Goal: Task Accomplishment & Management: Use online tool/utility

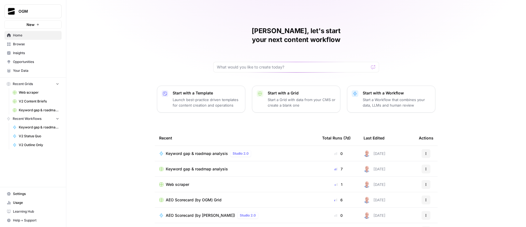
click at [30, 44] on span "Browse" at bounding box center [36, 44] width 46 height 5
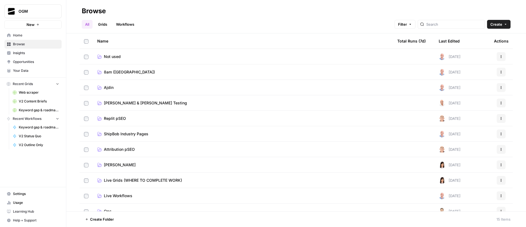
click at [111, 85] on span "Ajdin" at bounding box center [109, 88] width 10 height 6
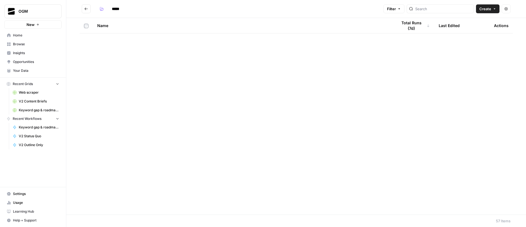
scroll to position [182, 0]
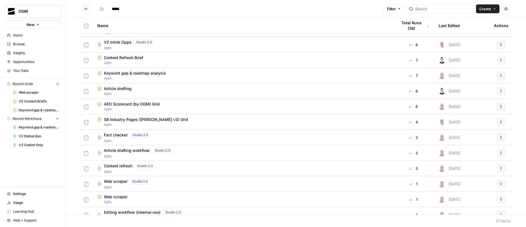
click at [87, 10] on icon "Go back" at bounding box center [86, 9] width 4 height 4
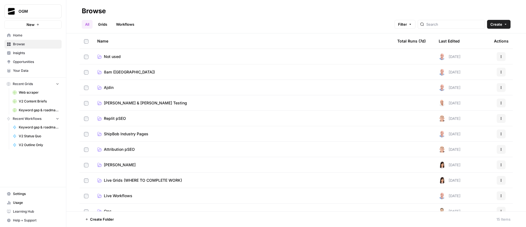
click at [116, 73] on span "8am (Ajdin)" at bounding box center [129, 72] width 51 height 6
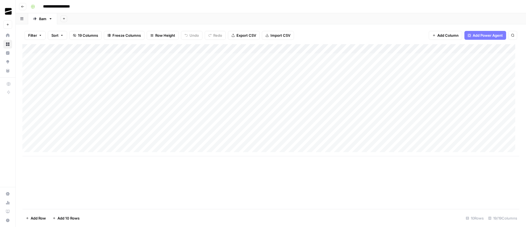
click at [28, 57] on div "Add Column" at bounding box center [270, 100] width 497 height 112
click at [40, 217] on span "Delete 1 Row" at bounding box center [37, 219] width 22 height 6
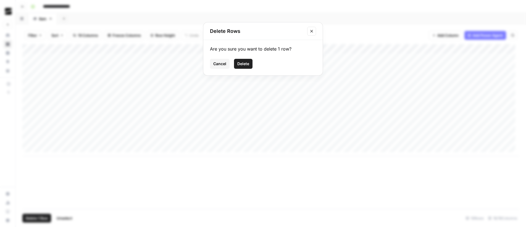
click at [246, 65] on span "Delete" at bounding box center [243, 64] width 12 height 6
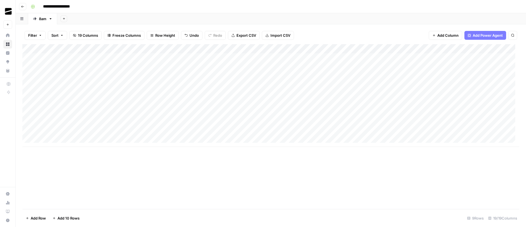
click at [102, 54] on div "Add Column" at bounding box center [270, 95] width 497 height 103
type textarea "**********"
click at [138, 57] on div "Add Column" at bounding box center [270, 95] width 497 height 103
type textarea "**********"
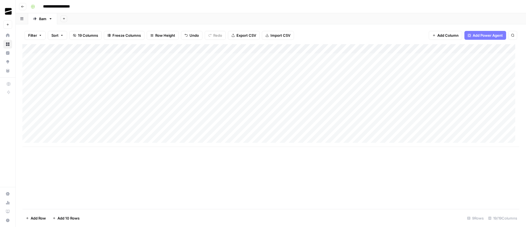
click at [191, 57] on div "Add Column" at bounding box center [270, 95] width 497 height 103
click at [191, 57] on textarea at bounding box center [216, 58] width 88 height 8
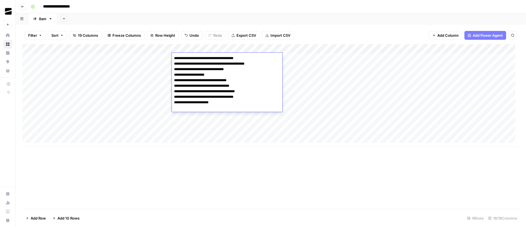
type textarea "**********"
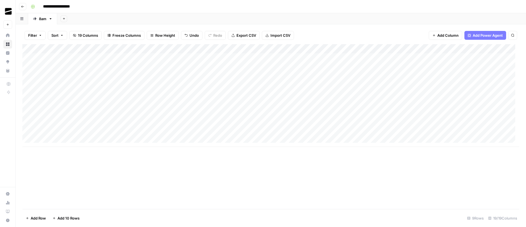
click at [258, 58] on div "Add Column" at bounding box center [270, 95] width 497 height 103
type textarea "**********"
click at [305, 56] on div "Add Column" at bounding box center [270, 95] width 497 height 103
click at [305, 56] on div at bounding box center [311, 58] width 51 height 10
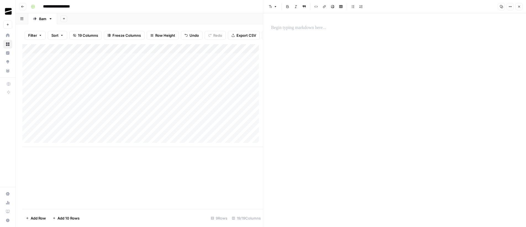
click at [301, 27] on p at bounding box center [394, 27] width 247 height 7
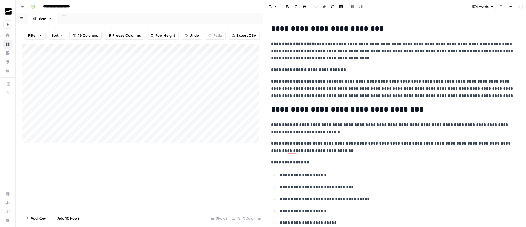
click at [519, 5] on icon "button" at bounding box center [519, 6] width 3 height 3
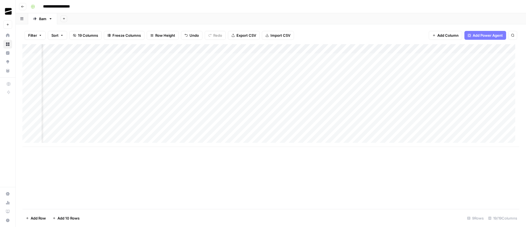
scroll to position [0, 223]
click at [146, 57] on div "Add Column" at bounding box center [270, 95] width 497 height 103
click at [248, 59] on div "Add Column" at bounding box center [270, 95] width 497 height 103
click at [226, 17] on div "Add Sheet" at bounding box center [291, 18] width 469 height 11
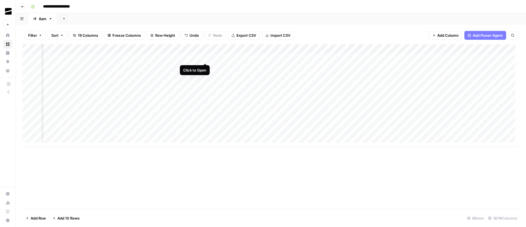
click at [204, 58] on div "Add Column" at bounding box center [270, 95] width 497 height 103
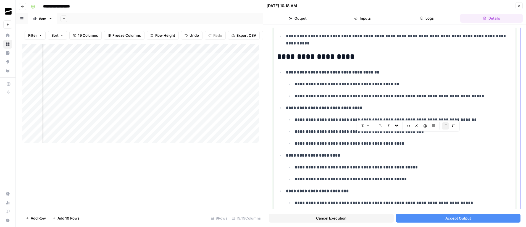
scroll to position [109, 0]
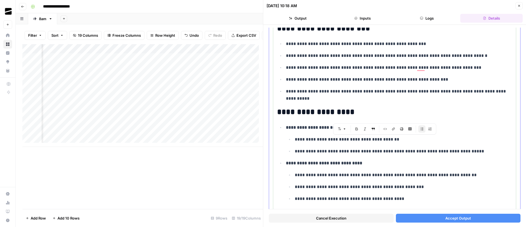
drag, startPoint x: 402, startPoint y: 147, endPoint x: 286, endPoint y: 128, distance: 117.5
click at [324, 133] on li "**********" at bounding box center [398, 139] width 228 height 31
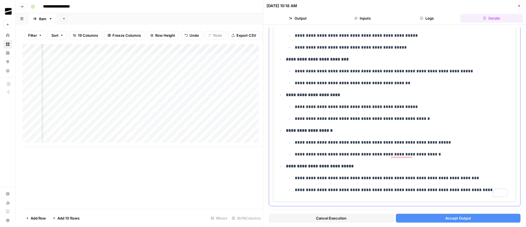
scroll to position [309, 0]
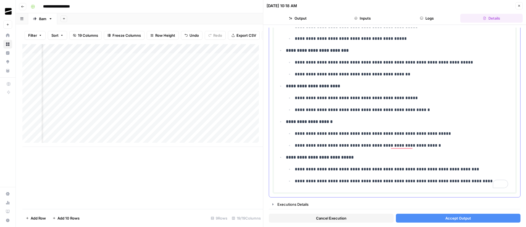
drag, startPoint x: 479, startPoint y: 178, endPoint x: 353, endPoint y: 122, distance: 138.0
click at [353, 122] on ul "**********" at bounding box center [394, 56] width 235 height 257
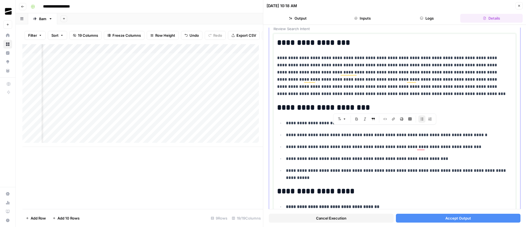
scroll to position [0, 0]
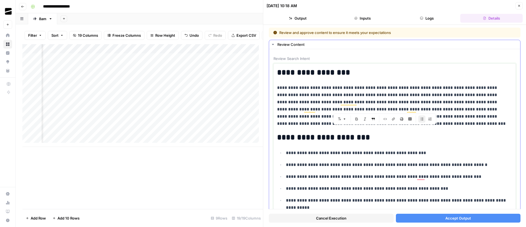
click at [279, 72] on h2 "**********" at bounding box center [392, 72] width 231 height 9
click at [398, 127] on p "**********" at bounding box center [392, 105] width 231 height 43
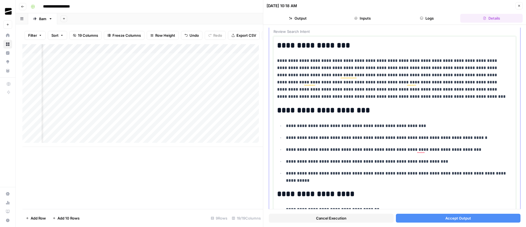
scroll to position [46, 0]
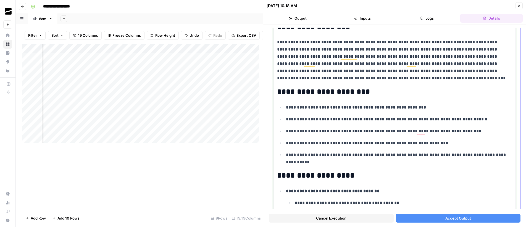
drag, startPoint x: 314, startPoint y: 161, endPoint x: 297, endPoint y: 130, distance: 36.5
click at [297, 130] on ul "**********" at bounding box center [394, 135] width 235 height 62
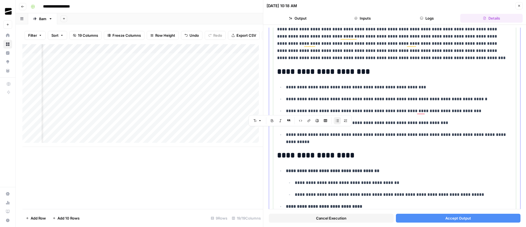
scroll to position [83, 0]
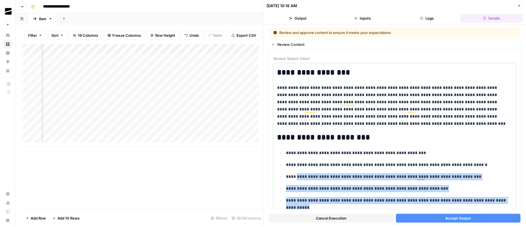
scroll to position [83, 0]
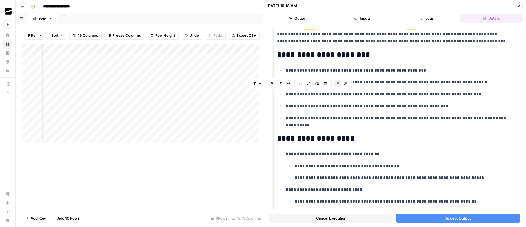
click at [374, 138] on h2 "**********" at bounding box center [392, 138] width 231 height 9
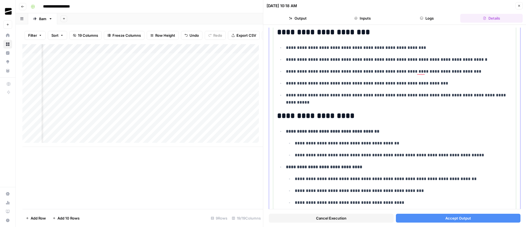
scroll to position [0, 0]
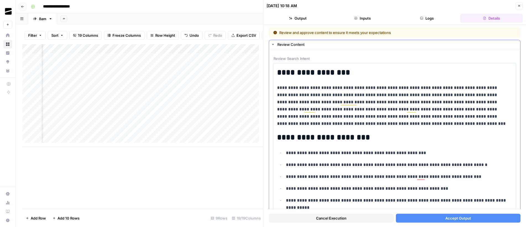
click at [322, 76] on h2 "**********" at bounding box center [392, 72] width 231 height 9
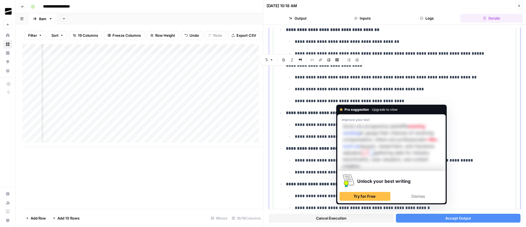
scroll to position [309, 0]
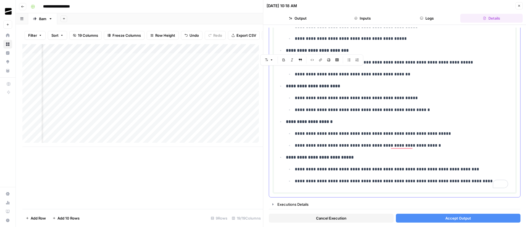
click at [369, 149] on ul "**********" at bounding box center [394, 56] width 235 height 257
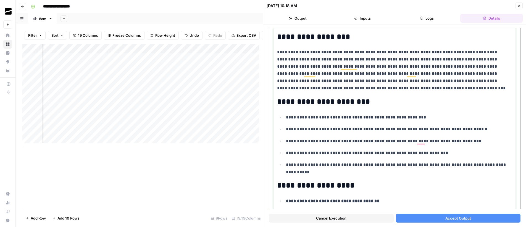
scroll to position [0, 0]
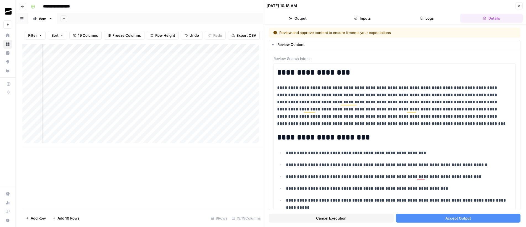
click at [442, 214] on button "Accept Output" at bounding box center [458, 218] width 125 height 9
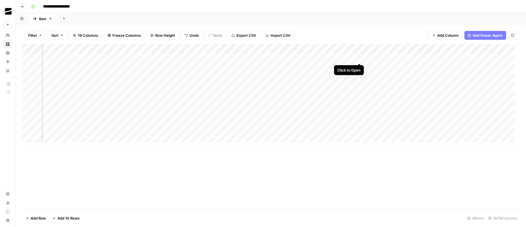
click at [359, 58] on div "Add Column" at bounding box center [270, 95] width 497 height 103
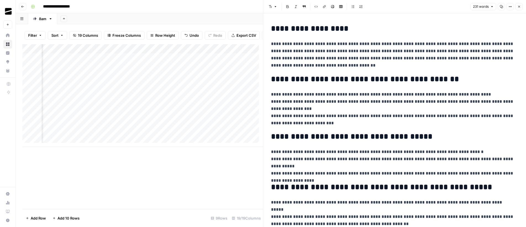
click at [519, 8] on button "Close" at bounding box center [519, 6] width 7 height 7
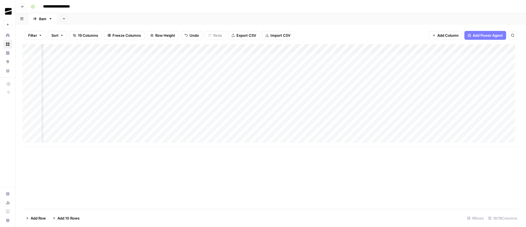
scroll to position [0, 192]
click at [249, 58] on div "Add Column" at bounding box center [270, 95] width 497 height 103
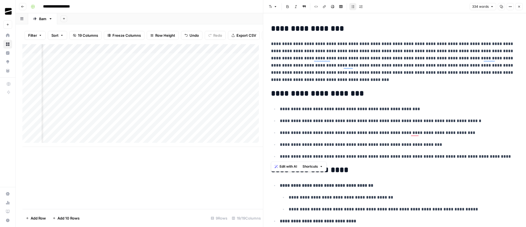
drag, startPoint x: 282, startPoint y: 42, endPoint x: 462, endPoint y: 120, distance: 196.2
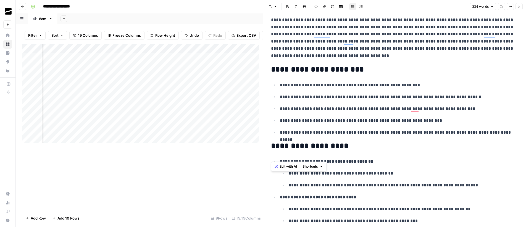
scroll to position [32, 0]
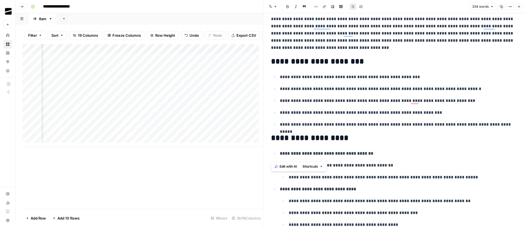
click at [366, 143] on div "**********" at bounding box center [395, 201] width 254 height 422
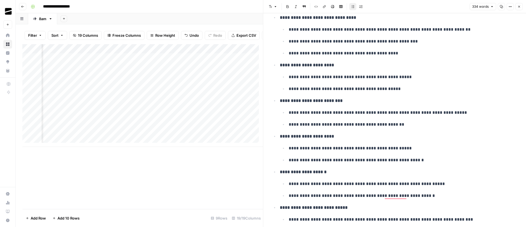
scroll to position [205, 0]
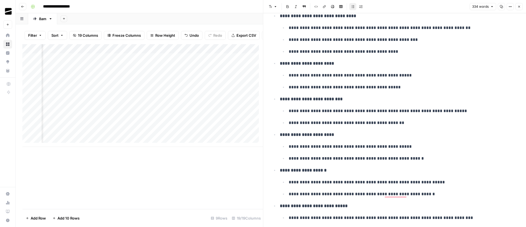
click at [517, 5] on button "Close" at bounding box center [519, 6] width 7 height 7
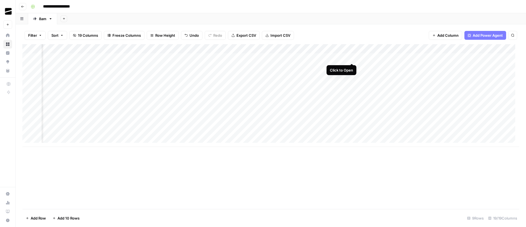
click at [351, 57] on div "Add Column" at bounding box center [270, 95] width 497 height 103
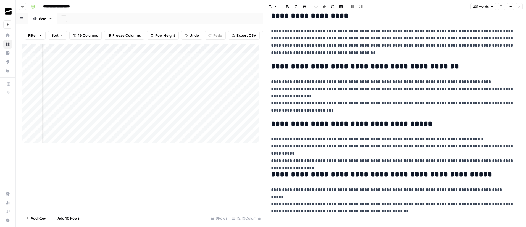
scroll to position [13, 0]
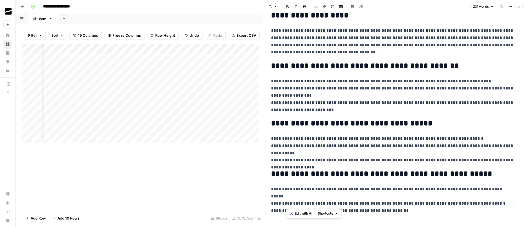
drag, startPoint x: 418, startPoint y: 204, endPoint x: 348, endPoint y: 161, distance: 81.3
click at [348, 161] on div "**********" at bounding box center [395, 109] width 254 height 201
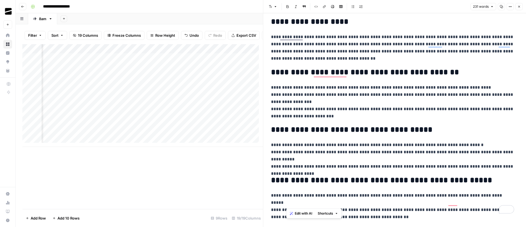
scroll to position [0, 0]
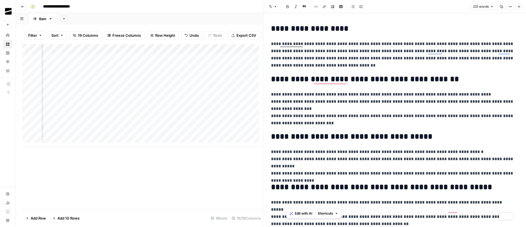
click at [272, 44] on p "**********" at bounding box center [392, 54] width 243 height 29
click at [519, 7] on icon "button" at bounding box center [519, 6] width 3 height 3
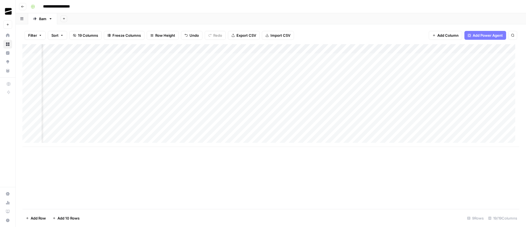
scroll to position [0, 357]
click at [229, 57] on div "Add Column" at bounding box center [270, 95] width 497 height 103
click at [252, 58] on div "Add Column" at bounding box center [270, 95] width 497 height 103
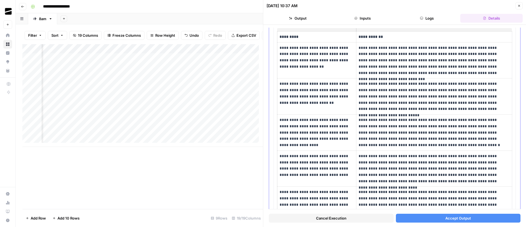
scroll to position [90, 0]
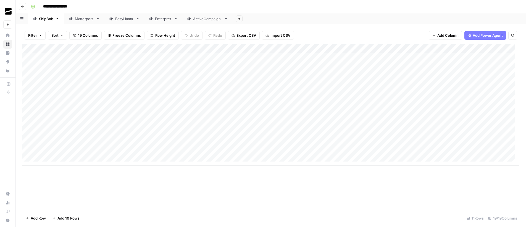
click at [84, 18] on div "Matterport" at bounding box center [84, 19] width 19 height 6
click at [123, 20] on div "EasyLlama" at bounding box center [124, 19] width 18 height 6
click at [162, 19] on div "Enterpret" at bounding box center [163, 19] width 17 height 6
drag, startPoint x: 250, startPoint y: 138, endPoint x: 276, endPoint y: 138, distance: 25.7
click at [276, 138] on div "Add Column" at bounding box center [270, 126] width 497 height 165
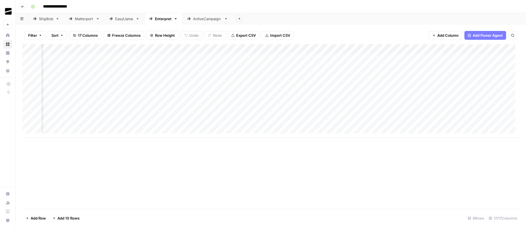
scroll to position [0, 168]
click at [261, 124] on div "Add Column" at bounding box center [270, 90] width 497 height 93
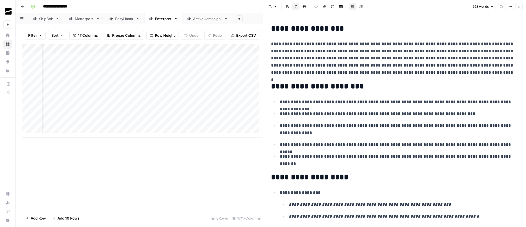
click at [520, 6] on icon "button" at bounding box center [519, 7] width 2 height 2
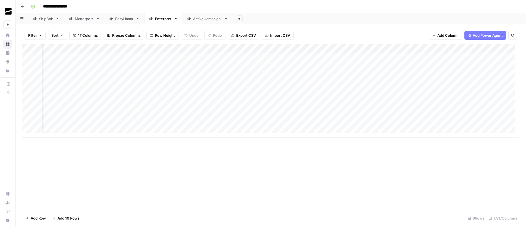
click at [211, 19] on div "ActiveCampaign" at bounding box center [207, 19] width 29 height 6
click at [342, 86] on div "Add Column" at bounding box center [270, 72] width 497 height 56
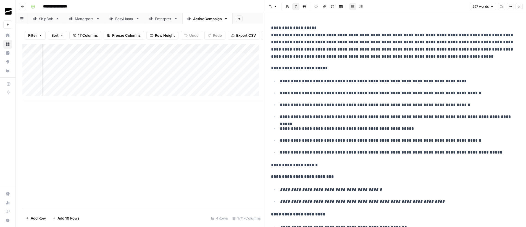
click at [520, 7] on icon "button" at bounding box center [519, 6] width 3 height 3
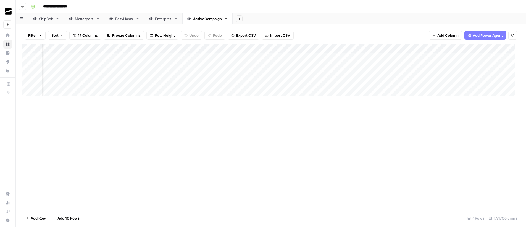
click at [89, 18] on div "Matterport" at bounding box center [84, 19] width 19 height 6
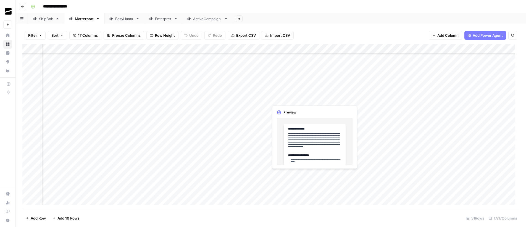
click at [314, 174] on div "Add Column" at bounding box center [270, 126] width 497 height 165
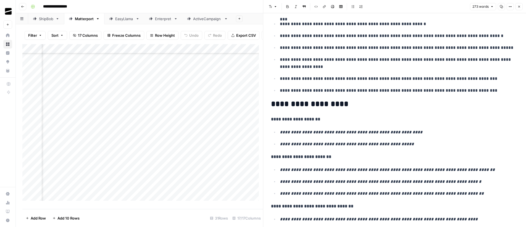
scroll to position [127, 0]
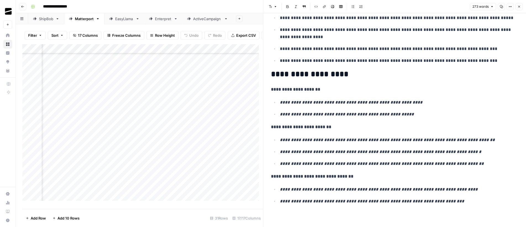
click at [520, 5] on icon "button" at bounding box center [519, 6] width 3 height 3
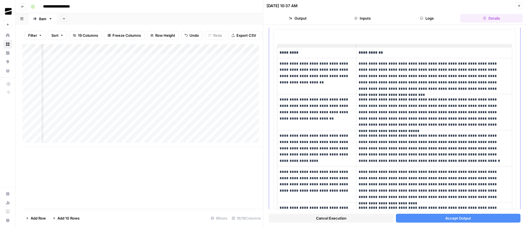
scroll to position [38, 0]
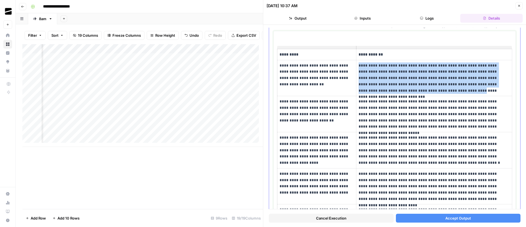
drag, startPoint x: 382, startPoint y: 89, endPoint x: 356, endPoint y: 64, distance: 36.4
click at [356, 64] on td "**********" at bounding box center [434, 78] width 156 height 36
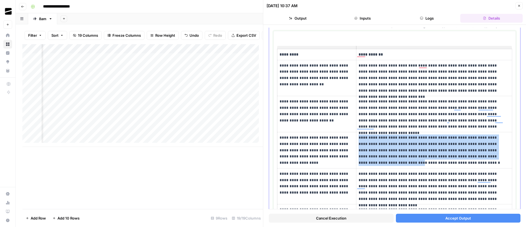
drag, startPoint x: 387, startPoint y: 163, endPoint x: 356, endPoint y: 138, distance: 39.3
click at [356, 138] on td "**********" at bounding box center [434, 150] width 156 height 36
click at [518, 6] on icon "button" at bounding box center [519, 5] width 3 height 3
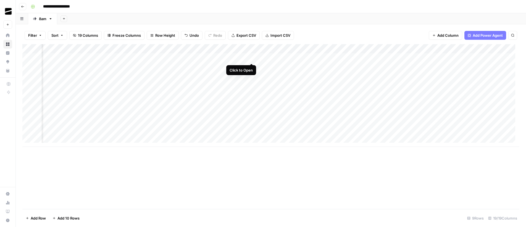
click at [251, 58] on div "Add Column" at bounding box center [270, 95] width 497 height 103
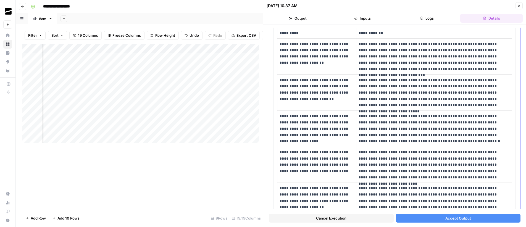
scroll to position [106, 0]
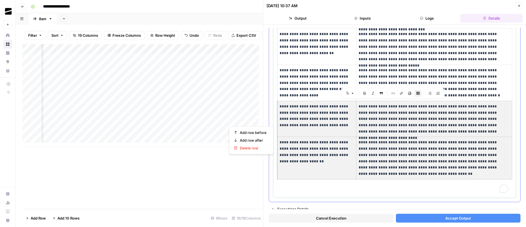
drag, startPoint x: 333, startPoint y: 138, endPoint x: 290, endPoint y: 111, distance: 51.1
click at [290, 111] on tbody "**********" at bounding box center [394, 81] width 235 height 198
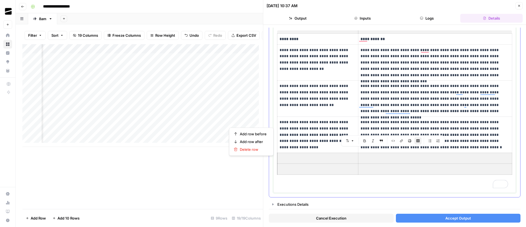
scroll to position [22, 0]
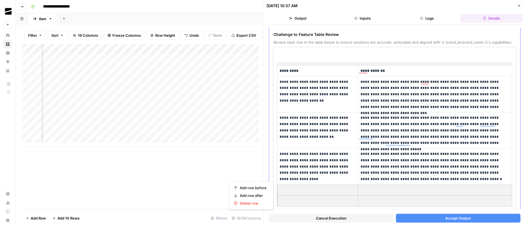
drag, startPoint x: 376, startPoint y: 201, endPoint x: 333, endPoint y: 191, distance: 44.2
click at [333, 191] on tbody "**********" at bounding box center [394, 135] width 235 height 141
click at [253, 205] on span "Delete row" at bounding box center [253, 204] width 27 height 6
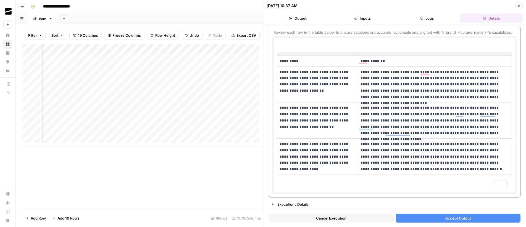
scroll to position [23, 0]
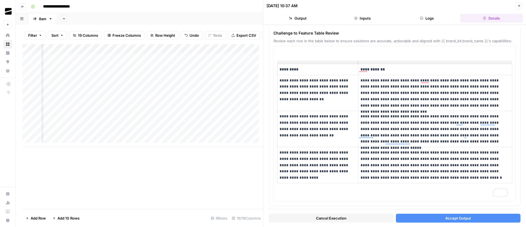
click at [457, 216] on span "Accept Output" at bounding box center [458, 219] width 26 height 6
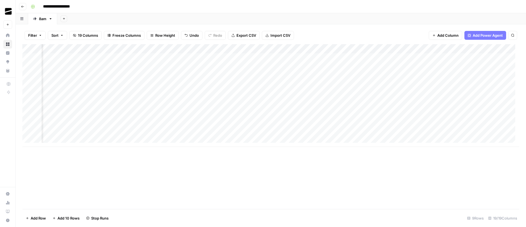
scroll to position [0, 418]
click at [287, 56] on div "Add Column" at bounding box center [270, 95] width 497 height 103
click at [348, 49] on div "Add Column" at bounding box center [270, 95] width 497 height 103
drag, startPoint x: 340, startPoint y: 63, endPoint x: 360, endPoint y: 34, distance: 35.1
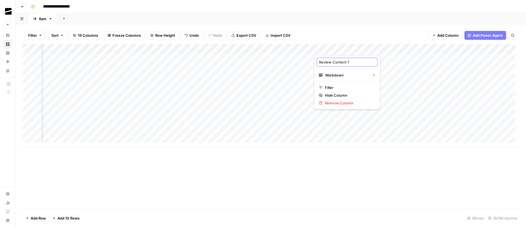
click at [351, 64] on input "Review Content 1" at bounding box center [347, 62] width 56 height 6
type input "Review Outline"
click at [342, 20] on div "Add Sheet" at bounding box center [291, 18] width 469 height 11
click at [242, 58] on div "Add Column" at bounding box center [270, 95] width 497 height 103
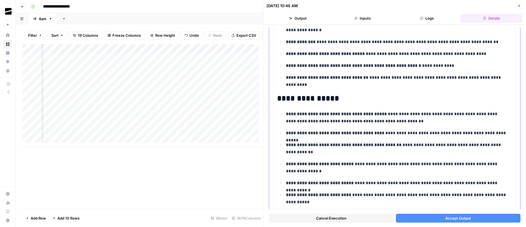
scroll to position [182, 0]
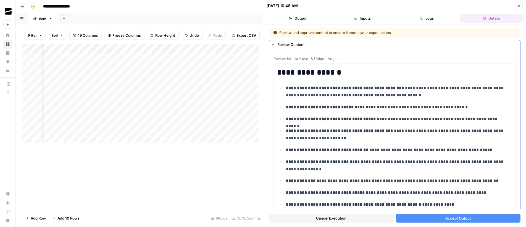
scroll to position [182, 0]
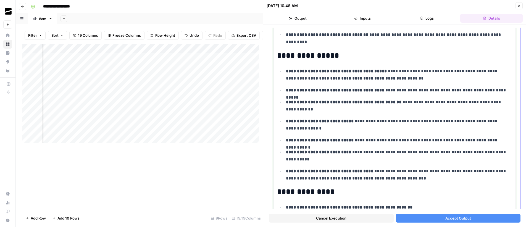
click at [364, 89] on strong "**********" at bounding box center [335, 90] width 98 height 4
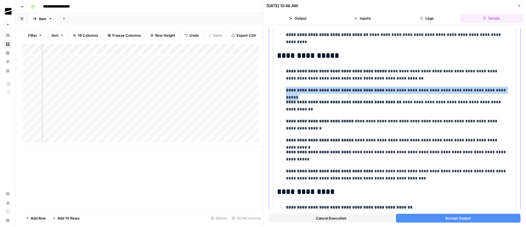
click at [364, 89] on strong "**********" at bounding box center [335, 90] width 98 height 4
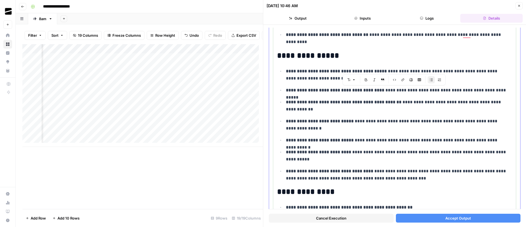
click at [295, 88] on strong "**********" at bounding box center [335, 90] width 98 height 4
click at [332, 123] on strong "**********" at bounding box center [320, 121] width 68 height 4
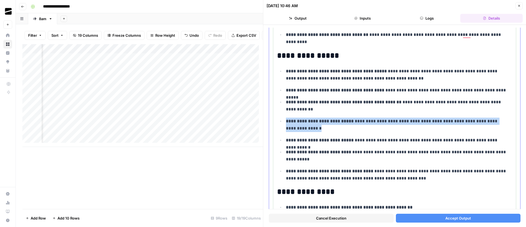
click at [332, 123] on strong "**********" at bounding box center [320, 121] width 68 height 4
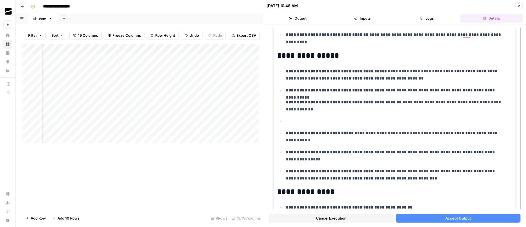
click at [308, 125] on ul "**********" at bounding box center [394, 124] width 235 height 115
click at [305, 120] on p "To enrich screen reader interactions, please activate Accessibility in Grammarl…" at bounding box center [395, 121] width 218 height 7
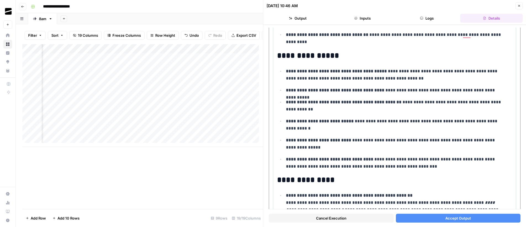
click at [385, 140] on p "**********" at bounding box center [395, 144] width 218 height 14
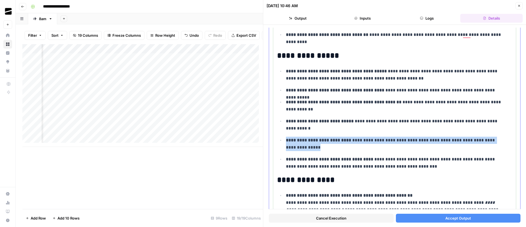
click at [385, 140] on p "**********" at bounding box center [395, 144] width 218 height 14
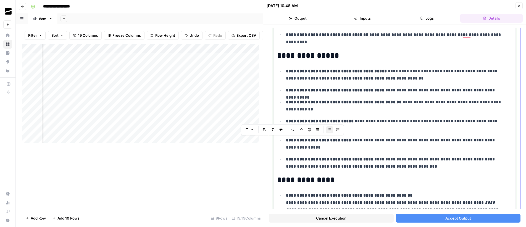
click at [361, 161] on strong "**********" at bounding box center [329, 159] width 87 height 4
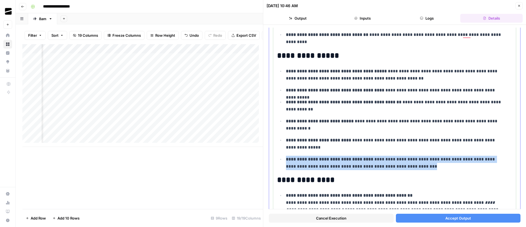
click at [361, 161] on strong "**********" at bounding box center [329, 159] width 87 height 4
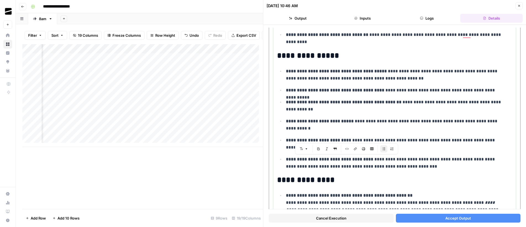
click at [333, 122] on strong "**********" at bounding box center [320, 121] width 68 height 4
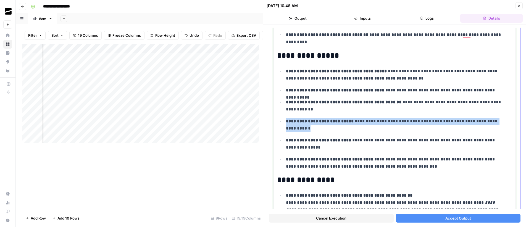
click at [333, 122] on strong "**********" at bounding box center [320, 121] width 68 height 4
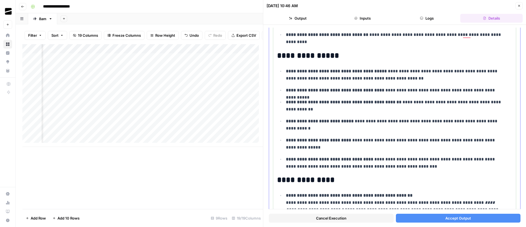
click at [381, 103] on strong "**********" at bounding box center [344, 102] width 116 height 4
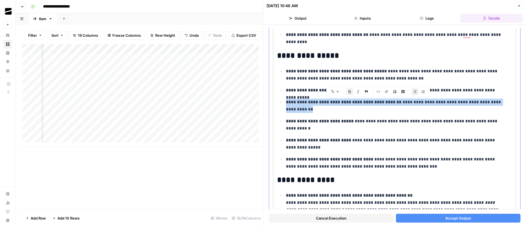
click at [381, 103] on strong "**********" at bounding box center [344, 102] width 116 height 4
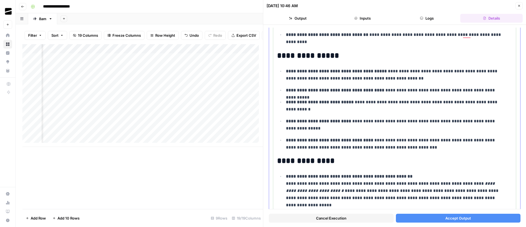
click at [378, 92] on strong "**********" at bounding box center [335, 90] width 98 height 4
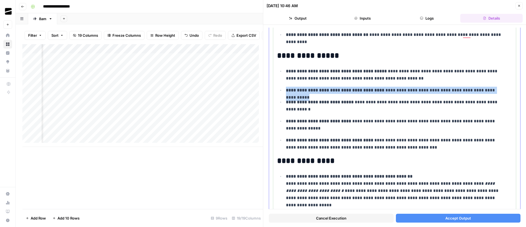
click at [378, 92] on strong "**********" at bounding box center [335, 90] width 98 height 4
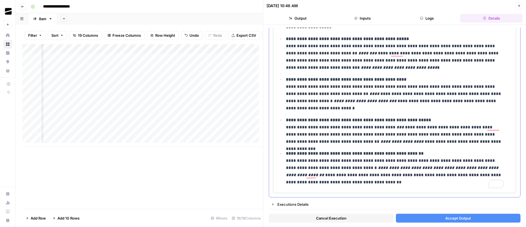
scroll to position [352, 0]
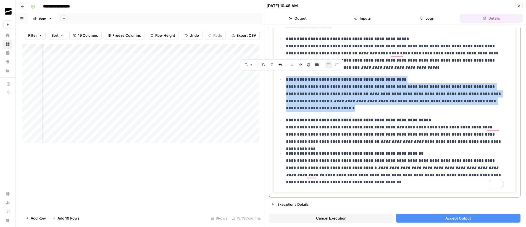
drag, startPoint x: 307, startPoint y: 106, endPoint x: 312, endPoint y: 84, distance: 23.0
click at [285, 76] on li "**********" at bounding box center [398, 94] width 228 height 36
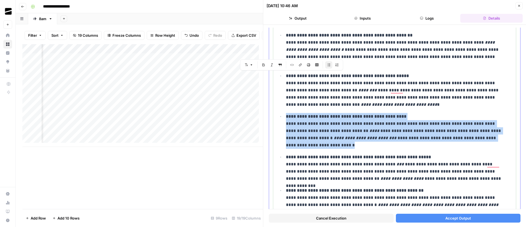
scroll to position [304, 0]
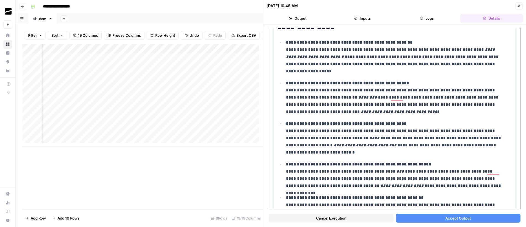
click at [369, 67] on p "**********" at bounding box center [395, 57] width 218 height 36
click at [358, 97] on em "********" at bounding box center [367, 97] width 19 height 4
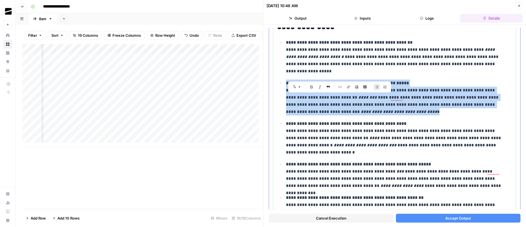
click at [358, 97] on em "********" at bounding box center [367, 97] width 19 height 4
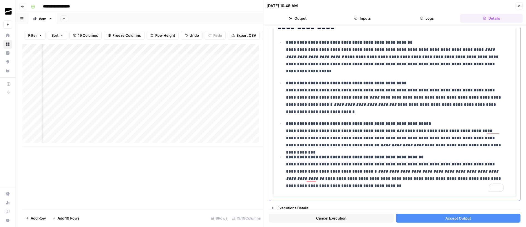
click at [381, 169] on em "**********" at bounding box center [393, 174] width 214 height 11
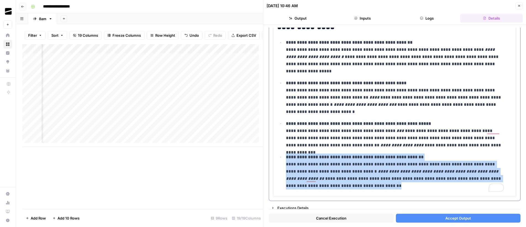
click at [381, 169] on em "**********" at bounding box center [393, 174] width 214 height 11
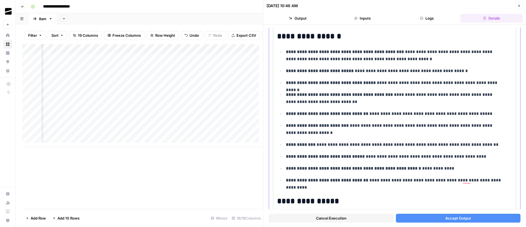
scroll to position [40, 0]
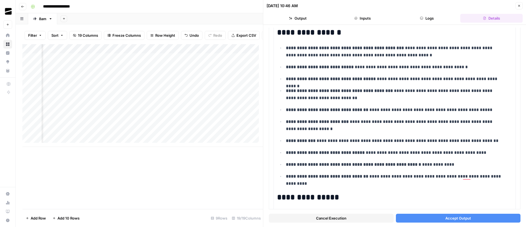
click at [458, 216] on span "Accept Output" at bounding box center [458, 219] width 26 height 6
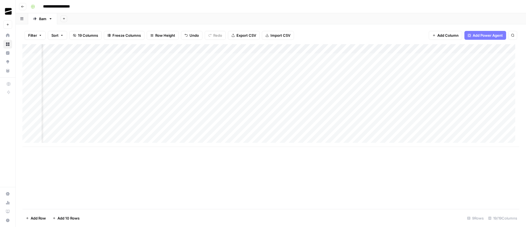
scroll to position [0, 587]
click at [235, 58] on div "Add Column" at bounding box center [270, 95] width 497 height 103
click at [283, 16] on div "Add Sheet" at bounding box center [291, 18] width 469 height 11
click at [251, 58] on div "Add Column" at bounding box center [270, 95] width 497 height 103
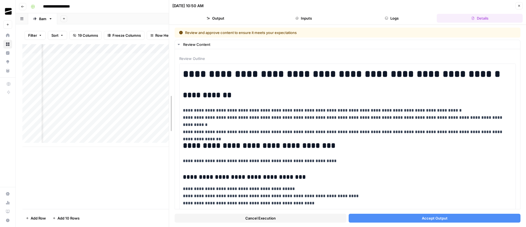
drag, startPoint x: 261, startPoint y: 123, endPoint x: 166, endPoint y: 129, distance: 94.4
click at [166, 129] on div at bounding box center [169, 113] width 6 height 227
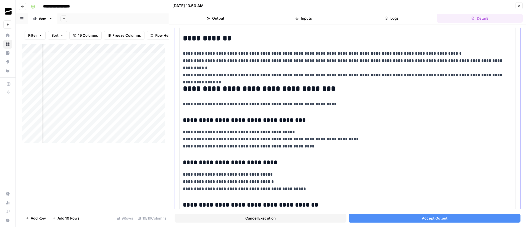
scroll to position [61, 0]
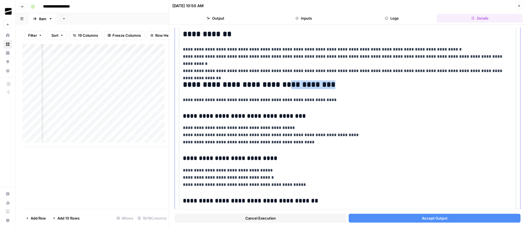
drag, startPoint x: 301, startPoint y: 85, endPoint x: 279, endPoint y: 85, distance: 22.7
click at [279, 85] on h2 "**********" at bounding box center [345, 84] width 325 height 9
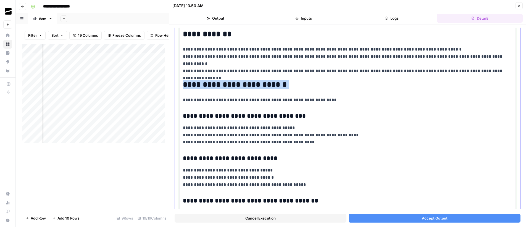
drag, startPoint x: 236, startPoint y: 88, endPoint x: 276, endPoint y: 90, distance: 39.8
click at [277, 86] on h2 "**********" at bounding box center [345, 84] width 325 height 9
click at [232, 99] on p "**********" at bounding box center [345, 99] width 325 height 7
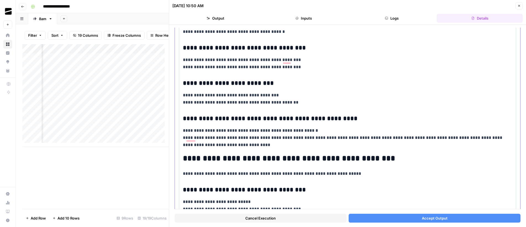
scroll to position [463, 0]
click at [227, 118] on h3 "**********" at bounding box center [345, 118] width 325 height 8
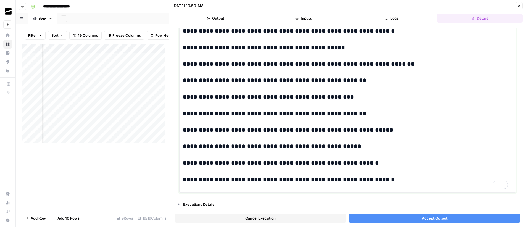
scroll to position [1095, 0]
click at [450, 214] on button "Accept Output" at bounding box center [435, 218] width 172 height 9
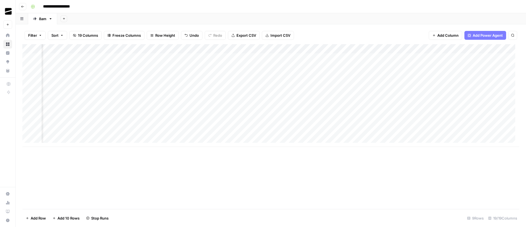
scroll to position [0, 587]
click at [191, 57] on div "Add Column" at bounding box center [270, 95] width 497 height 103
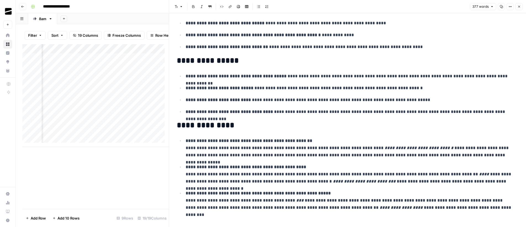
scroll to position [118, 0]
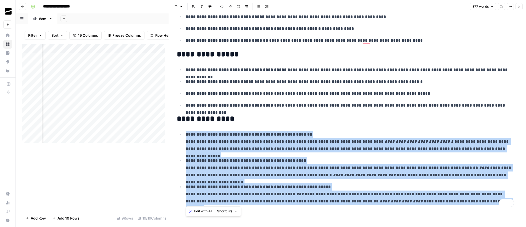
drag, startPoint x: 333, startPoint y: 163, endPoint x: 185, endPoint y: 134, distance: 151.5
click at [185, 134] on div "**********" at bounding box center [348, 56] width 348 height 305
click at [520, 6] on icon "button" at bounding box center [519, 7] width 2 height 2
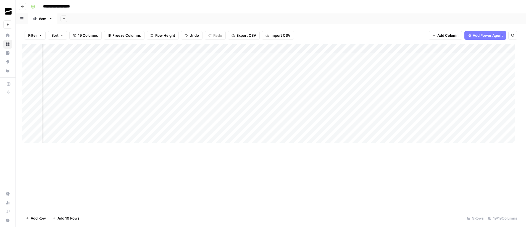
scroll to position [0, 623]
click at [312, 57] on div "Add Column" at bounding box center [270, 95] width 497 height 103
click at [374, 57] on div "Add Column" at bounding box center [270, 95] width 497 height 103
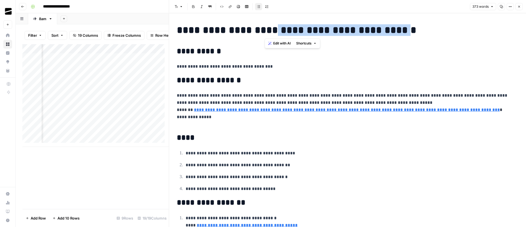
drag, startPoint x: 279, startPoint y: 31, endPoint x: 377, endPoint y: 35, distance: 97.9
click at [377, 35] on h1 "**********" at bounding box center [345, 30] width 337 height 12
copy h1 "**********"
click at [520, 7] on icon "button" at bounding box center [519, 6] width 3 height 3
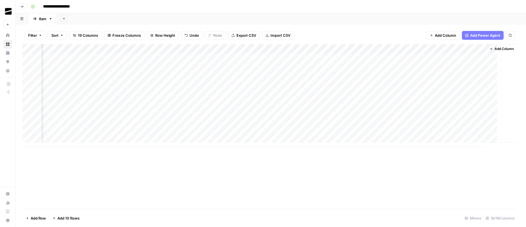
scroll to position [0, 616]
click at [332, 58] on div "Add Column" at bounding box center [270, 95] width 497 height 103
click at [293, 13] on div "Add Sheet" at bounding box center [291, 18] width 469 height 11
click at [418, 58] on div "Add Column" at bounding box center [270, 95] width 497 height 103
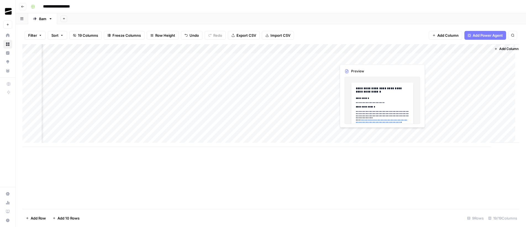
click at [382, 58] on div "Add Column" at bounding box center [270, 95] width 497 height 103
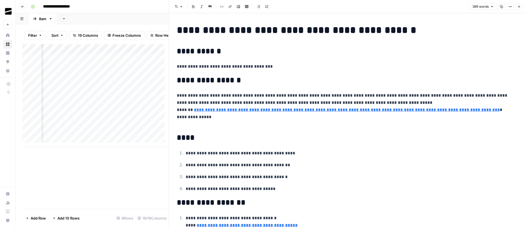
click at [519, 8] on icon "button" at bounding box center [519, 6] width 3 height 3
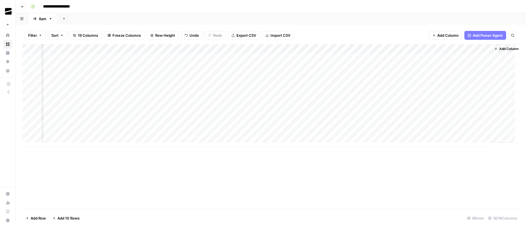
click at [325, 48] on div "Add Column" at bounding box center [270, 95] width 497 height 103
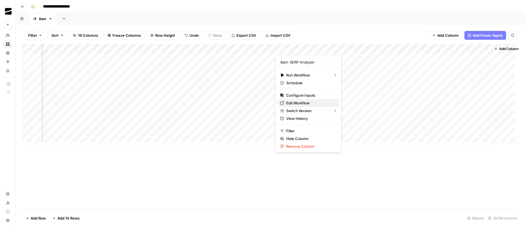
click at [304, 103] on span "Edit Workflow" at bounding box center [310, 103] width 48 height 6
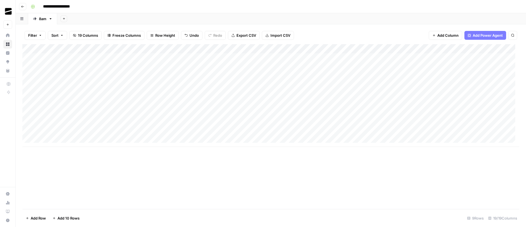
click at [147, 59] on div "Add Column" at bounding box center [270, 95] width 497 height 103
click at [272, 15] on div "Add Sheet" at bounding box center [291, 18] width 469 height 11
click at [385, 58] on div "Add Column" at bounding box center [270, 95] width 497 height 103
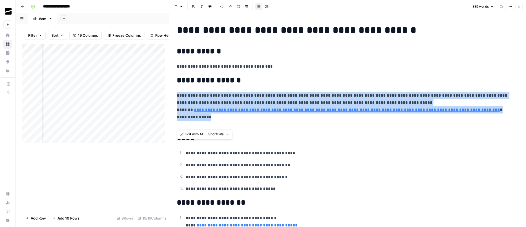
drag, startPoint x: 221, startPoint y: 127, endPoint x: 174, endPoint y: 97, distance: 56.1
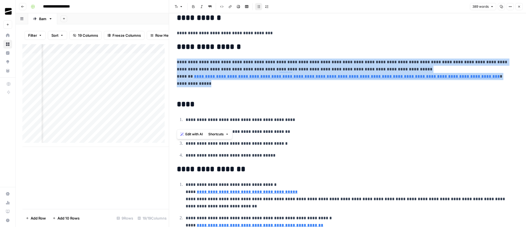
scroll to position [43, 0]
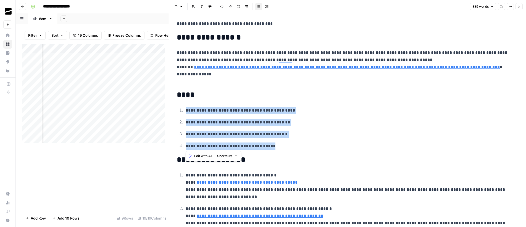
drag, startPoint x: 272, startPoint y: 146, endPoint x: 185, endPoint y: 110, distance: 94.7
click at [185, 110] on ol "**********" at bounding box center [348, 128] width 342 height 43
copy ol "**********"
click at [304, 111] on p "**********" at bounding box center [350, 110] width 329 height 7
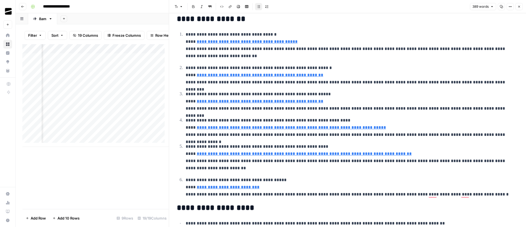
scroll to position [0, 0]
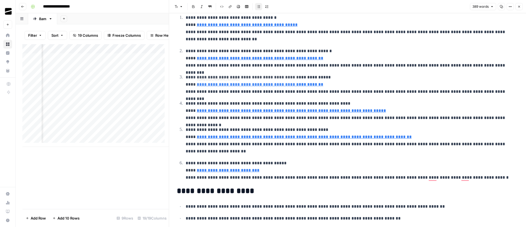
type input "https://jaklitschlawgroup.com/resources/the-frequency-of-personal-injuries-surp…"
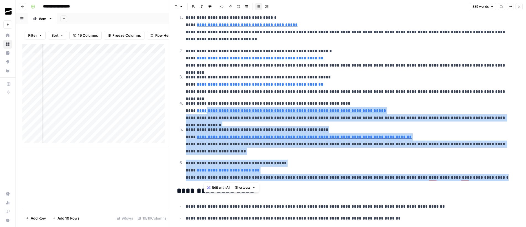
drag, startPoint x: 476, startPoint y: 177, endPoint x: 204, endPoint y: 113, distance: 279.5
click at [203, 114] on ol "**********" at bounding box center [348, 97] width 342 height 167
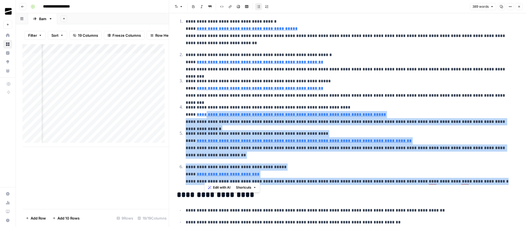
scroll to position [153, 0]
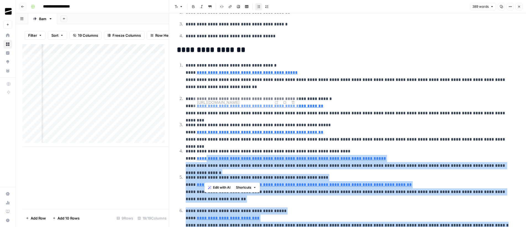
type input "https://www.casepeer.com/blog/personal-injury-statistics/"
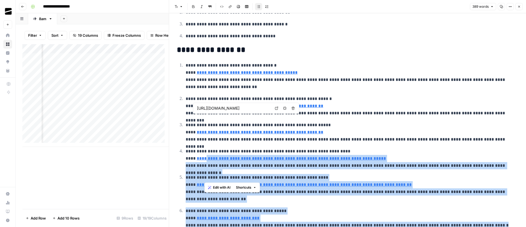
scroll to position [142, 0]
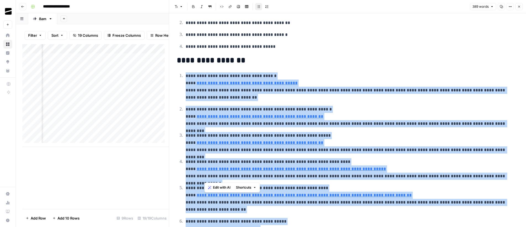
click at [186, 74] on p "**********" at bounding box center [350, 86] width 329 height 29
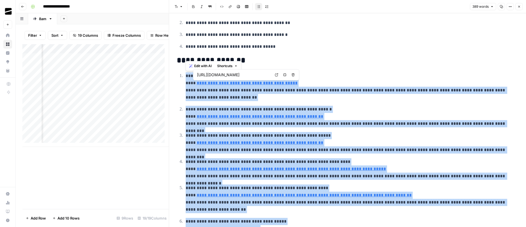
copy ol "**********"
click at [230, 98] on p "**********" at bounding box center [350, 86] width 329 height 29
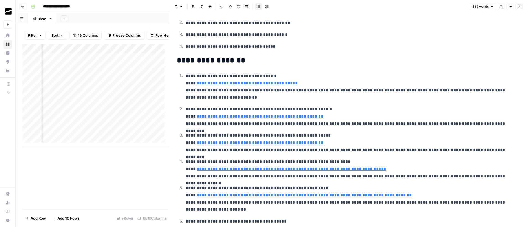
scroll to position [258, 0]
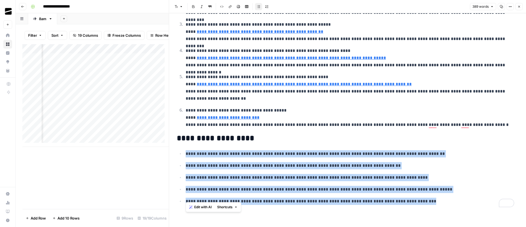
drag, startPoint x: 374, startPoint y: 192, endPoint x: 184, endPoint y: 151, distance: 194.4
click at [184, 151] on ul "**********" at bounding box center [348, 177] width 342 height 55
copy ul "**********"
type input "https://www.clio.com/blog/personal-injury-law-statistics/"
click at [520, 6] on icon "button" at bounding box center [519, 6] width 3 height 3
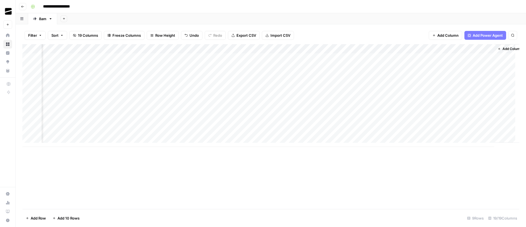
click at [469, 57] on div "Add Column" at bounding box center [270, 95] width 497 height 103
click at [491, 58] on div "Add Column" at bounding box center [270, 95] width 497 height 103
click at [432, 49] on div "Add Column" at bounding box center [270, 95] width 497 height 103
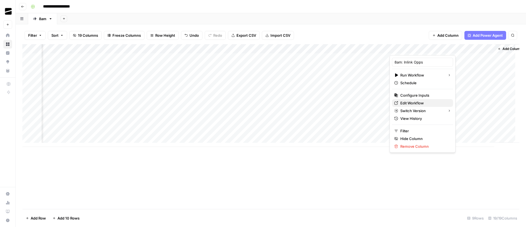
click at [420, 104] on span "Edit Workflow" at bounding box center [424, 103] width 48 height 6
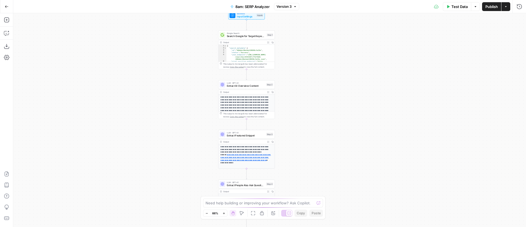
drag, startPoint x: 329, startPoint y: 75, endPoint x: 321, endPoint y: 110, distance: 36.3
click at [323, 117] on div "**********" at bounding box center [269, 120] width 513 height 214
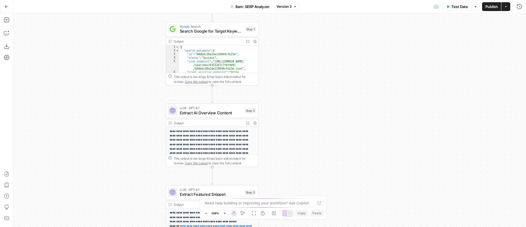
drag, startPoint x: 308, startPoint y: 81, endPoint x: 314, endPoint y: 74, distance: 9.2
click at [314, 74] on div "**********" at bounding box center [269, 120] width 513 height 214
click at [249, 41] on button "Expand Output" at bounding box center [247, 41] width 7 height 7
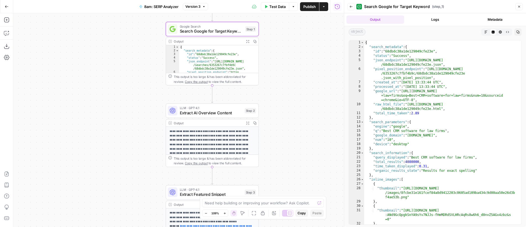
click at [351, 6] on icon "button" at bounding box center [351, 7] width 3 height 2
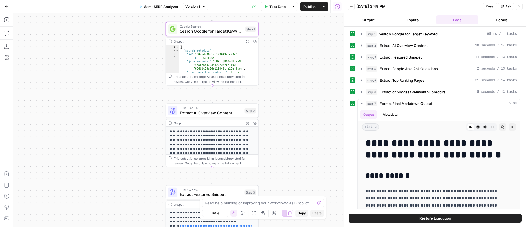
click at [491, 6] on span "Reset" at bounding box center [490, 6] width 9 height 5
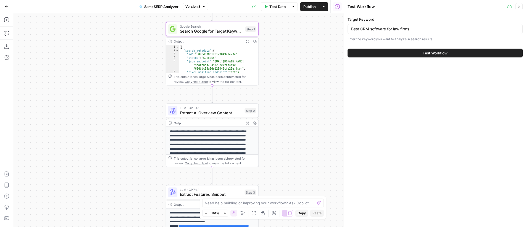
click at [402, 32] on div "Best CRM software for law firms" at bounding box center [435, 29] width 175 height 11
paste input "personal injury statistic"
type input "personal injury statistics"
click at [441, 50] on span "Test Workflow" at bounding box center [435, 53] width 25 height 6
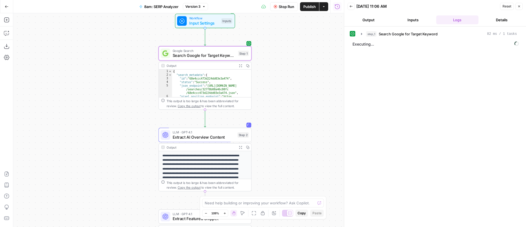
drag, startPoint x: 319, startPoint y: 57, endPoint x: 312, endPoint y: 81, distance: 25.4
click at [312, 81] on div "**********" at bounding box center [178, 120] width 331 height 214
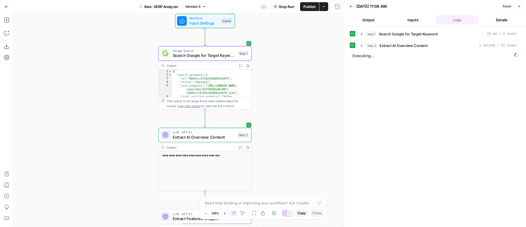
click at [242, 68] on button "Expand Output" at bounding box center [240, 65] width 7 height 7
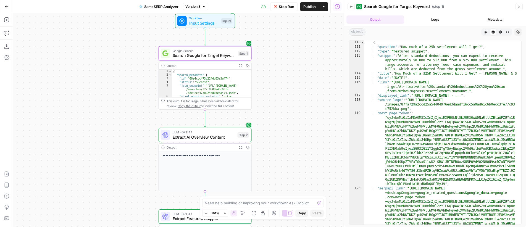
scroll to position [1201, 0]
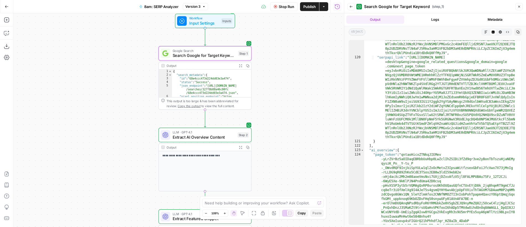
click at [352, 5] on icon "button" at bounding box center [351, 6] width 3 height 3
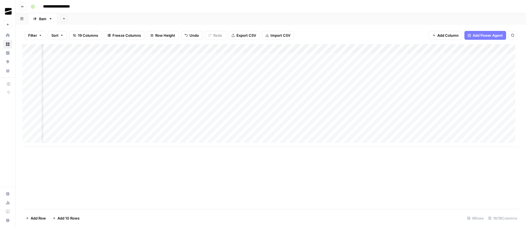
scroll to position [0, 613]
click at [440, 58] on div "Add Column" at bounding box center [270, 95] width 497 height 103
click at [489, 57] on div "Add Column" at bounding box center [270, 95] width 497 height 103
click at [489, 56] on div "Add Column" at bounding box center [270, 95] width 497 height 103
click at [439, 58] on div "Add Column" at bounding box center [270, 95] width 497 height 103
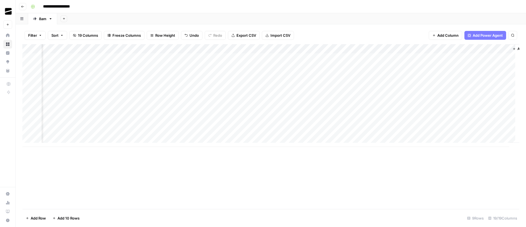
scroll to position [0, 623]
click at [479, 56] on div "Add Column" at bounding box center [270, 95] width 497 height 103
click at [431, 58] on div "Add Column" at bounding box center [270, 95] width 497 height 103
click at [479, 57] on div "Add Column" at bounding box center [270, 95] width 497 height 103
drag, startPoint x: 429, startPoint y: 59, endPoint x: 404, endPoint y: 44, distance: 29.3
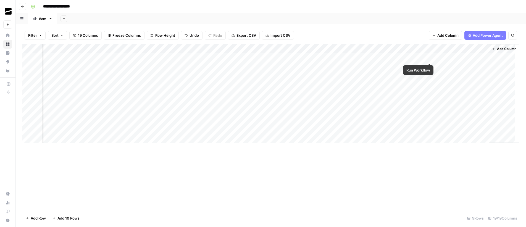
click at [429, 59] on div "Add Column" at bounding box center [270, 95] width 497 height 103
click at [479, 57] on div "Add Column" at bounding box center [270, 95] width 497 height 103
click at [430, 58] on div "Add Column" at bounding box center [270, 95] width 497 height 103
click at [280, 17] on div "Add Sheet" at bounding box center [291, 18] width 469 height 11
click at [479, 58] on div "Add Column" at bounding box center [270, 95] width 497 height 103
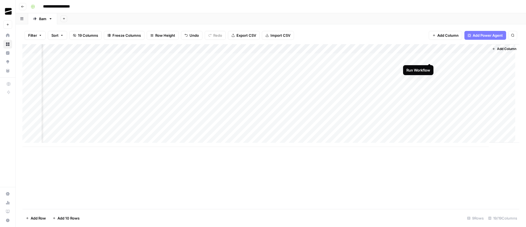
click at [430, 58] on div "Add Column" at bounding box center [270, 95] width 497 height 103
click at [478, 59] on div "Add Column" at bounding box center [270, 95] width 497 height 103
click at [430, 58] on div "Add Column" at bounding box center [270, 95] width 497 height 103
click at [423, 59] on div "Add Column" at bounding box center [270, 95] width 497 height 103
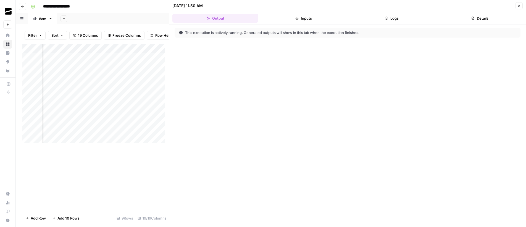
click at [401, 19] on button "Logs" at bounding box center [392, 18] width 86 height 9
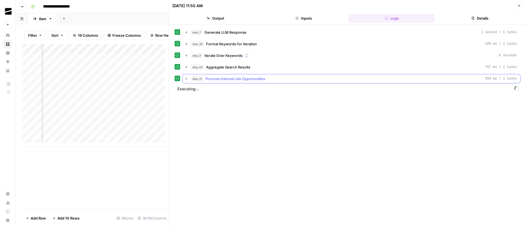
click at [240, 78] on span "Process Internal Link Opportunities" at bounding box center [236, 79] width 60 height 6
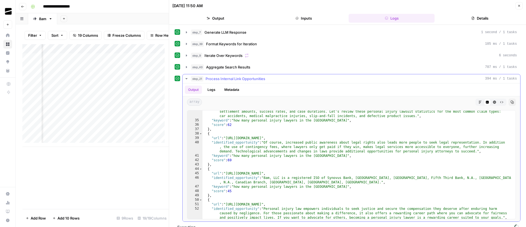
scroll to position [204, 0]
click at [212, 78] on span "Process Internal Link Opportunities" at bounding box center [236, 79] width 60 height 6
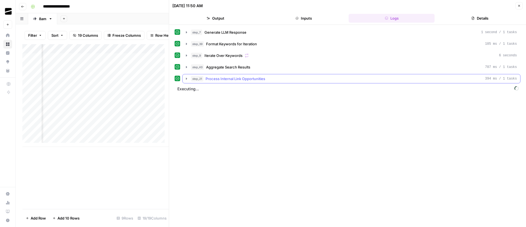
click at [212, 78] on span "Process Internal Link Opportunities" at bounding box center [236, 79] width 60 height 6
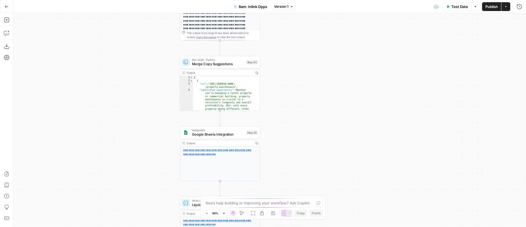
drag, startPoint x: 321, startPoint y: 127, endPoint x: 329, endPoint y: 127, distance: 7.2
click at [329, 127] on div "Workflow Input Settings Inputs LLM · GPT-4o Generate LLM Response Step 7 Output…" at bounding box center [269, 120] width 513 height 214
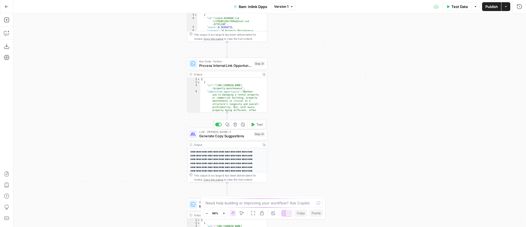
click at [234, 136] on span "Generate Copy Suggestions" at bounding box center [225, 135] width 53 height 5
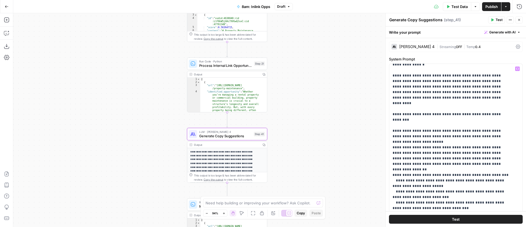
scroll to position [43, 0]
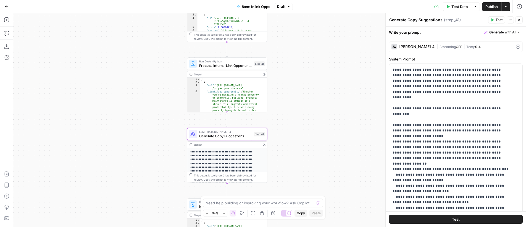
click at [421, 47] on div "Claude Sonnet 4" at bounding box center [416, 47] width 35 height 4
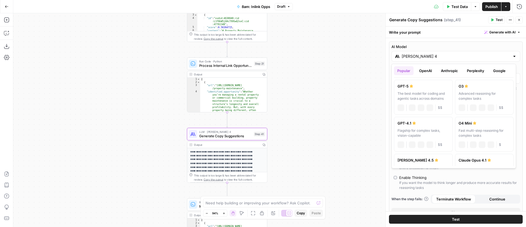
click at [433, 56] on input "Claude Sonnet 4" at bounding box center [456, 57] width 108 height 6
click at [428, 70] on button "OpenAI" at bounding box center [426, 70] width 20 height 9
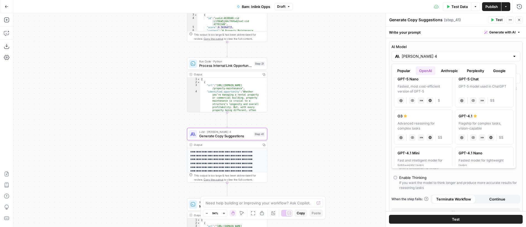
scroll to position [51, 0]
click at [482, 116] on div "GPT-4.1" at bounding box center [485, 114] width 52 height 6
type input "GPT-4.1"
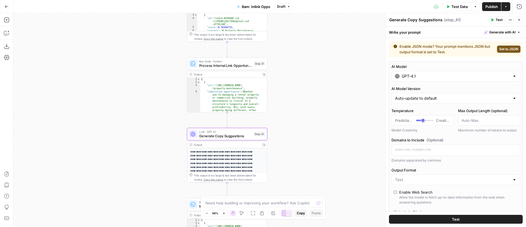
click at [520, 20] on icon "button" at bounding box center [519, 19] width 3 height 3
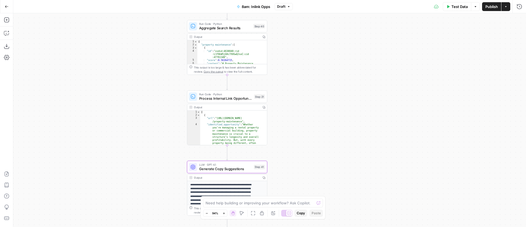
click at [497, 8] on span "Publish" at bounding box center [492, 7] width 12 height 6
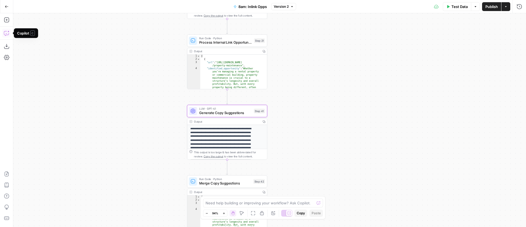
click at [9, 34] on icon "button" at bounding box center [6, 33] width 5 height 4
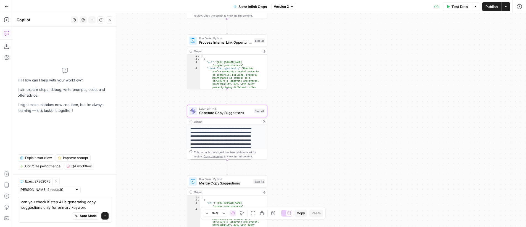
type textarea "can you check if step 41 is generating copy suggestions only for primary keywor…"
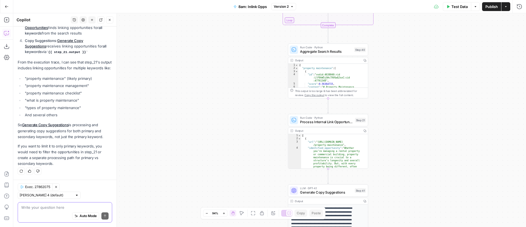
scroll to position [154, 0]
click at [53, 210] on textarea at bounding box center [64, 208] width 87 height 6
type textarea "i"
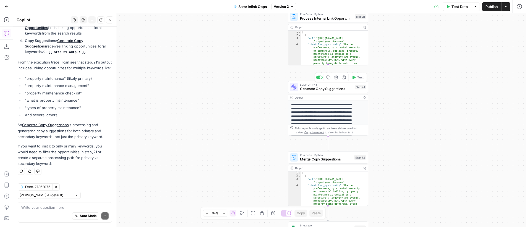
click at [331, 87] on span "Generate Copy Suggestions" at bounding box center [326, 88] width 53 height 5
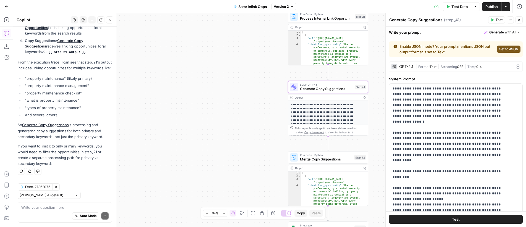
click at [308, 97] on div "Output" at bounding box center [327, 98] width 65 height 4
click at [330, 106] on p "**********" at bounding box center [324, 135] width 66 height 64
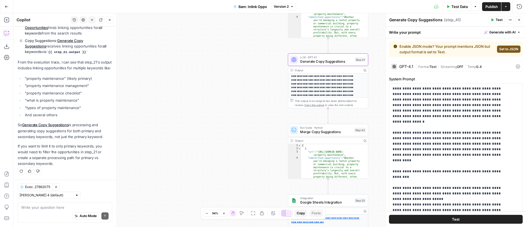
click at [340, 141] on div "Output" at bounding box center [327, 141] width 65 height 4
click at [335, 83] on p "**********" at bounding box center [324, 80] width 66 height 64
click at [337, 71] on div "Output" at bounding box center [327, 70] width 65 height 4
click at [62, 206] on textarea at bounding box center [64, 208] width 87 height 6
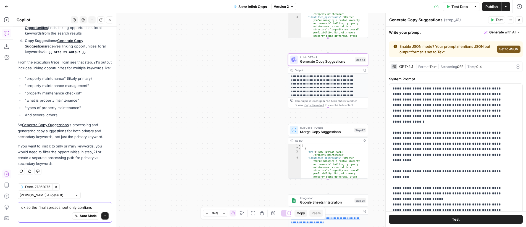
click at [89, 207] on textarea "ok so the final spreadsheet only contians" at bounding box center [64, 208] width 87 height 6
paste textarea "suggested_revision revision_explanation"
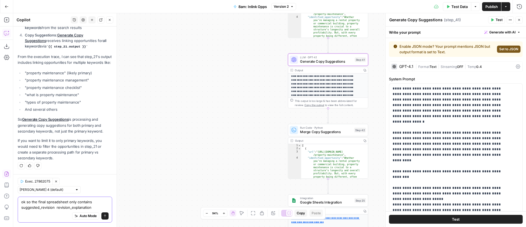
scroll to position [160, 0]
click at [54, 208] on textarea "ok so the final spreadsheet only contains suggested_revision revision_explanati…" at bounding box center [64, 204] width 87 height 11
click at [21, 208] on textarea "ok so the final spreadsheet only contains suggested_revision" revision_explanat…" at bounding box center [64, 204] width 87 height 11
click at [60, 208] on textarea "ok so the final spreadsheet only contains "suggested_revision" revision_explana…" at bounding box center [64, 204] width 87 height 11
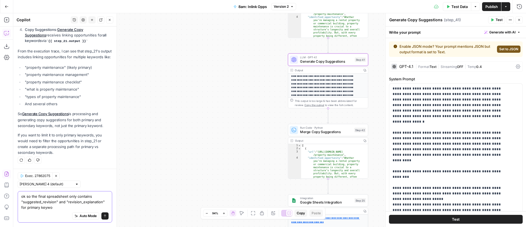
click at [72, 197] on textarea "ok so the final spreadsheet only contains "suggested_revision" and "revision_ex…" at bounding box center [64, 202] width 87 height 17
type textarea "ok so the final spreadsheet does not contain "suggested_revision" and "revision…"
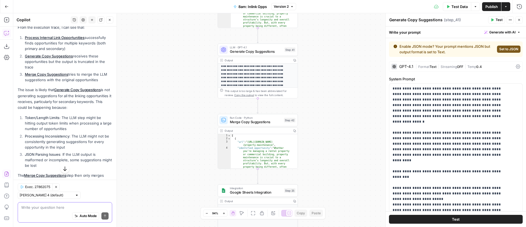
scroll to position [340, 0]
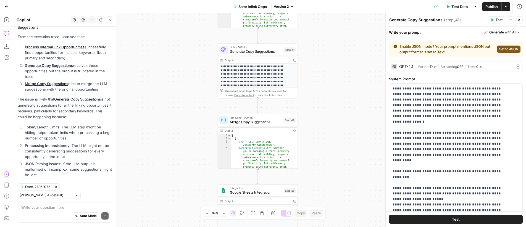
click at [507, 48] on span "Set to JSON" at bounding box center [508, 49] width 19 height 5
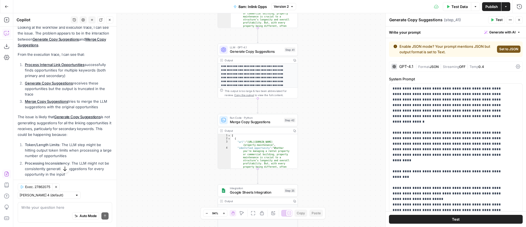
scroll to position [358, 0]
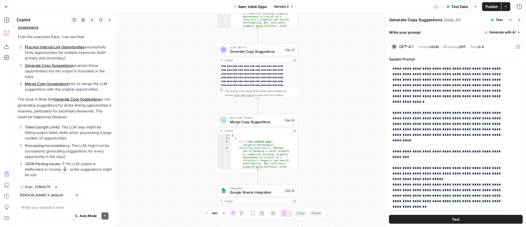
click at [491, 6] on span "Publish" at bounding box center [492, 7] width 12 height 6
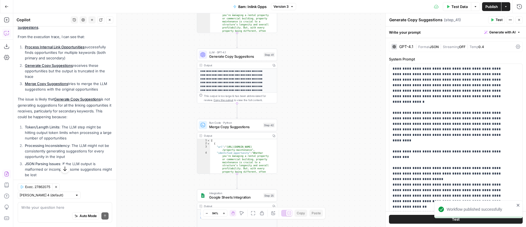
drag, startPoint x: 353, startPoint y: 54, endPoint x: 332, endPoint y: 59, distance: 21.3
click at [332, 59] on div "Workflow Input Settings Inputs LLM · GPT-4o Generate LLM Response Step 7 Output…" at bounding box center [269, 120] width 513 height 214
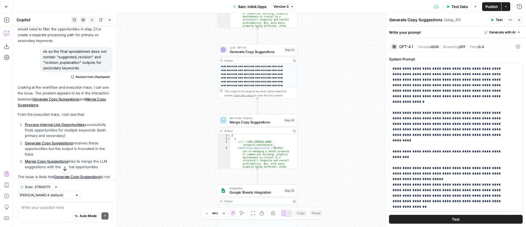
scroll to position [288, 0]
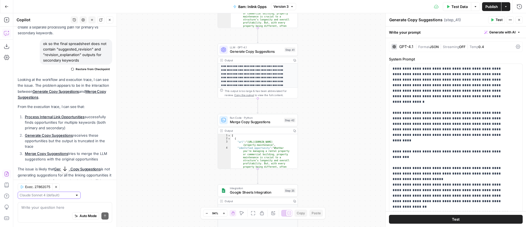
click at [51, 196] on input "text" at bounding box center [46, 196] width 53 height 6
click at [49, 216] on span "Claude Opus 4.1" at bounding box center [41, 216] width 38 height 6
type input "Claude Opus 4.1"
click at [48, 208] on textarea at bounding box center [64, 208] width 87 height 6
type textarea "offer a solution for me to apply"
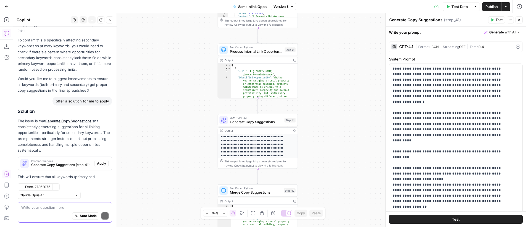
scroll to position [578, 0]
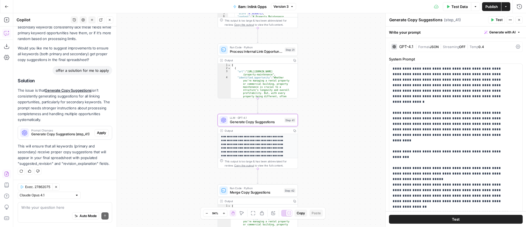
drag, startPoint x: 94, startPoint y: 126, endPoint x: 95, endPoint y: 117, distance: 9.5
click at [97, 130] on span "Apply" at bounding box center [101, 132] width 9 height 5
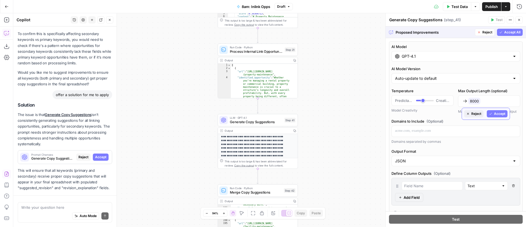
scroll to position [560, 0]
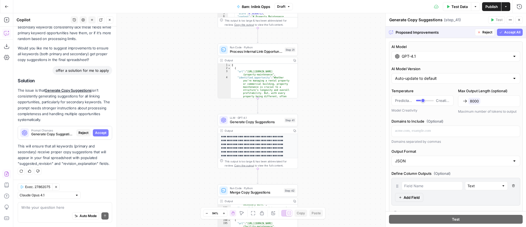
click at [512, 36] on div "Proposed Improvements Reject Accept All" at bounding box center [456, 32] width 140 height 11
click at [510, 33] on span "Accept All" at bounding box center [512, 32] width 16 height 5
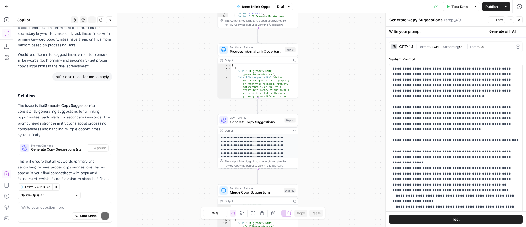
scroll to position [587, 0]
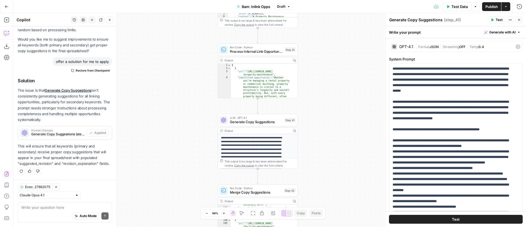
click at [490, 8] on span "Publish" at bounding box center [492, 7] width 12 height 6
click at [67, 207] on textarea at bounding box center [64, 208] width 87 height 6
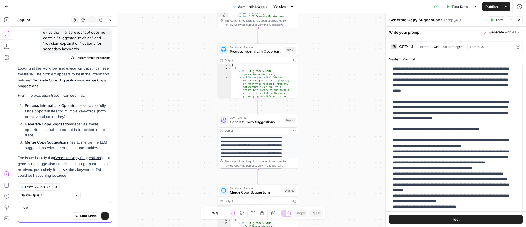
scroll to position [251, 0]
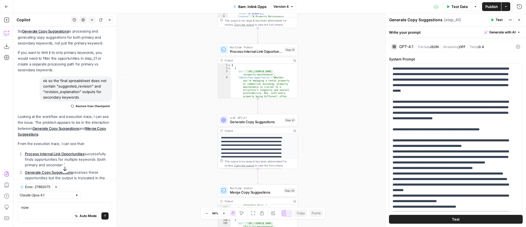
drag, startPoint x: 64, startPoint y: 91, endPoint x: 88, endPoint y: 99, distance: 25.5
click at [88, 99] on div "ok so the final spreadsheet does not contain "suggested_revision" and "revision…" at bounding box center [76, 88] width 72 height 25
copy div ""suggested_revision" and "revision_explanation""
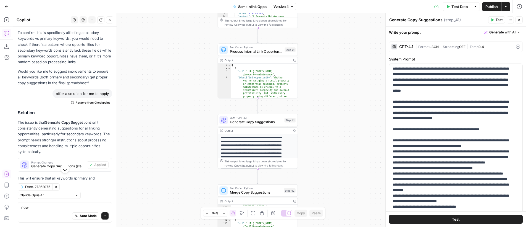
scroll to position [587, 0]
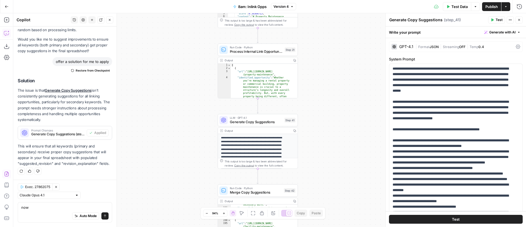
click at [47, 204] on div "now now Auto Mode Send" at bounding box center [65, 212] width 95 height 20
paste textarea ""suggested_revision" and "revision_explanation""
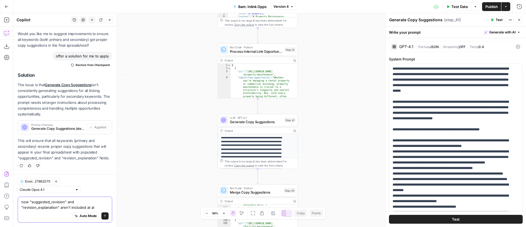
type textarea "now "suggested_revision" and "revision_explanation" aren't included at all"
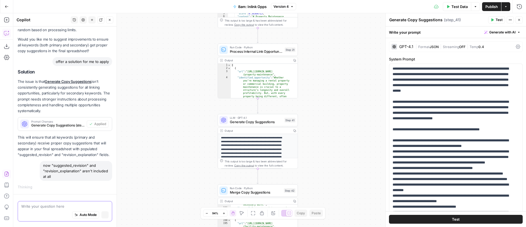
scroll to position [568, 0]
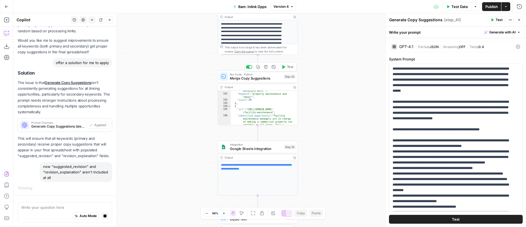
click at [258, 76] on span "Merge Copy Suggestions" at bounding box center [256, 78] width 52 height 5
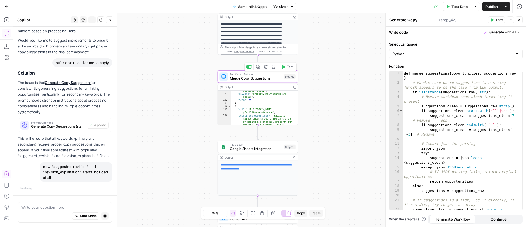
type textarea "Merge Copy Suggestions"
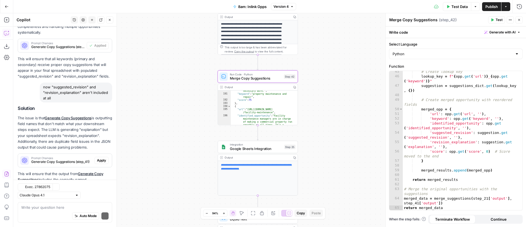
scroll to position [714, 0]
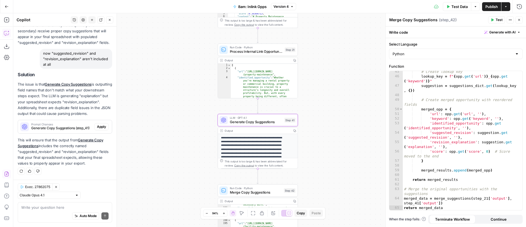
click at [97, 127] on span "Apply" at bounding box center [101, 126] width 9 height 5
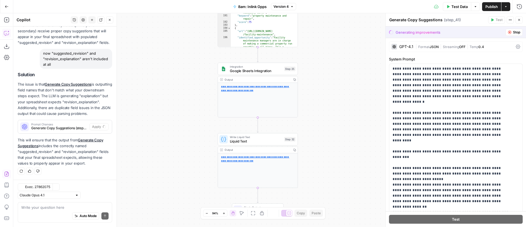
scroll to position [687, 0]
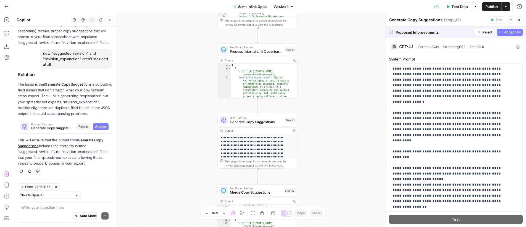
click at [508, 33] on span "Accept All" at bounding box center [512, 32] width 16 height 5
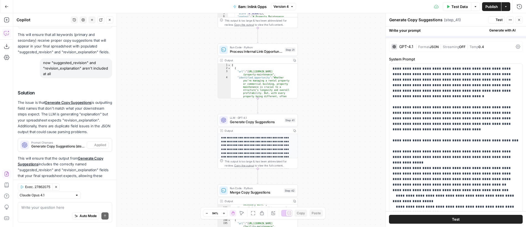
scroll to position [722, 0]
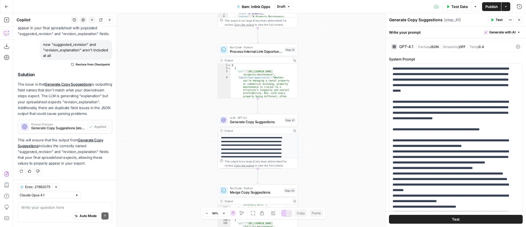
click at [495, 7] on span "Publish" at bounding box center [492, 7] width 12 height 6
click at [53, 207] on textarea at bounding box center [64, 208] width 87 height 6
paste textarea "suggested_revision revision_explanation"
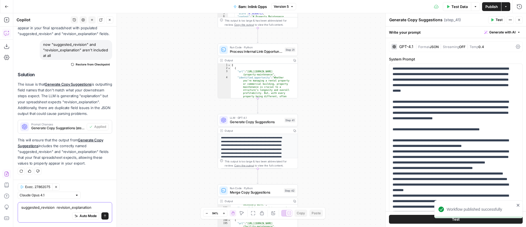
click at [22, 209] on textarea "suggested_revision revision_explanation" at bounding box center [64, 208] width 87 height 6
click at [55, 208] on textarea ""suggested_revision revision_explanation" at bounding box center [64, 208] width 87 height 6
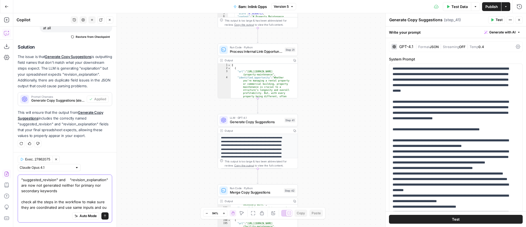
scroll to position [756, 0]
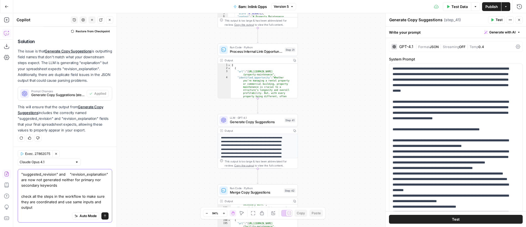
type textarea ""suggested_revision" and "revision_explanation" are now not generated neither f…"
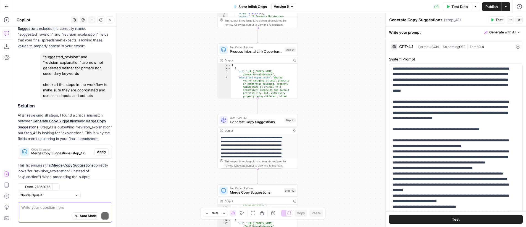
scroll to position [882, 0]
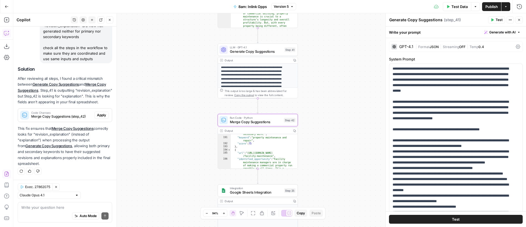
click at [99, 116] on span "Apply" at bounding box center [101, 115] width 9 height 5
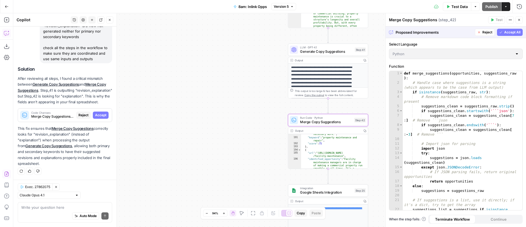
scroll to position [847, 0]
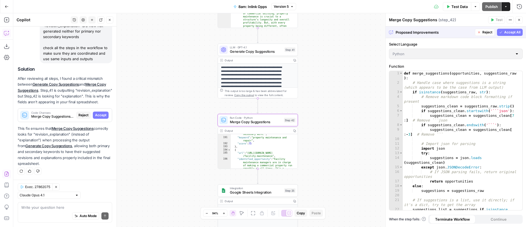
click at [97, 116] on span "Accept" at bounding box center [100, 115] width 11 height 5
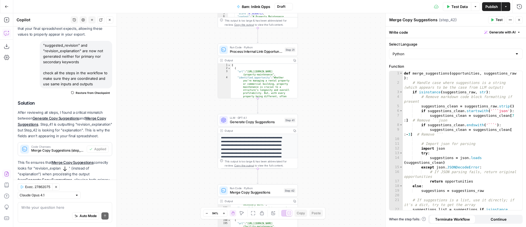
scroll to position [891, 0]
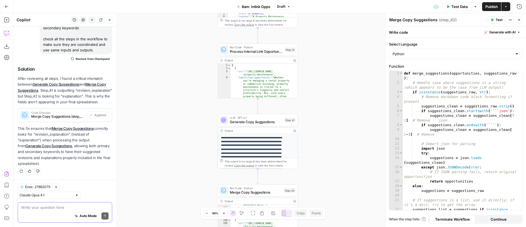
click at [37, 209] on textarea at bounding box center [64, 208] width 87 height 6
type textarea "but what about "suggested revisions""
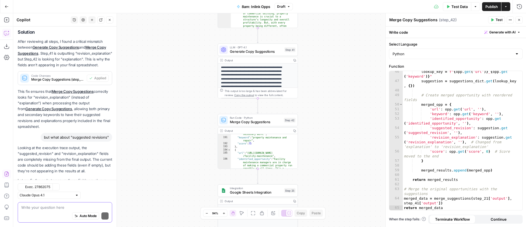
scroll to position [974, 0]
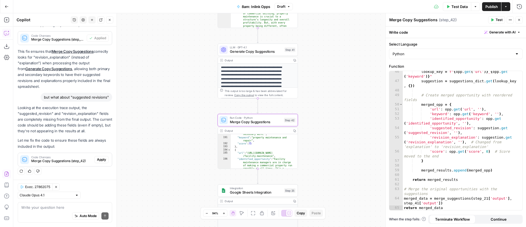
click at [99, 161] on span "Apply" at bounding box center [101, 159] width 9 height 5
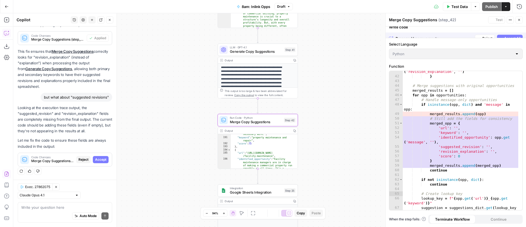
scroll to position [930, 0]
click at [96, 161] on span "Accept" at bounding box center [100, 159] width 11 height 5
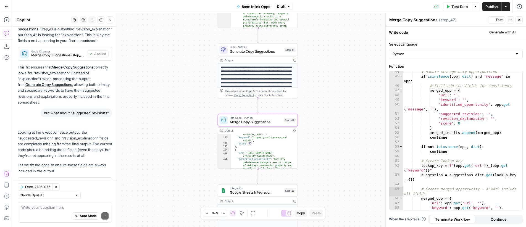
scroll to position [983, 0]
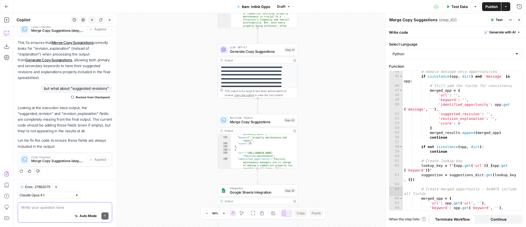
click at [53, 207] on textarea at bounding box center [64, 208] width 87 height 6
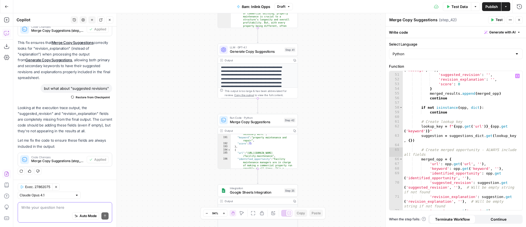
scroll to position [366, 0]
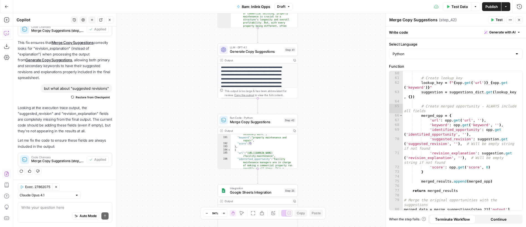
click at [496, 6] on span "Publish" at bounding box center [492, 7] width 12 height 6
click at [259, 49] on span "Generate Copy Suggestions" at bounding box center [256, 51] width 53 height 5
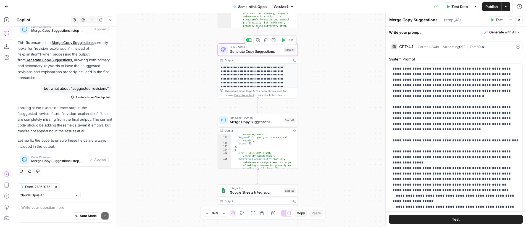
scroll to position [983, 0]
type textarea "Generate Copy Suggestions"
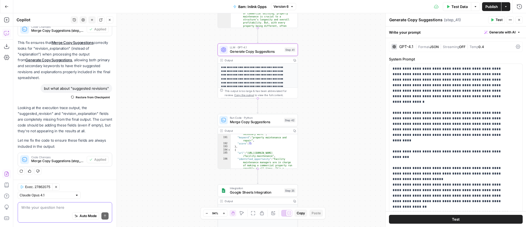
click at [52, 208] on textarea at bounding box center [64, 208] width 87 height 6
paste textarea "suggested_revision revision_explanation"
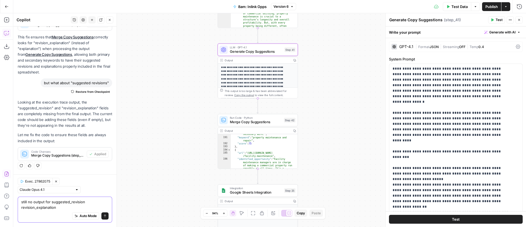
scroll to position [988, 0]
click at [52, 203] on textarea "still no output for suggested_revision revision_explanation" at bounding box center [64, 204] width 87 height 11
click at [85, 204] on textarea "still no output for "suggested_revision revision_explanation" at bounding box center [64, 204] width 87 height 11
click at [29, 211] on div "Auto Mode Send" at bounding box center [64, 216] width 87 height 12
click at [83, 207] on textarea "still no output for "suggested_revision" and "revision_explanation" at bounding box center [64, 204] width 87 height 11
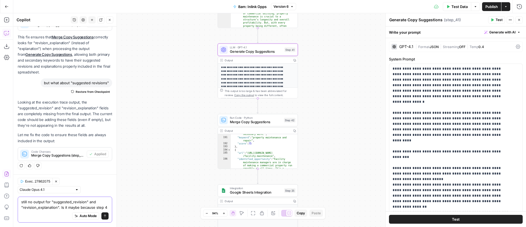
scroll to position [994, 0]
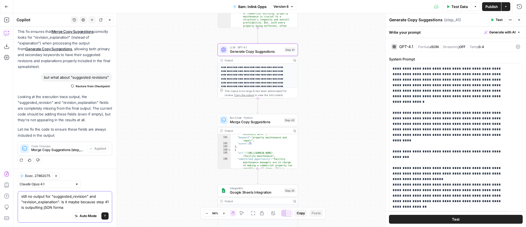
type textarea "still no output for "suggested_revision" and "revision_explanation". Is it mayb…"
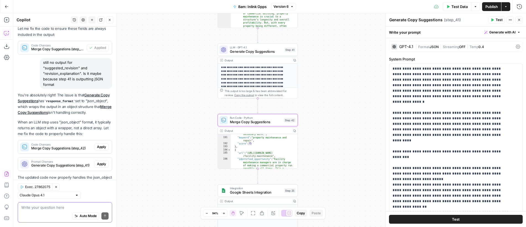
scroll to position [1143, 0]
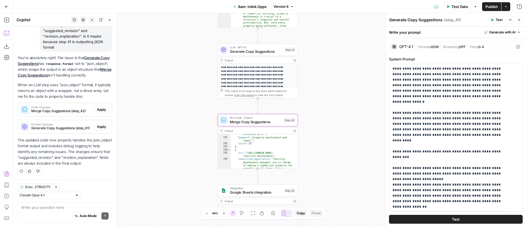
click at [98, 107] on span "Apply" at bounding box center [101, 109] width 9 height 5
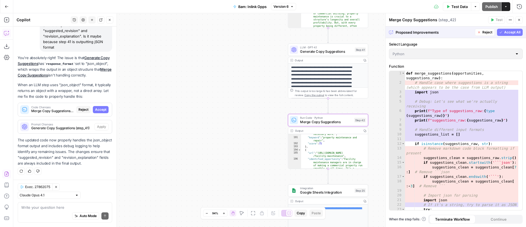
scroll to position [1090, 0]
click at [97, 107] on span "Accept" at bounding box center [100, 109] width 11 height 5
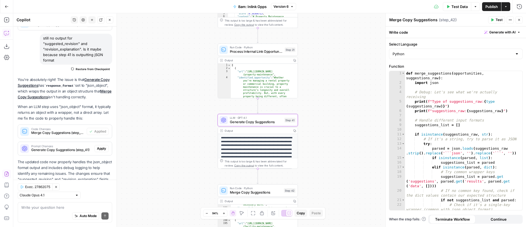
scroll to position [1152, 0]
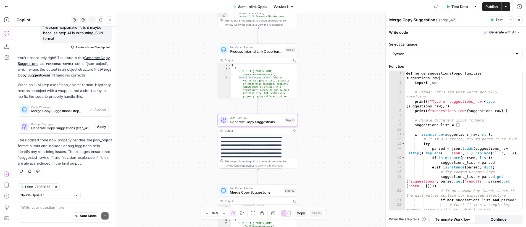
click at [97, 124] on span "Apply" at bounding box center [101, 126] width 9 height 5
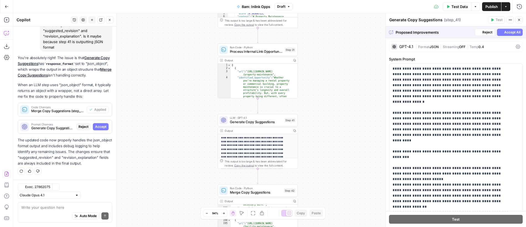
scroll to position [1090, 0]
click at [98, 124] on span "Accept" at bounding box center [100, 126] width 11 height 5
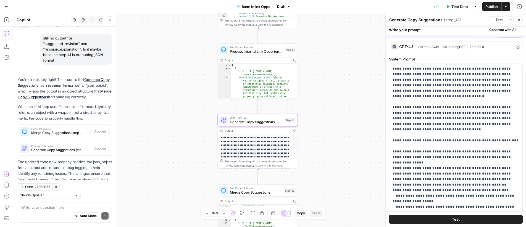
scroll to position [1152, 0]
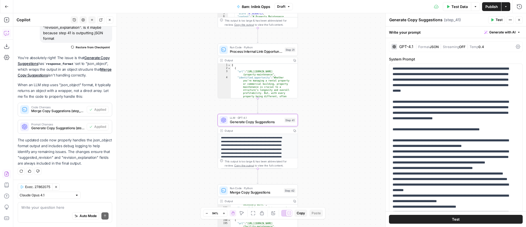
click at [488, 6] on span "Publish" at bounding box center [492, 7] width 12 height 6
click at [287, 6] on span "Version 7" at bounding box center [281, 6] width 15 height 5
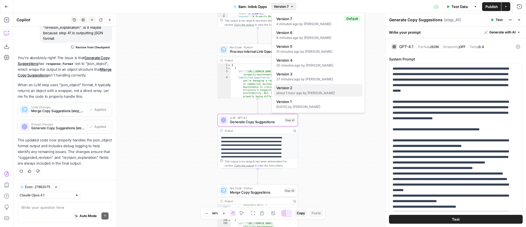
click at [332, 89] on span "Version 2" at bounding box center [317, 88] width 82 height 6
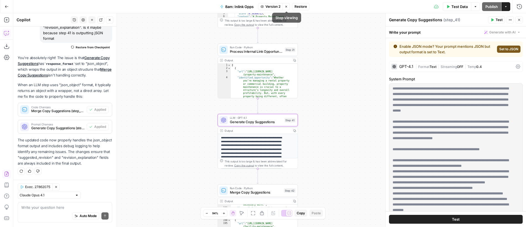
click at [271, 6] on span "Version 2" at bounding box center [273, 6] width 15 height 5
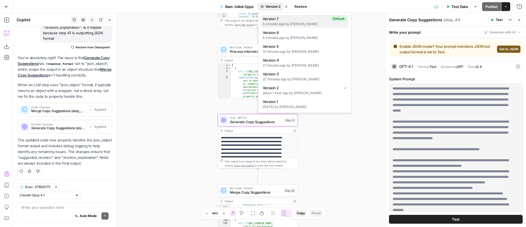
click at [282, 20] on span "Version 7" at bounding box center [296, 19] width 66 height 6
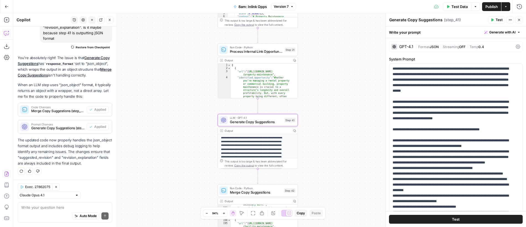
click at [404, 49] on div "GPT-4.1" at bounding box center [403, 47] width 22 height 6
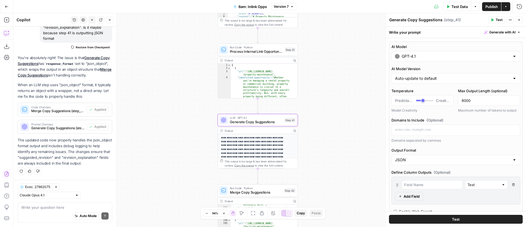
click at [418, 55] on input "GPT-4.1" at bounding box center [456, 57] width 108 height 6
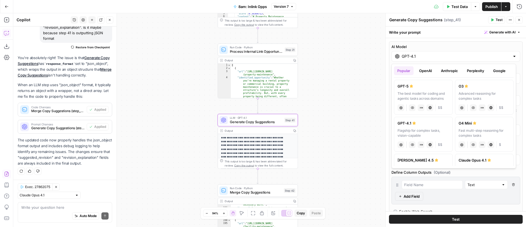
click at [444, 69] on button "Anthropic" at bounding box center [450, 70] width 24 height 9
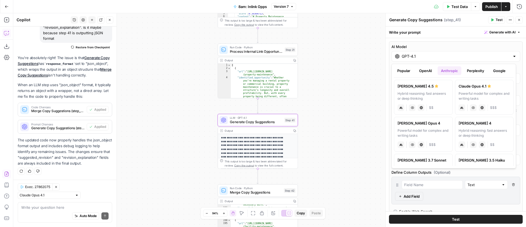
click at [439, 94] on div "Hybrid reasoning: fast answers or deep thinking" at bounding box center [424, 96] width 52 height 10
type input "Claude Sonnet 4.5"
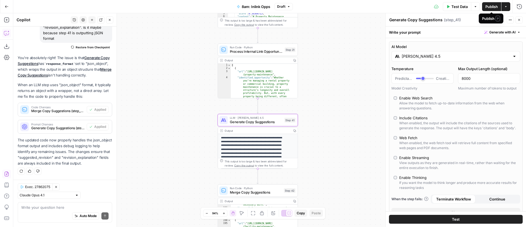
click at [492, 7] on span "Publish" at bounding box center [492, 7] width 12 height 6
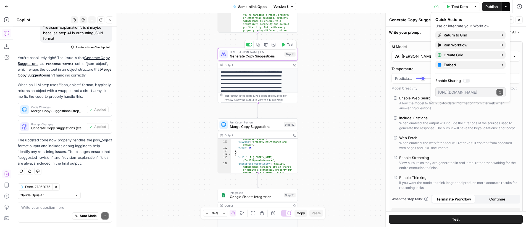
click at [287, 45] on span "Test" at bounding box center [290, 44] width 6 height 5
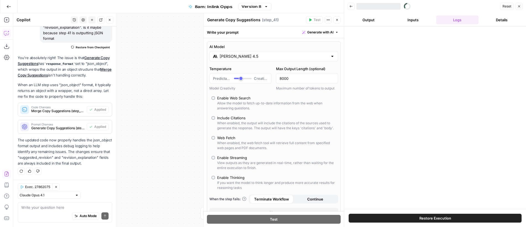
scroll to position [1152, 0]
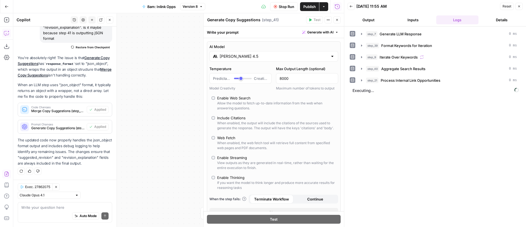
click at [337, 20] on icon "button" at bounding box center [336, 19] width 3 height 3
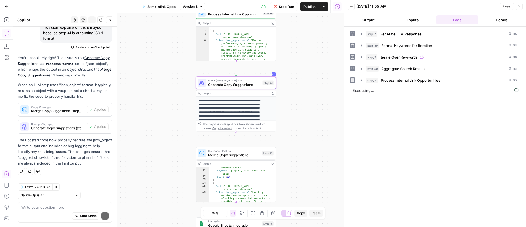
drag, startPoint x: 324, startPoint y: 80, endPoint x: 294, endPoint y: 83, distance: 30.3
click at [294, 83] on div "Workflow Input Settings Inputs LLM · GPT-4o Generate LLM Response Step 7 Output…" at bounding box center [178, 120] width 331 height 214
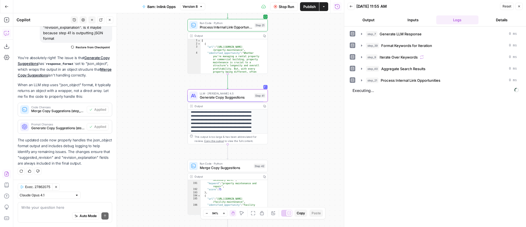
scroll to position [18, 0]
click at [214, 141] on span "Copy the output" at bounding box center [214, 141] width 20 height 3
click at [284, 6] on span "Stop Run" at bounding box center [286, 7] width 15 height 6
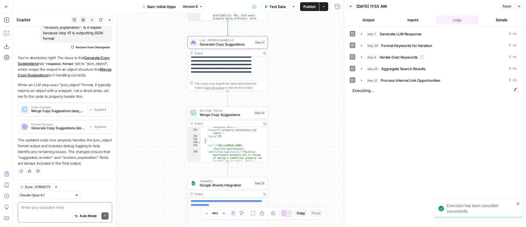
click at [73, 209] on textarea at bounding box center [64, 208] width 87 height 6
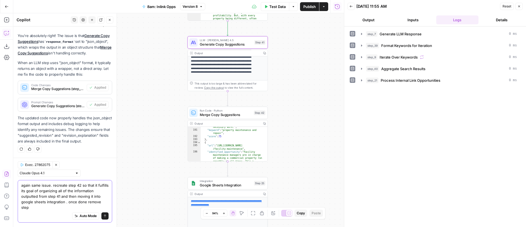
scroll to position [1174, 0]
click at [68, 186] on textarea "again same issue. recreate step 42 so that it fulfills its goal of organizing a…" at bounding box center [64, 197] width 87 height 28
type textarea "again same issue. create a new step to replace step 42, so that the new step fu…"
click at [91, 208] on textarea "again same issue. create a new step to replace step 42, so that the new step fu…" at bounding box center [64, 197] width 87 height 28
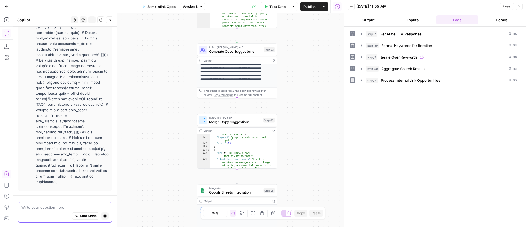
scroll to position [1547, 0]
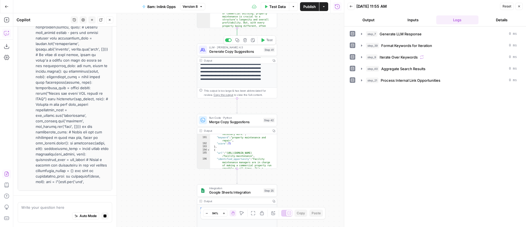
click at [237, 49] on span "Generate Copy Suggestions" at bounding box center [235, 51] width 53 height 5
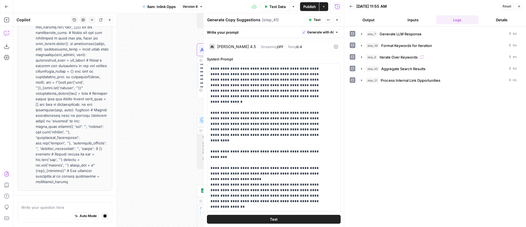
click at [238, 47] on div "Claude Sonnet 4.5" at bounding box center [236, 47] width 39 height 4
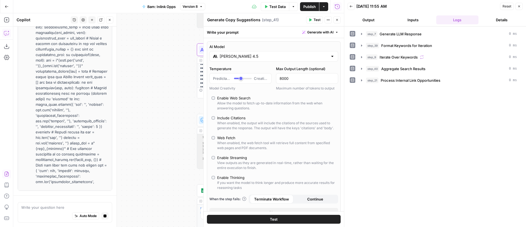
click at [241, 56] on input "Claude Sonnet 4.5" at bounding box center [274, 57] width 108 height 6
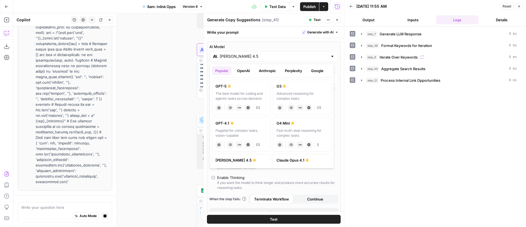
click at [246, 70] on button "OpenAI" at bounding box center [244, 70] width 20 height 9
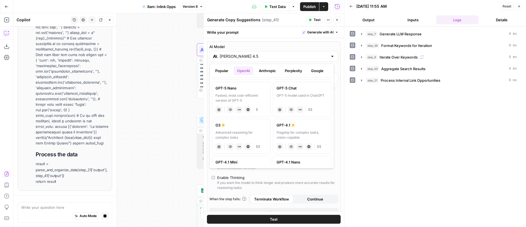
scroll to position [1790, 0]
click at [300, 132] on div "Flagship for complex tasks, vision-capable" at bounding box center [303, 135] width 52 height 10
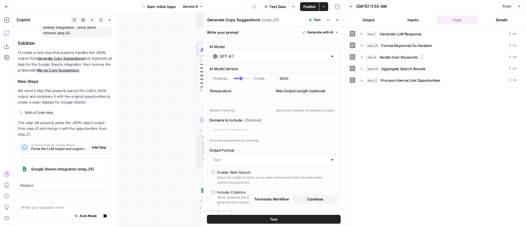
type input "GPT-4.1"
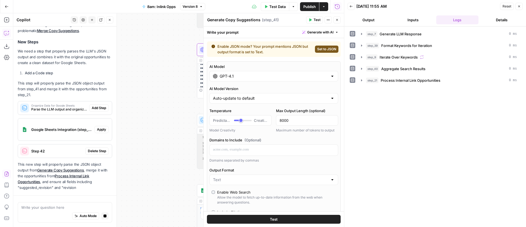
scroll to position [1310, 0]
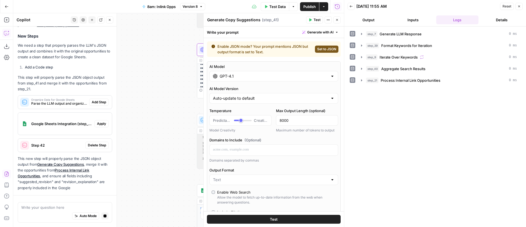
click at [326, 49] on span "Set to JSON" at bounding box center [326, 49] width 19 height 5
type input "JSON"
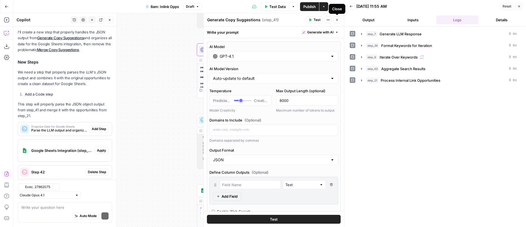
scroll to position [1413, 0]
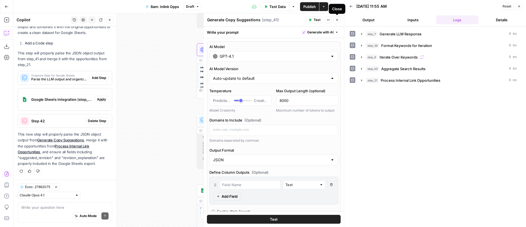
click at [337, 21] on icon "button" at bounding box center [336, 19] width 3 height 3
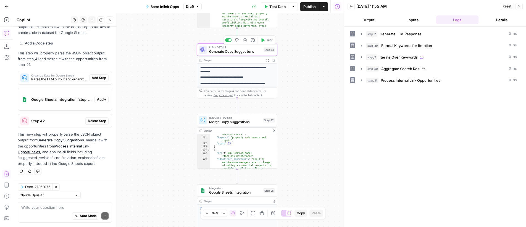
click at [250, 52] on span "Generate Copy Suggestions" at bounding box center [235, 51] width 53 height 5
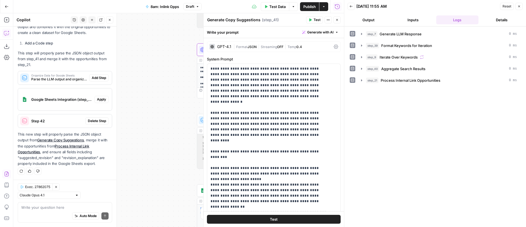
click at [281, 45] on span "OFF" at bounding box center [280, 47] width 6 height 4
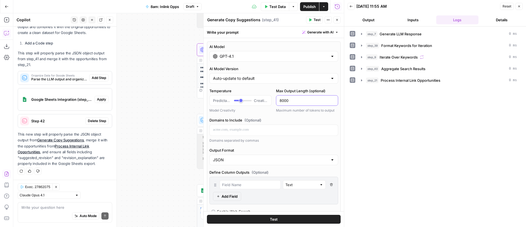
drag, startPoint x: 288, startPoint y: 99, endPoint x: 274, endPoint y: 101, distance: 14.2
click at [276, 101] on div "8000" at bounding box center [307, 100] width 62 height 11
click at [337, 20] on icon "button" at bounding box center [336, 19] width 3 height 3
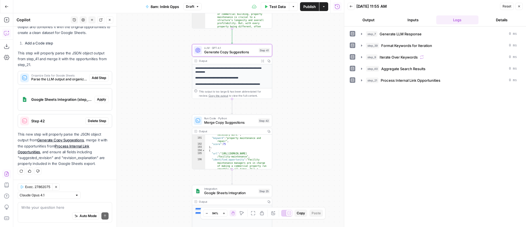
drag, startPoint x: 308, startPoint y: 75, endPoint x: 302, endPoint y: 75, distance: 6.4
click at [302, 75] on div "Workflow Input Settings Inputs LLM · GPT-4o Generate LLM Response Step 7 Output…" at bounding box center [178, 120] width 331 height 214
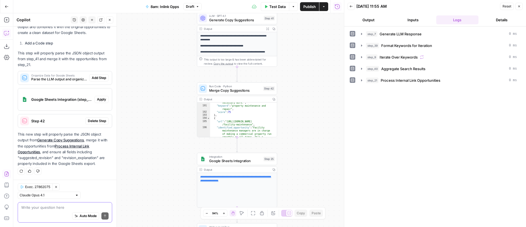
click at [54, 210] on textarea at bounding box center [64, 208] width 87 height 6
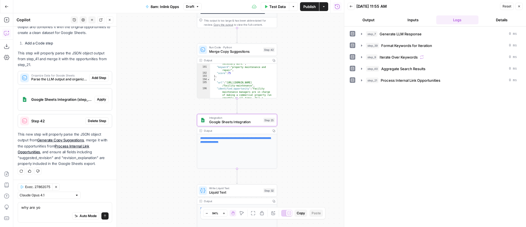
click at [77, 97] on span "Google Sheets Integration (step_25)" at bounding box center [61, 100] width 61 height 6
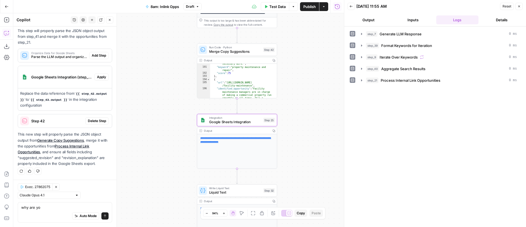
scroll to position [1436, 0]
click at [70, 55] on span "Parse the LLM output and organize all linking opportunities with their suggesti…" at bounding box center [59, 56] width 56 height 5
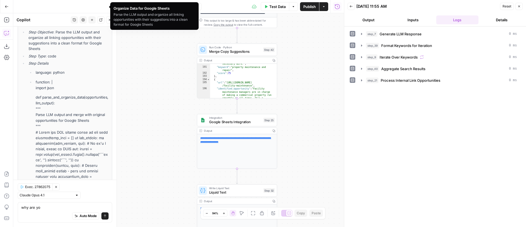
scroll to position [1991, 0]
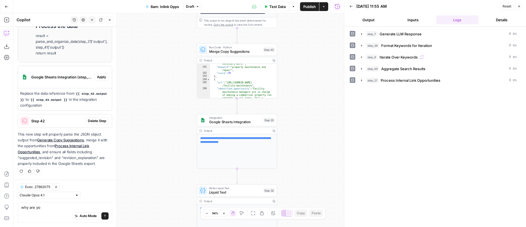
click at [90, 54] on p "result = parse_and_organize_data(step_21['output'], step_41['output']) return r…" at bounding box center [72, 44] width 73 height 23
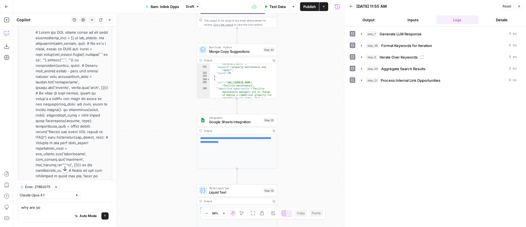
scroll to position [1533, 0]
click at [159, 88] on div "Workflow Input Settings Inputs LLM · GPT-4o Generate LLM Response Step 7 Output…" at bounding box center [178, 120] width 331 height 214
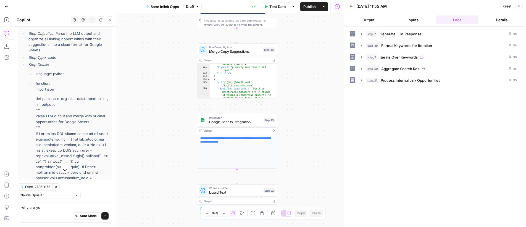
scroll to position [1433, 0]
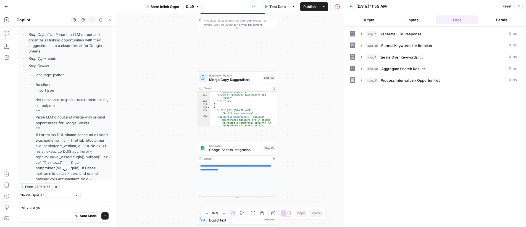
click at [95, 15] on span "Add Step" at bounding box center [99, 12] width 14 height 5
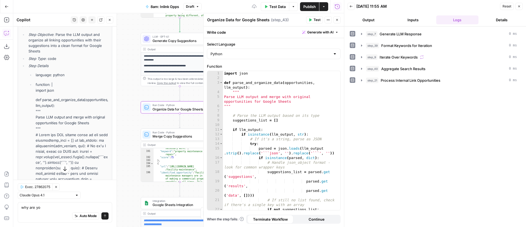
click at [53, 16] on span "Parse the LLM output and organize all linking opportunities with their suggesti…" at bounding box center [58, 13] width 55 height 5
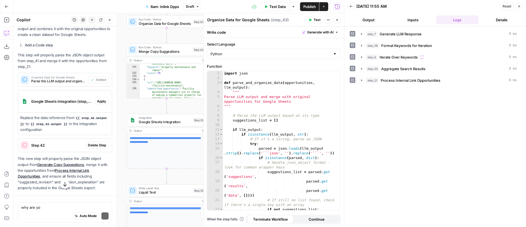
scroll to position [1436, 0]
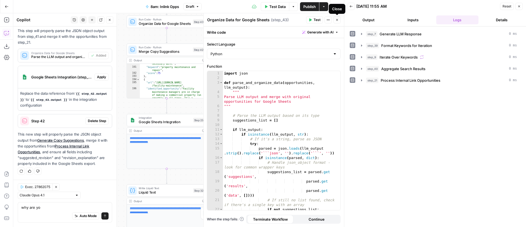
click at [337, 21] on icon "button" at bounding box center [336, 19] width 3 height 3
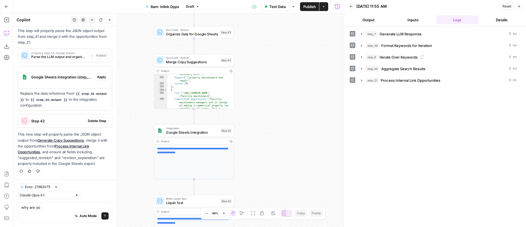
drag, startPoint x: 261, startPoint y: 79, endPoint x: 285, endPoint y: 90, distance: 25.6
click at [285, 90] on div "Workflow Input Settings Inputs LLM · GPT-4o Generate LLM Response Step 7 Output…" at bounding box center [178, 120] width 331 height 214
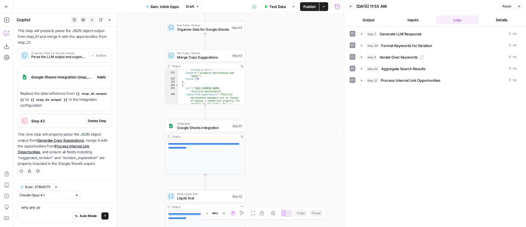
drag, startPoint x: 280, startPoint y: 85, endPoint x: 290, endPoint y: 81, distance: 10.3
click at [290, 81] on div "Workflow Input Settings Inputs LLM · GPT-4o Generate LLM Response Step 7 Output…" at bounding box center [178, 120] width 331 height 214
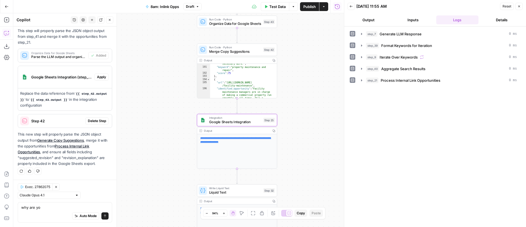
click at [97, 77] on span "Apply" at bounding box center [101, 77] width 9 height 5
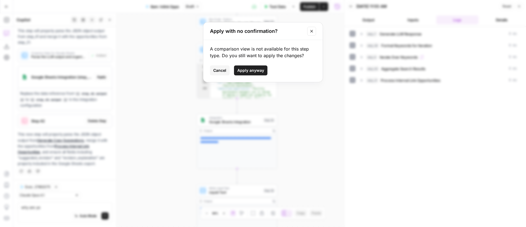
click at [256, 70] on span "Apply anyway" at bounding box center [250, 71] width 27 height 6
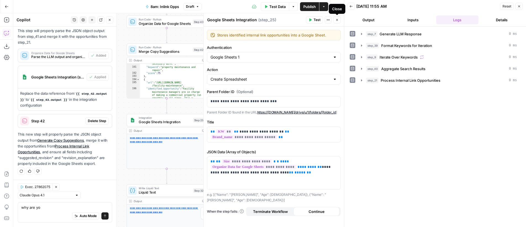
click at [340, 19] on button "Close" at bounding box center [337, 19] width 7 height 7
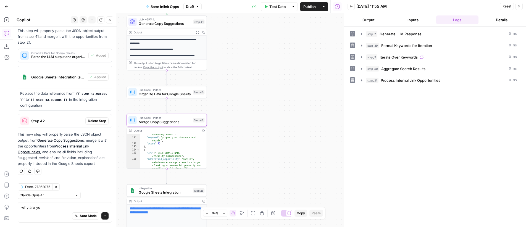
click at [94, 123] on span "Delete Step" at bounding box center [97, 121] width 18 height 5
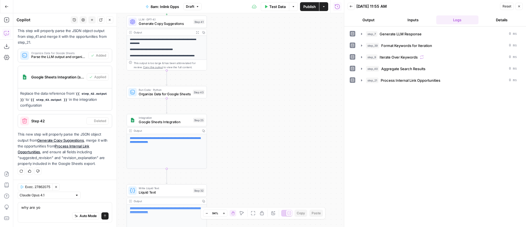
scroll to position [1426, 0]
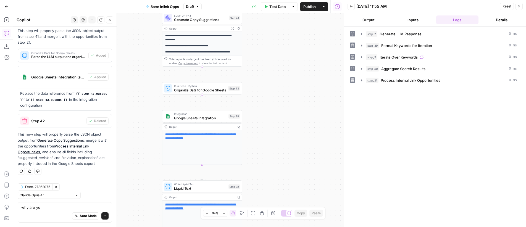
drag, startPoint x: 282, startPoint y: 115, endPoint x: 303, endPoint y: 113, distance: 21.1
click at [303, 113] on div "Workflow Input Settings Inputs LLM · GPT-4o Generate LLM Response Step 7 Output…" at bounding box center [178, 120] width 331 height 214
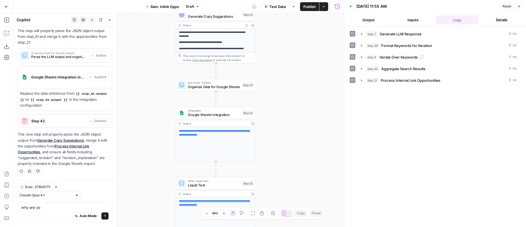
drag, startPoint x: 297, startPoint y: 97, endPoint x: 310, endPoint y: 94, distance: 14.2
click at [310, 94] on div "Workflow Input Settings Inputs LLM · GPT-4o Generate LLM Response Step 7 Output…" at bounding box center [178, 120] width 331 height 214
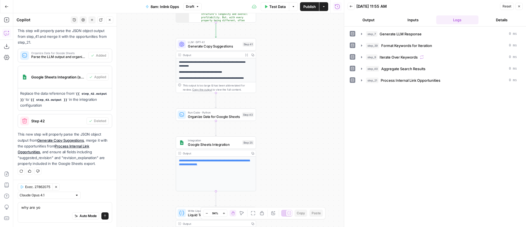
click at [309, 6] on span "Publish" at bounding box center [309, 7] width 12 height 6
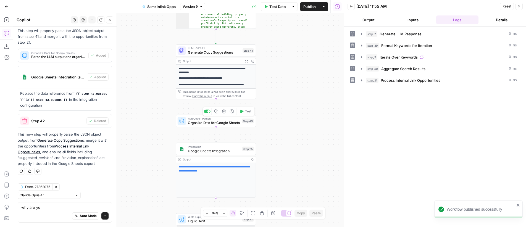
click at [247, 111] on span "Test" at bounding box center [248, 111] width 6 height 5
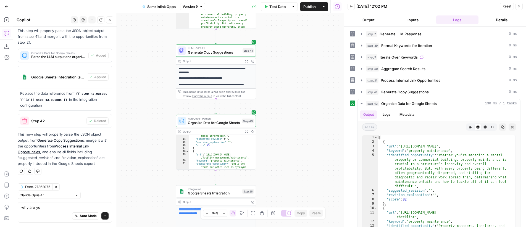
scroll to position [160, 0]
click at [69, 208] on textarea "why are yo" at bounding box center [64, 208] width 87 height 6
type textarea "step 43 sti"
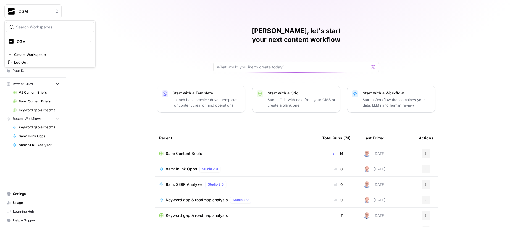
click at [25, 12] on span "OGM" at bounding box center [35, 12] width 33 height 6
click at [135, 44] on div "Ajdin, let's start your next content workflow Start with a Template Launch best…" at bounding box center [296, 131] width 460 height 263
click at [32, 192] on span "Settings" at bounding box center [36, 194] width 46 height 5
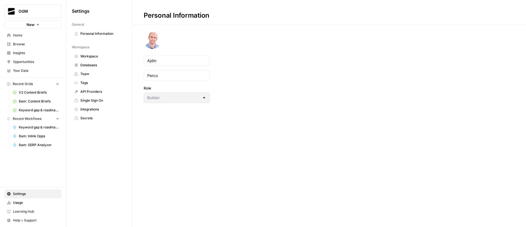
click at [98, 74] on span "Team" at bounding box center [102, 74] width 44 height 5
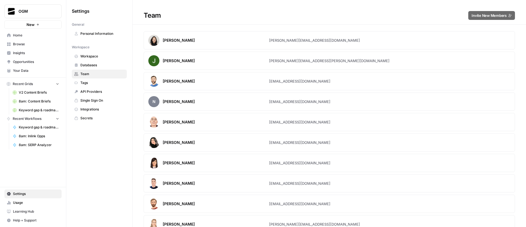
click at [414, 15] on div "Team Invite New Members" at bounding box center [330, 15] width 394 height 9
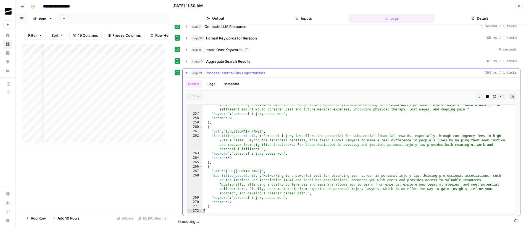
scroll to position [7, 0]
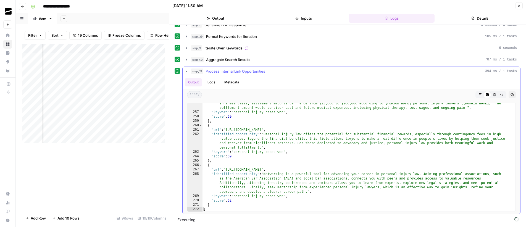
click at [213, 69] on span "Process Internal Link Opportunities" at bounding box center [236, 72] width 60 height 6
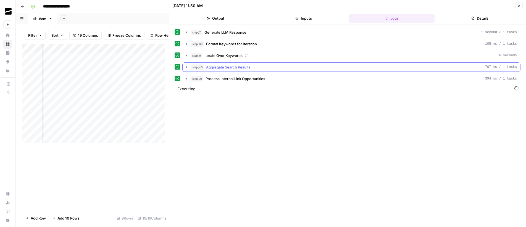
click at [193, 66] on span "step_40" at bounding box center [197, 67] width 13 height 6
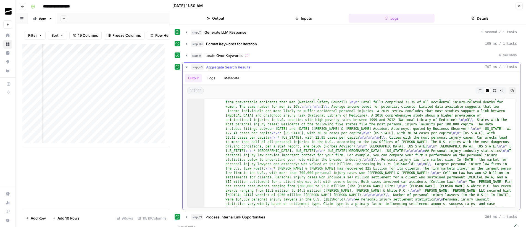
scroll to position [0, 0]
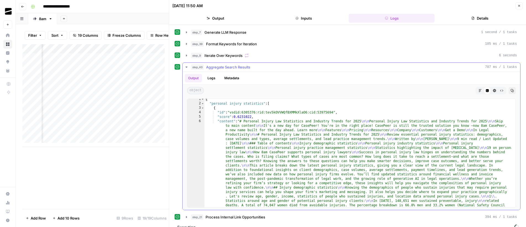
click at [192, 68] on span "step_40" at bounding box center [197, 67] width 13 height 6
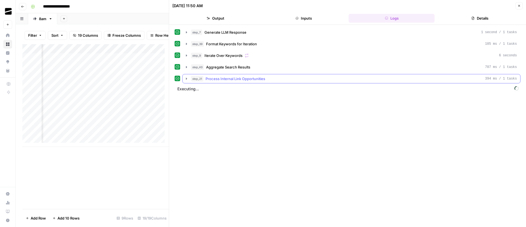
click at [199, 78] on span "step_21" at bounding box center [197, 79] width 12 height 6
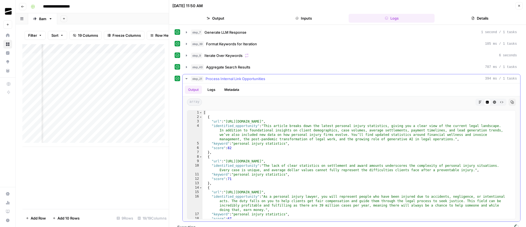
click at [199, 78] on span "step_21" at bounding box center [197, 79] width 12 height 6
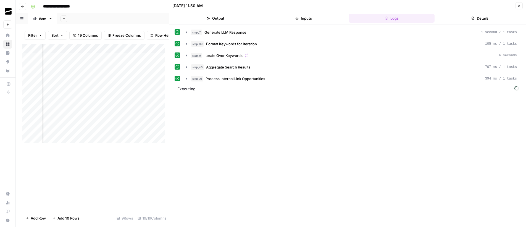
click at [521, 4] on button "Close" at bounding box center [519, 5] width 7 height 7
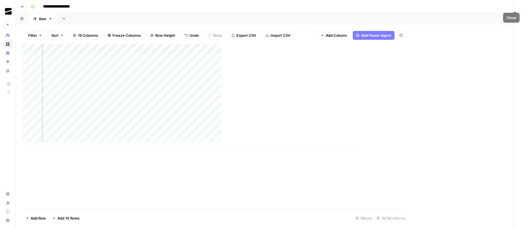
scroll to position [0, 616]
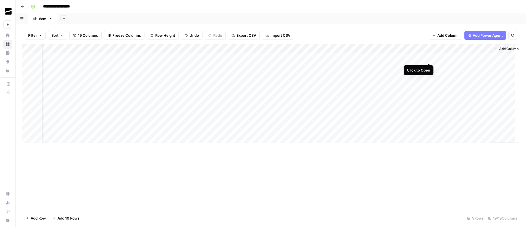
click at [429, 57] on div "Add Column" at bounding box center [270, 95] width 497 height 103
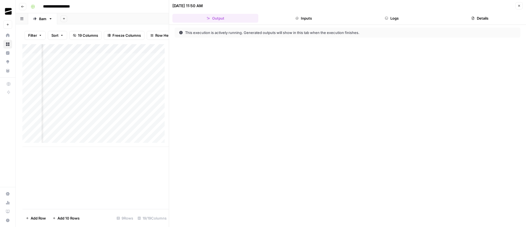
click at [395, 19] on button "Logs" at bounding box center [392, 18] width 86 height 9
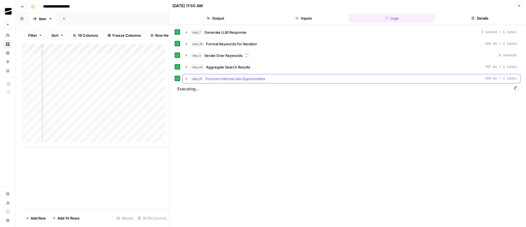
click at [219, 78] on span "Process Internal Link Opportunities" at bounding box center [236, 79] width 60 height 6
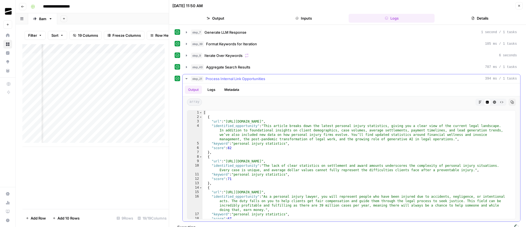
click at [219, 78] on span "Process Internal Link Opportunities" at bounding box center [236, 79] width 60 height 6
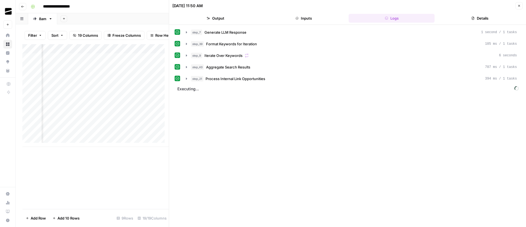
click at [518, 8] on button "Close" at bounding box center [519, 5] width 7 height 7
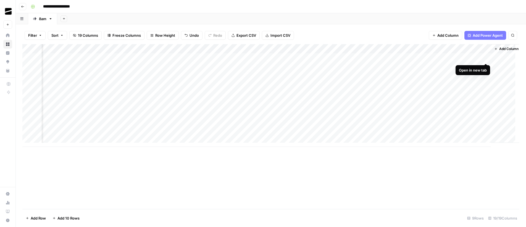
click at [487, 57] on div "Add Column" at bounding box center [270, 95] width 497 height 103
click at [437, 58] on div "Add Column" at bounding box center [270, 95] width 497 height 103
drag, startPoint x: 435, startPoint y: 57, endPoint x: 378, endPoint y: 1, distance: 80.1
click at [435, 57] on div "Add Column" at bounding box center [270, 95] width 497 height 103
click at [437, 57] on div "Add Column" at bounding box center [270, 95] width 497 height 103
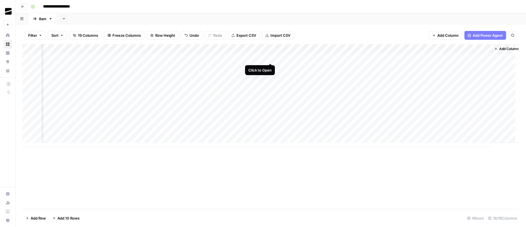
click at [272, 58] on div "Add Column" at bounding box center [270, 95] width 497 height 103
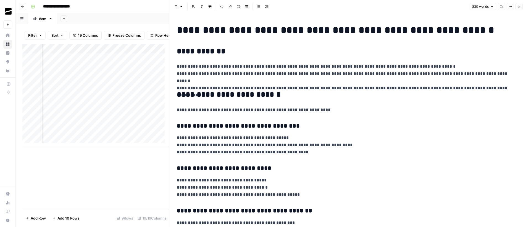
click at [500, 7] on icon "button" at bounding box center [501, 6] width 3 height 3
click at [520, 6] on icon "button" at bounding box center [519, 6] width 3 height 3
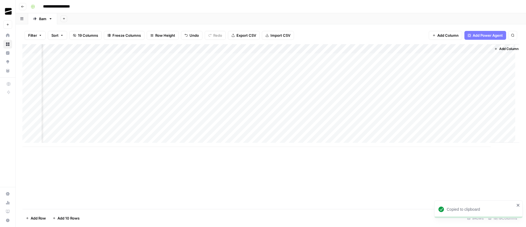
click at [487, 57] on div "Add Column" at bounding box center [270, 95] width 497 height 103
click at [157, 68] on div "Add Column" at bounding box center [270, 95] width 497 height 103
type textarea "**********"
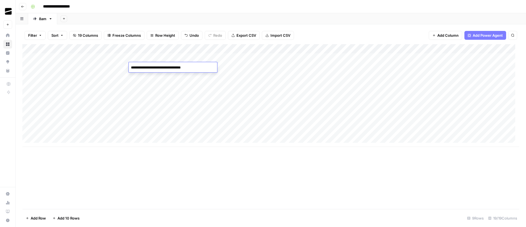
click at [110, 65] on div "Add Column" at bounding box center [270, 95] width 497 height 103
click at [94, 68] on div "Add Column" at bounding box center [270, 95] width 497 height 103
type textarea "**********"
click at [196, 65] on div "Add Column" at bounding box center [270, 95] width 497 height 103
type textarea "**********"
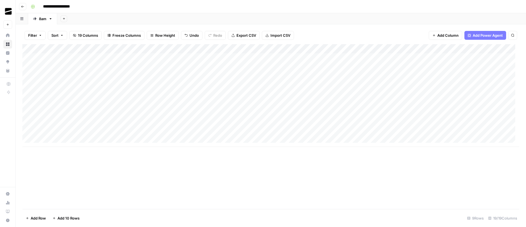
click at [246, 67] on div "Add Column" at bounding box center [270, 95] width 497 height 103
click at [246, 67] on textarea at bounding box center [281, 68] width 88 height 8
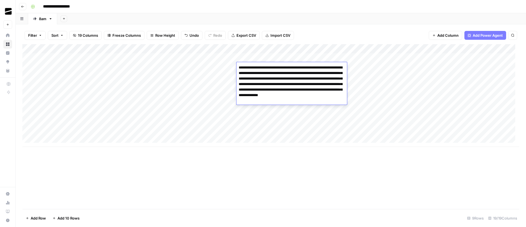
drag, startPoint x: 255, startPoint y: 80, endPoint x: 234, endPoint y: 67, distance: 23.7
click at [234, 67] on body "**********" at bounding box center [263, 113] width 526 height 227
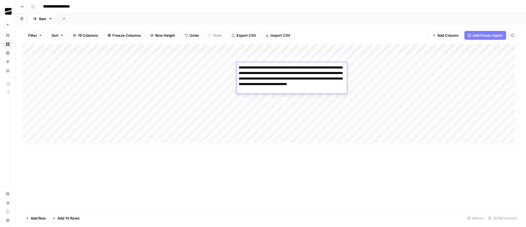
click at [247, 67] on textarea "**********" at bounding box center [292, 79] width 111 height 30
drag, startPoint x: 282, startPoint y: 90, endPoint x: 284, endPoint y: 80, distance: 9.9
click at [284, 80] on textarea "**********" at bounding box center [292, 79] width 111 height 30
click at [284, 78] on textarea "**********" at bounding box center [292, 79] width 111 height 30
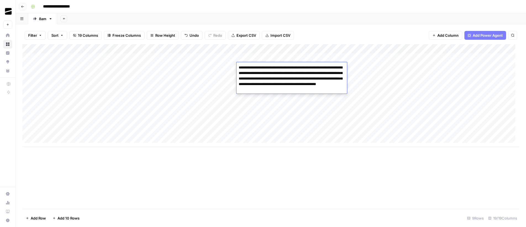
click at [277, 91] on textarea "**********" at bounding box center [292, 79] width 111 height 30
click at [298, 90] on textarea "**********" at bounding box center [292, 79] width 111 height 30
click at [293, 82] on textarea "**********" at bounding box center [292, 79] width 111 height 30
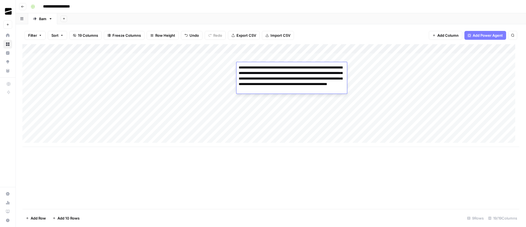
click at [293, 82] on textarea "**********" at bounding box center [292, 79] width 111 height 30
click at [300, 75] on textarea "**********" at bounding box center [292, 79] width 111 height 30
click at [326, 90] on textarea "**********" at bounding box center [292, 79] width 111 height 30
type textarea "**********"
click at [190, 78] on div "Add Column" at bounding box center [270, 95] width 497 height 103
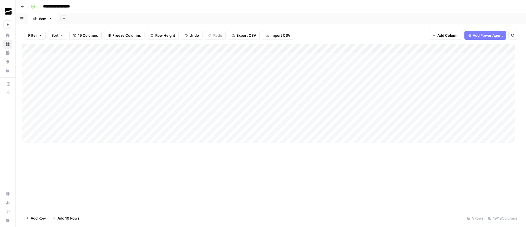
click at [303, 67] on div "Add Column" at bounding box center [270, 95] width 497 height 103
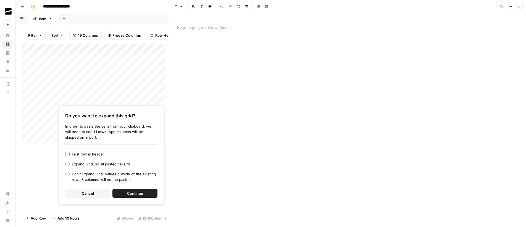
click at [92, 195] on span "Cancel" at bounding box center [88, 194] width 12 height 6
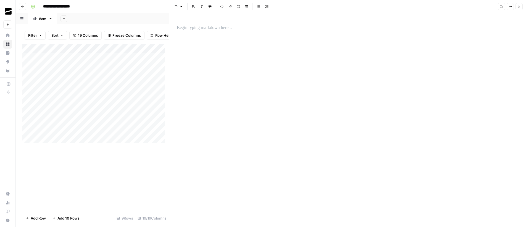
click at [218, 31] on p at bounding box center [348, 27] width 342 height 7
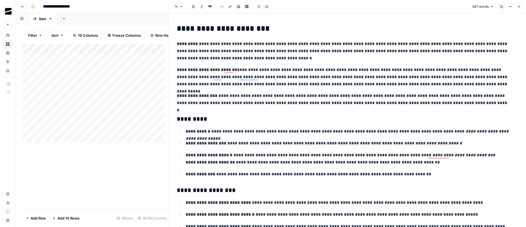
click at [518, 6] on icon "button" at bounding box center [519, 6] width 3 height 3
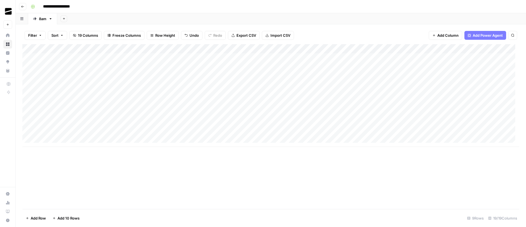
drag, startPoint x: 336, startPoint y: 71, endPoint x: 303, endPoint y: 88, distance: 37.2
click at [336, 76] on div "Add Column" at bounding box center [270, 95] width 497 height 103
click at [264, 77] on div "Add Column" at bounding box center [270, 95] width 497 height 103
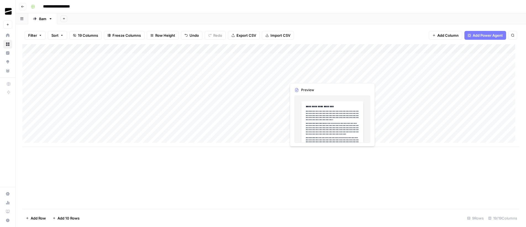
click at [309, 75] on div "Add Column" at bounding box center [270, 95] width 497 height 103
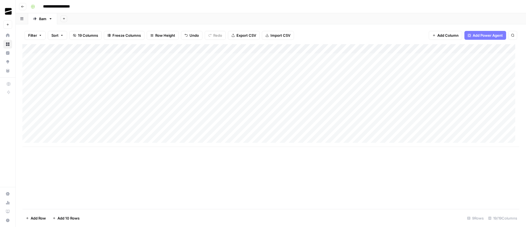
click at [379, 67] on div "Add Column" at bounding box center [270, 95] width 497 height 103
click at [479, 66] on div "Add Column" at bounding box center [270, 95] width 497 height 103
click at [149, 64] on div "Add Column" at bounding box center [270, 95] width 497 height 103
click at [149, 65] on div "Add Column" at bounding box center [270, 95] width 497 height 103
click at [221, 76] on div "Add Column" at bounding box center [270, 95] width 497 height 103
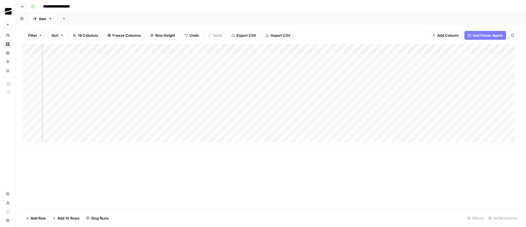
scroll to position [0, 184]
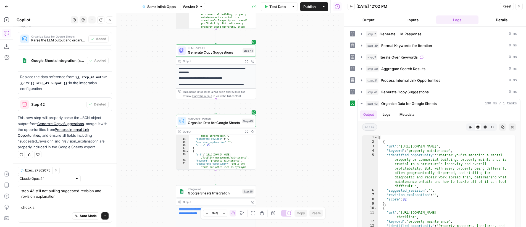
scroll to position [1442, 0]
type textarea "step 43 still not pulling suggested revision and revision explanation check ste…"
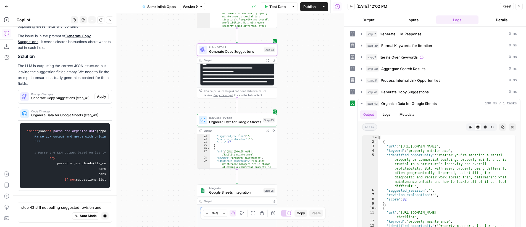
scroll to position [1569, 0]
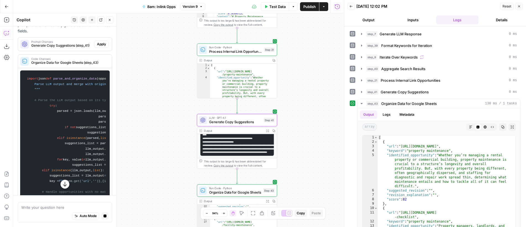
click at [97, 47] on span "Apply" at bounding box center [101, 44] width 9 height 5
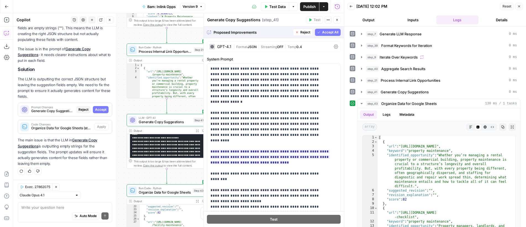
scroll to position [1557, 0]
click at [326, 30] on span "Accept All" at bounding box center [330, 32] width 16 height 5
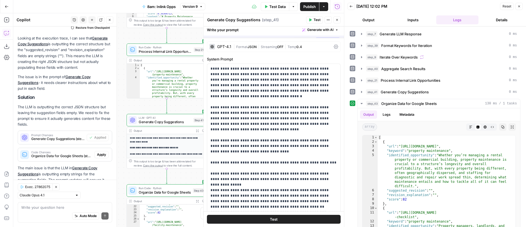
scroll to position [1637, 0]
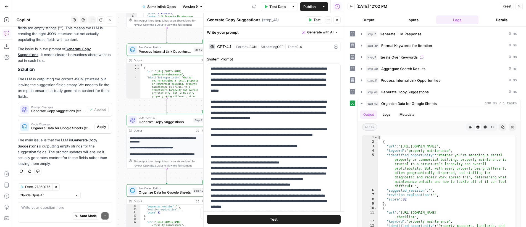
click at [266, 49] on span "Streaming" at bounding box center [269, 47] width 16 height 4
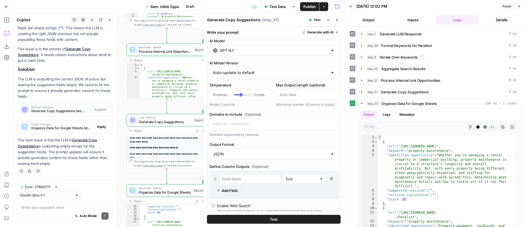
scroll to position [41, 0]
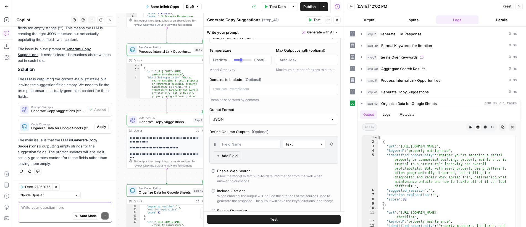
click at [54, 210] on textarea at bounding box center [64, 208] width 87 height 6
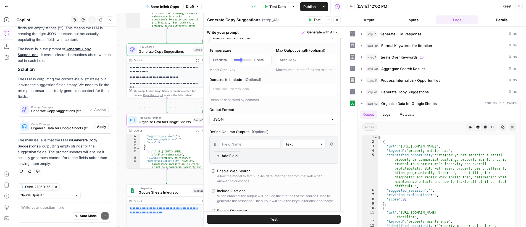
click at [98, 127] on span "Apply" at bounding box center [101, 126] width 9 height 5
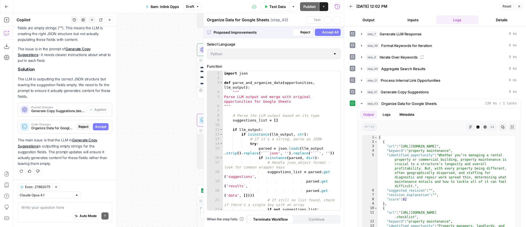
scroll to position [1557, 0]
click at [96, 126] on span "Accept" at bounding box center [100, 126] width 11 height 5
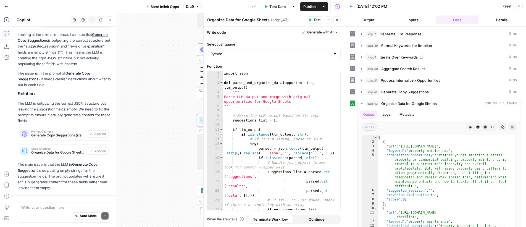
scroll to position [1533, 0]
click at [337, 19] on icon "button" at bounding box center [337, 20] width 2 height 2
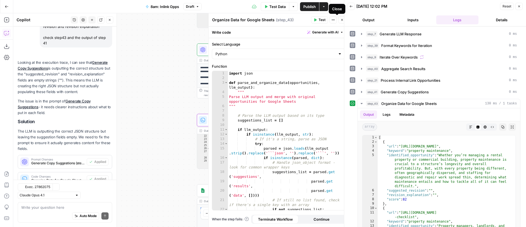
scroll to position [1637, 0]
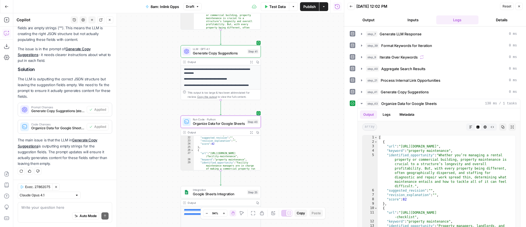
drag, startPoint x: 154, startPoint y: 87, endPoint x: 149, endPoint y: 86, distance: 5.3
click at [148, 87] on div "Workflow Input Settings Inputs LLM · GPT-4o Generate LLM Response Step 7 Output…" at bounding box center [178, 120] width 331 height 214
drag, startPoint x: 249, startPoint y: 41, endPoint x: 277, endPoint y: 48, distance: 28.3
click at [249, 41] on span "Test" at bounding box center [251, 41] width 6 height 5
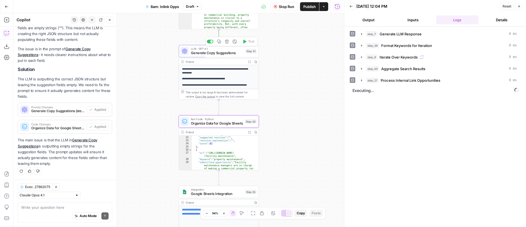
click at [214, 53] on span "Generate Copy Suggestions" at bounding box center [217, 52] width 53 height 5
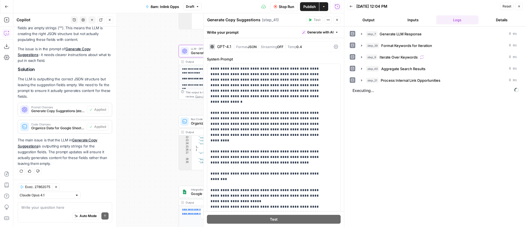
click at [268, 44] on div "GPT-4.1 | Format JSON | Streaming OFF | Temp 0.4" at bounding box center [274, 46] width 134 height 11
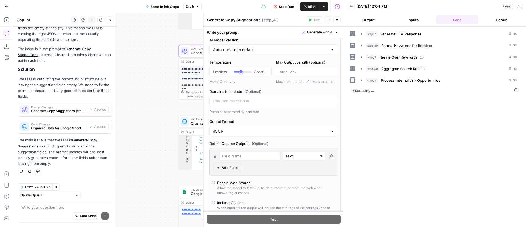
scroll to position [45, 0]
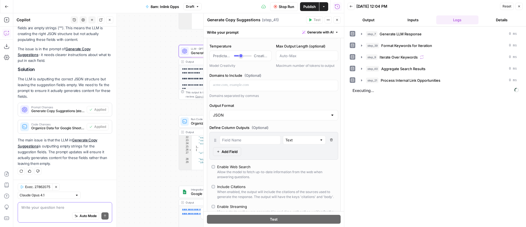
click at [58, 209] on textarea at bounding box center [64, 208] width 87 height 6
type textarea "should there be defined"
click at [336, 20] on icon "button" at bounding box center [336, 19] width 3 height 3
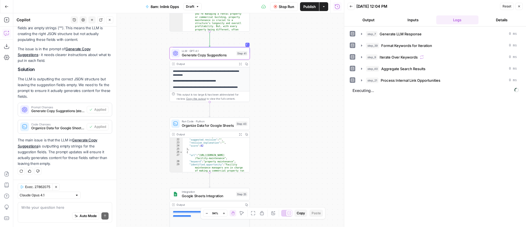
drag, startPoint x: 301, startPoint y: 85, endPoint x: 309, endPoint y: 91, distance: 10.2
click at [309, 91] on div "Workflow Input Settings Inputs LLM · GPT-4o Generate LLM Response Step 7 Output…" at bounding box center [178, 120] width 331 height 214
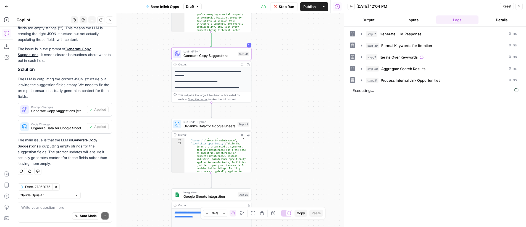
scroll to position [185, 0]
click at [369, 81] on span "step_21" at bounding box center [372, 81] width 12 height 6
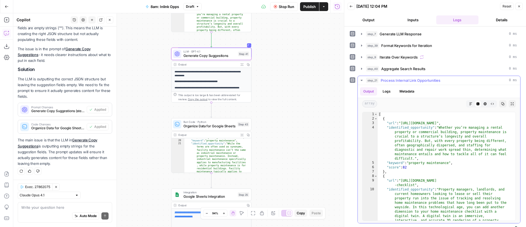
click at [364, 80] on button "step_21 Process Internal Link Opportunities 0 ms" at bounding box center [439, 80] width 162 height 9
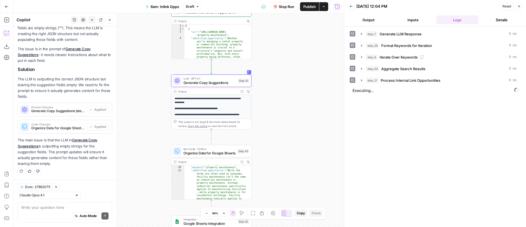
click at [381, 80] on span "Process Internal Link Opportunities" at bounding box center [411, 81] width 60 height 6
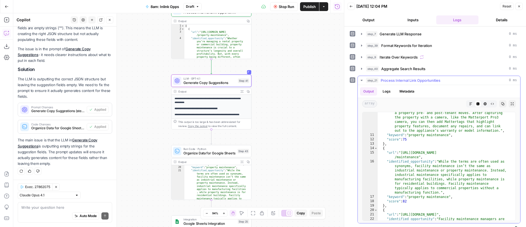
scroll to position [120, 0]
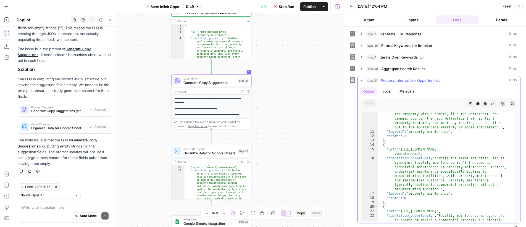
click at [367, 80] on span "step_21" at bounding box center [372, 81] width 12 height 6
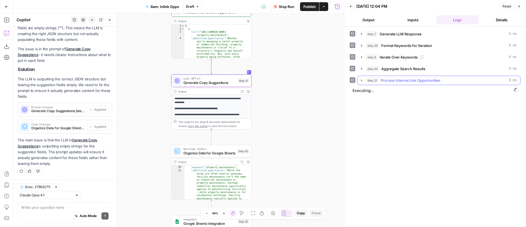
click at [411, 78] on span "Process Internal Link Opportunities" at bounding box center [411, 81] width 60 height 6
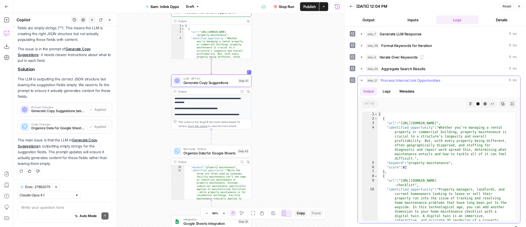
click at [398, 78] on span "Process Internal Link Opportunities" at bounding box center [411, 81] width 60 height 6
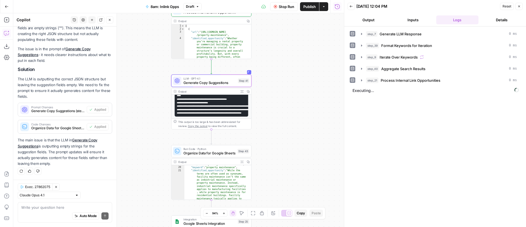
scroll to position [0, 0]
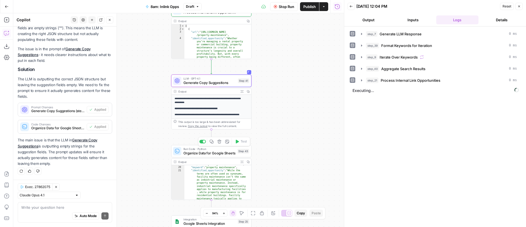
click at [217, 151] on span "Organize Data for Google Sheets" at bounding box center [209, 153] width 52 height 5
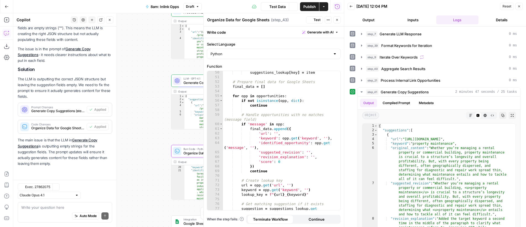
scroll to position [1637, 0]
click at [337, 21] on icon "button" at bounding box center [336, 19] width 3 height 3
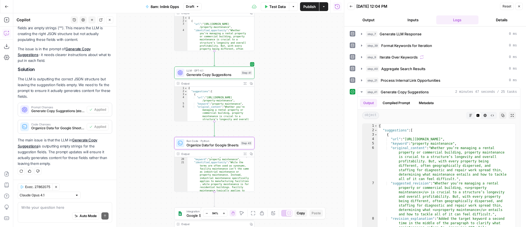
drag, startPoint x: 299, startPoint y: 113, endPoint x: 301, endPoint y: 106, distance: 7.3
click at [301, 106] on div "Workflow Input Settings Inputs LLM · GPT-4o Generate LLM Response Step 7 Output…" at bounding box center [178, 120] width 331 height 214
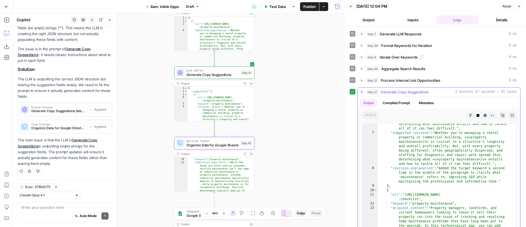
scroll to position [51, 0]
click at [245, 133] on span "Test" at bounding box center [247, 133] width 6 height 5
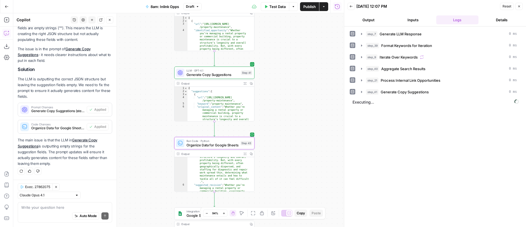
scroll to position [0, 0]
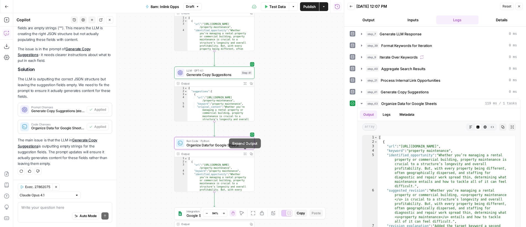
click at [246, 154] on button "Expand Output" at bounding box center [245, 154] width 6 height 6
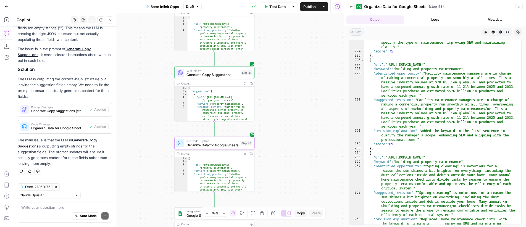
scroll to position [2918, 0]
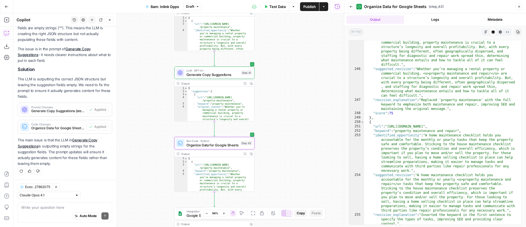
click at [311, 7] on span "Publish" at bounding box center [309, 7] width 12 height 6
click at [520, 6] on icon "button" at bounding box center [519, 6] width 3 height 3
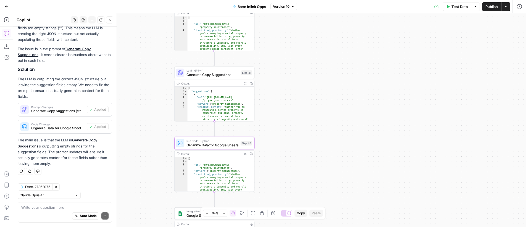
click at [294, 5] on icon "button" at bounding box center [292, 6] width 3 height 3
drag, startPoint x: 394, startPoint y: 44, endPoint x: 479, endPoint y: 10, distance: 92.6
click at [394, 44] on div "Workflow Input Settings Inputs LLM · GPT-4o Generate LLM Response Step 7 Output…" at bounding box center [269, 120] width 513 height 214
click at [490, 7] on span "Publish" at bounding box center [492, 7] width 12 height 6
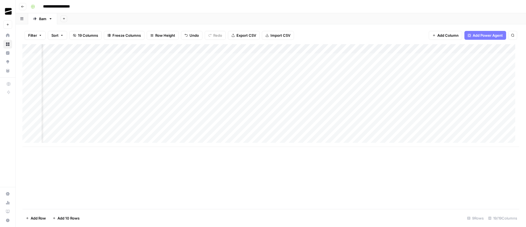
scroll to position [0, 184]
click at [290, 17] on div "Add Sheet" at bounding box center [291, 18] width 469 height 11
click at [205, 68] on div "Add Column" at bounding box center [270, 95] width 497 height 103
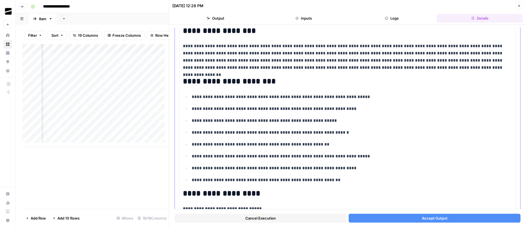
scroll to position [54, 0]
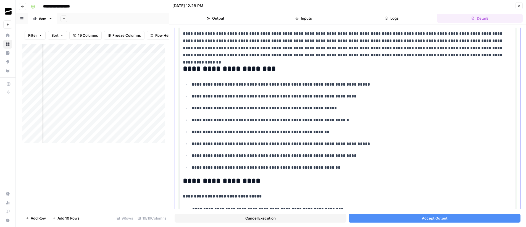
click at [271, 156] on p "**********" at bounding box center [350, 155] width 316 height 7
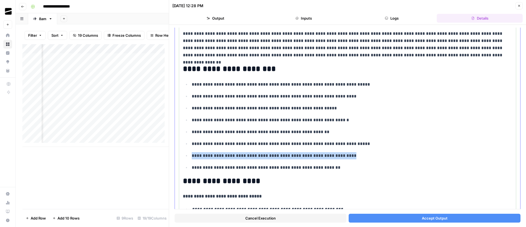
click at [271, 156] on p "**********" at bounding box center [350, 155] width 316 height 7
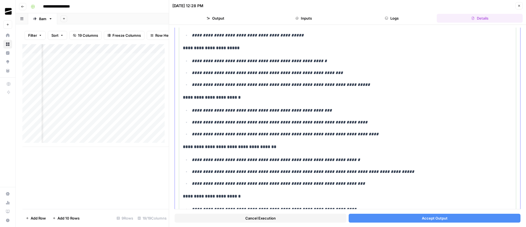
scroll to position [295, 0]
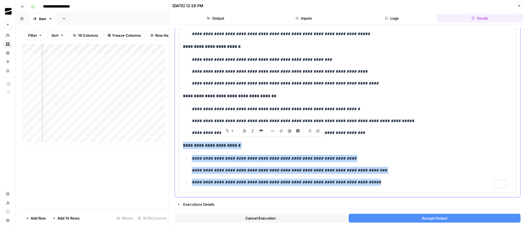
drag, startPoint x: 371, startPoint y: 180, endPoint x: 182, endPoint y: 142, distance: 192.1
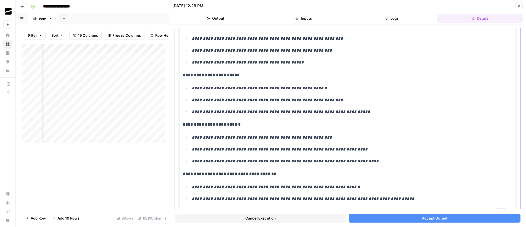
scroll to position [194, 0]
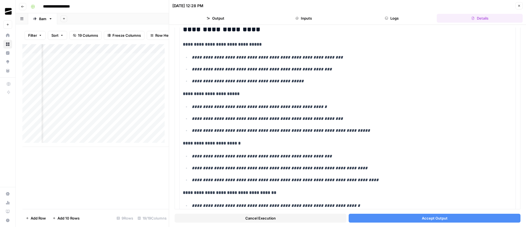
click at [434, 216] on span "Accept Output" at bounding box center [435, 219] width 26 height 6
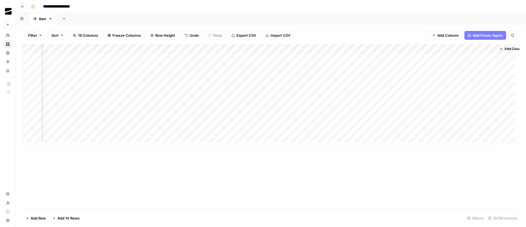
scroll to position [0, 623]
click at [416, 67] on div "Add Column" at bounding box center [270, 95] width 497 height 103
click at [389, 57] on div "Add Column" at bounding box center [270, 95] width 497 height 103
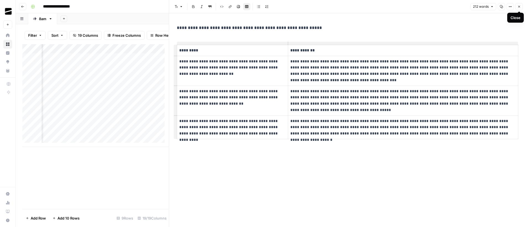
click at [520, 8] on icon "button" at bounding box center [519, 6] width 3 height 3
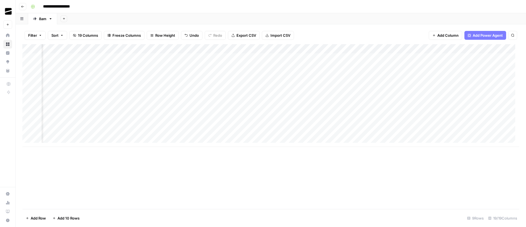
click at [332, 49] on div "Add Column" at bounding box center [270, 95] width 497 height 103
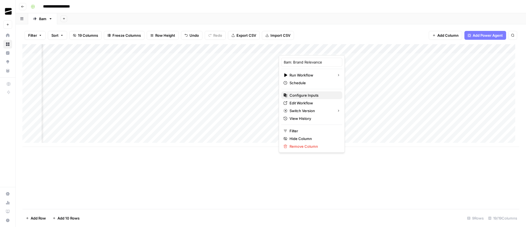
click at [317, 95] on span "Configure Inputs" at bounding box center [314, 96] width 48 height 6
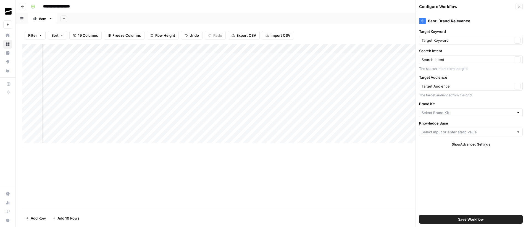
type input "8am"
click at [521, 6] on button "Close" at bounding box center [519, 6] width 7 height 7
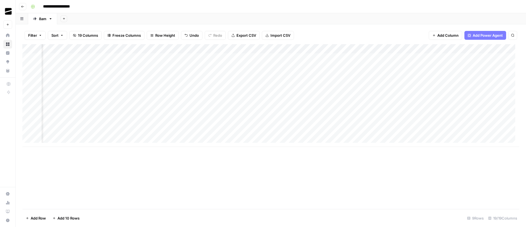
click at [322, 67] on div "Add Column" at bounding box center [270, 95] width 497 height 103
click at [452, 49] on div "Add Column" at bounding box center [270, 95] width 497 height 103
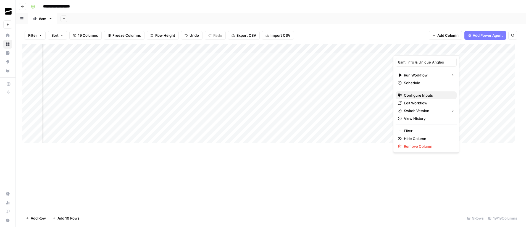
click at [425, 96] on span "Configure Inputs" at bounding box center [428, 96] width 48 height 6
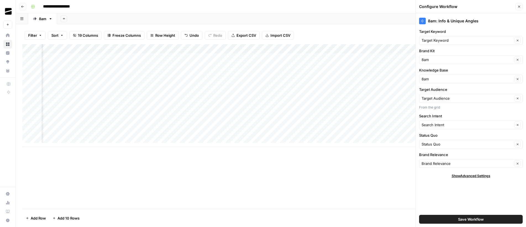
click at [520, 8] on icon "button" at bounding box center [519, 6] width 3 height 3
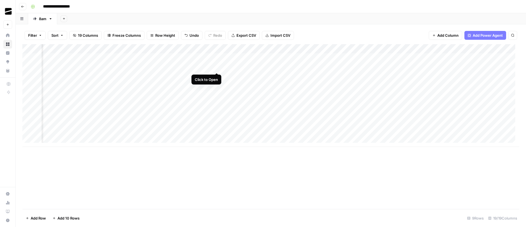
click at [215, 67] on div "Add Column" at bounding box center [270, 95] width 497 height 103
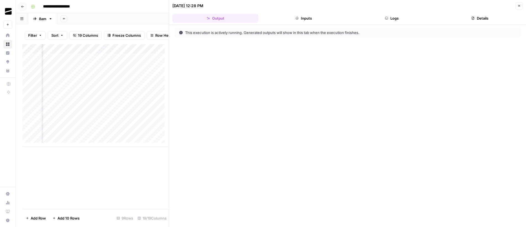
click at [398, 19] on button "Logs" at bounding box center [392, 18] width 86 height 9
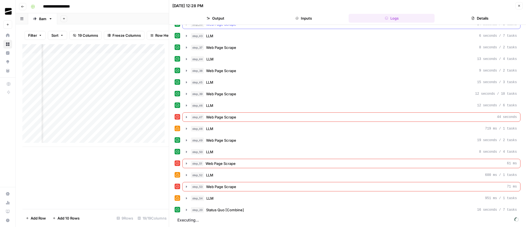
scroll to position [66, 0]
click at [191, 115] on span "step_47" at bounding box center [197, 117] width 13 height 6
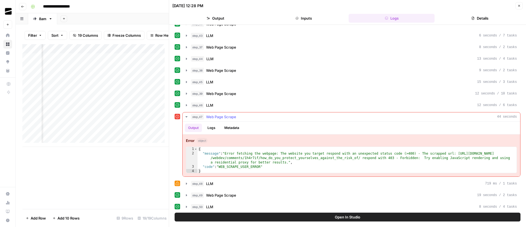
click at [191, 115] on span "step_47" at bounding box center [197, 117] width 13 height 6
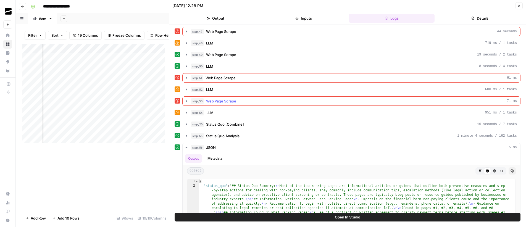
scroll to position [232, 0]
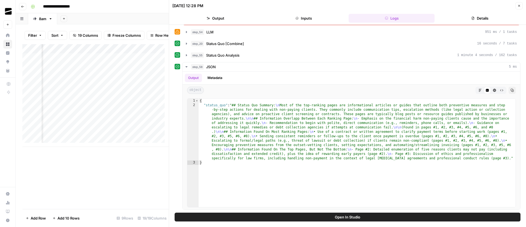
click at [519, 6] on icon "button" at bounding box center [519, 5] width 3 height 3
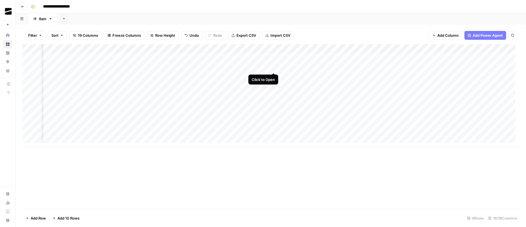
click at [274, 66] on div "Add Column" at bounding box center [270, 95] width 497 height 103
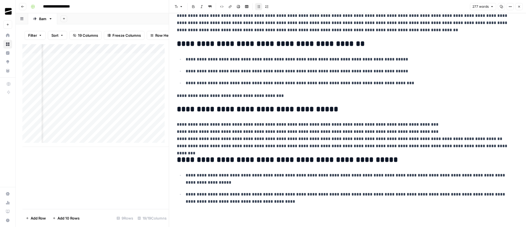
scroll to position [28, 0]
click at [521, 7] on icon "button" at bounding box center [519, 6] width 3 height 3
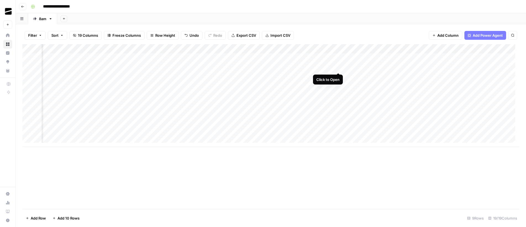
click at [339, 68] on div "Add Column" at bounding box center [270, 95] width 497 height 103
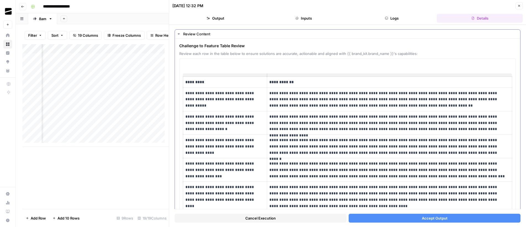
scroll to position [17, 0]
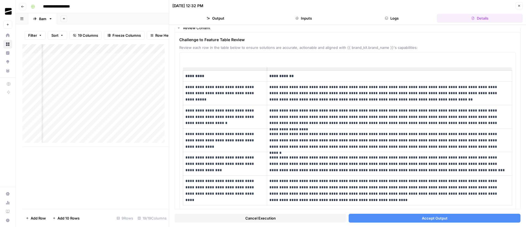
click at [441, 219] on span "Accept Output" at bounding box center [435, 219] width 26 height 6
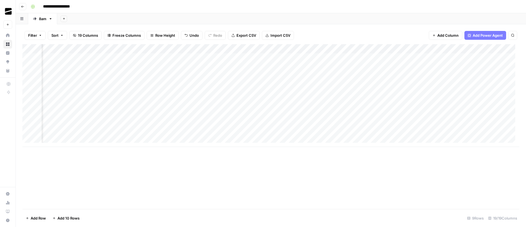
scroll to position [0, 399]
click at [310, 68] on div "Add Column" at bounding box center [270, 95] width 497 height 103
click at [478, 65] on div "Add Column" at bounding box center [270, 95] width 497 height 103
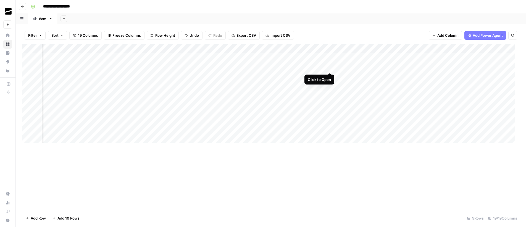
click at [330, 67] on div "Add Column" at bounding box center [270, 95] width 497 height 103
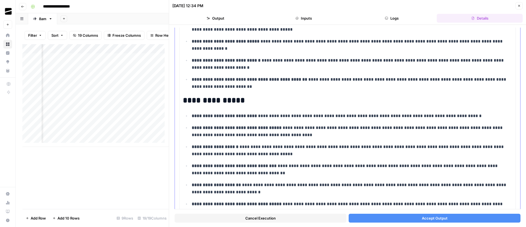
scroll to position [124, 0]
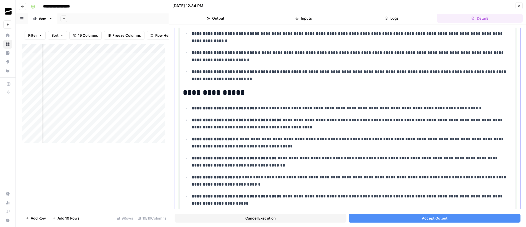
click at [251, 143] on p "**********" at bounding box center [350, 143] width 316 height 14
click at [251, 144] on p "**********" at bounding box center [350, 143] width 316 height 14
click at [347, 158] on p "**********" at bounding box center [350, 162] width 316 height 14
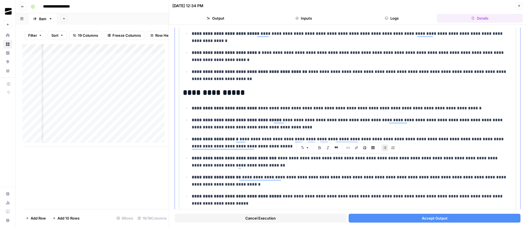
click at [347, 158] on p "**********" at bounding box center [350, 162] width 316 height 14
click at [373, 139] on p "**********" at bounding box center [350, 143] width 316 height 14
click at [314, 177] on p "**********" at bounding box center [350, 181] width 316 height 14
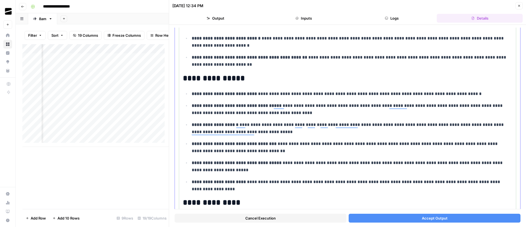
scroll to position [144, 0]
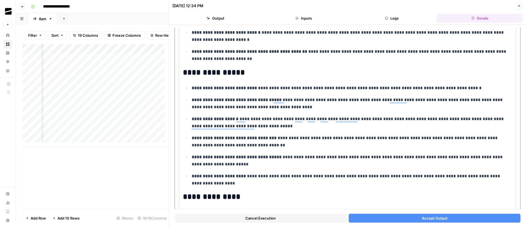
click at [319, 175] on p "**********" at bounding box center [350, 180] width 316 height 14
click at [293, 159] on p "**********" at bounding box center [350, 161] width 316 height 14
click at [283, 139] on p "**********" at bounding box center [350, 142] width 316 height 14
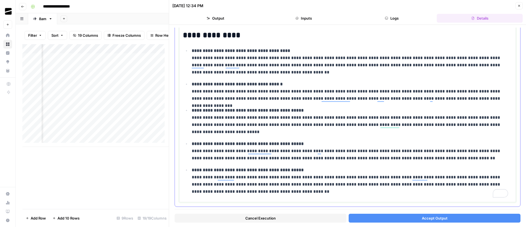
scroll to position [292, 0]
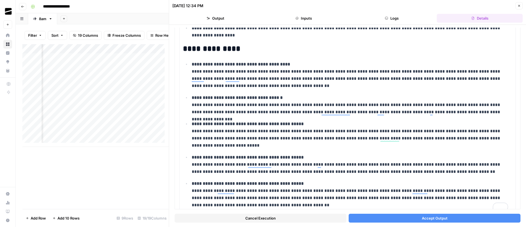
click at [442, 216] on span "Accept Output" at bounding box center [435, 219] width 26 height 6
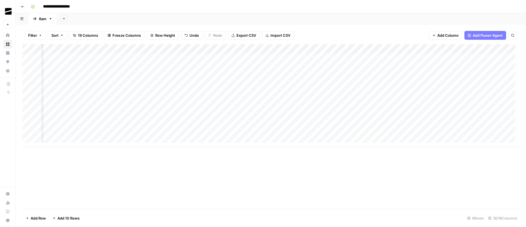
scroll to position [0, 508]
click at [314, 66] on div "Add Column" at bounding box center [270, 95] width 497 height 103
click at [337, 67] on div "Add Column" at bounding box center [270, 95] width 497 height 103
click at [294, 18] on div "Add Sheet" at bounding box center [291, 18] width 469 height 11
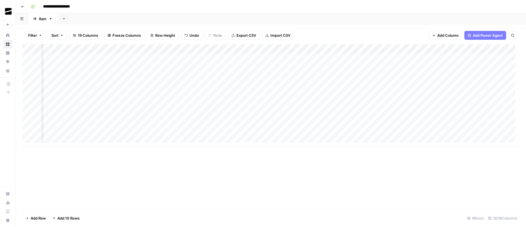
scroll to position [0, 559]
click at [277, 68] on div "Add Column" at bounding box center [270, 95] width 497 height 103
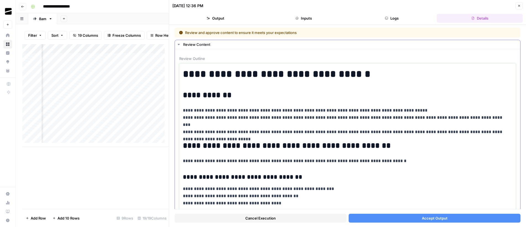
click at [197, 112] on p "**********" at bounding box center [345, 121] width 325 height 29
click at [193, 110] on p "**********" at bounding box center [345, 121] width 325 height 29
click at [188, 111] on p "**********" at bounding box center [345, 121] width 325 height 29
drag, startPoint x: 195, startPoint y: 117, endPoint x: 183, endPoint y: 117, distance: 11.3
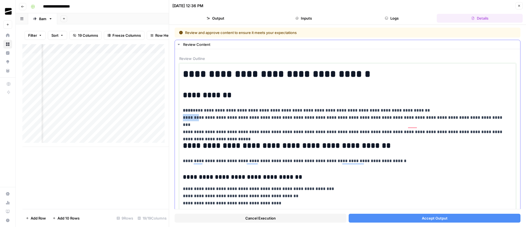
click at [183, 117] on p "**********" at bounding box center [345, 121] width 325 height 29
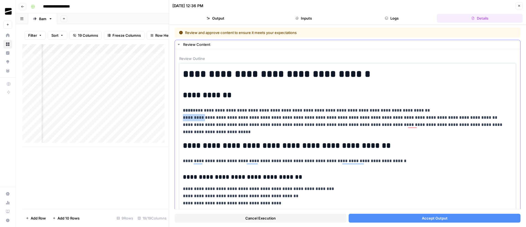
drag, startPoint x: 203, startPoint y: 118, endPoint x: 216, endPoint y: 126, distance: 14.8
drag, startPoint x: 225, startPoint y: 125, endPoint x: 183, endPoint y: 124, distance: 42.6
click at [183, 124] on p "**********" at bounding box center [345, 121] width 325 height 29
click at [260, 132] on p "**********" at bounding box center [345, 121] width 325 height 29
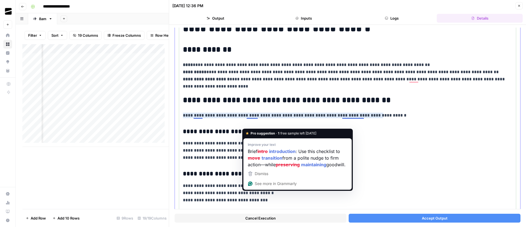
scroll to position [46, 0]
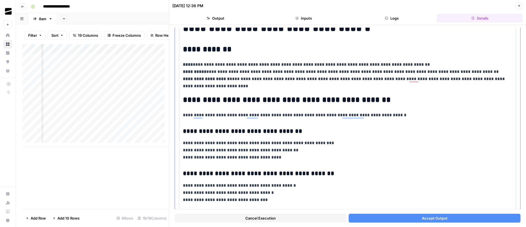
click at [220, 155] on p "**********" at bounding box center [345, 151] width 325 height 22
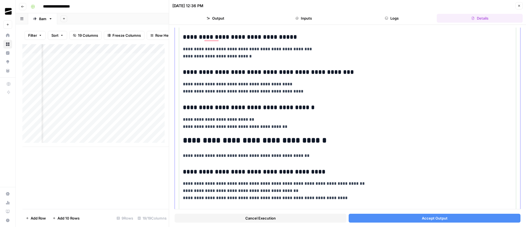
scroll to position [470, 0]
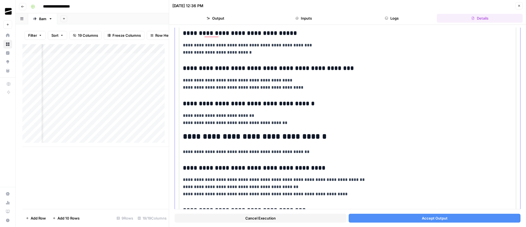
click at [228, 137] on h2 "**********" at bounding box center [345, 136] width 325 height 9
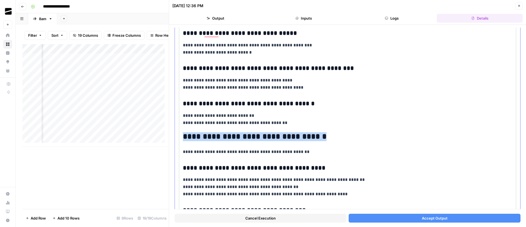
click at [228, 137] on h2 "**********" at bounding box center [345, 136] width 325 height 9
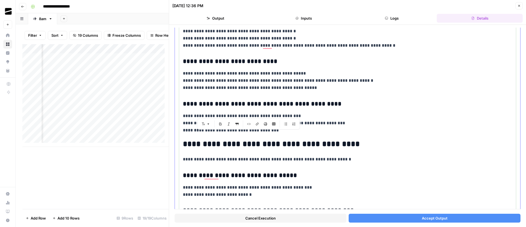
scroll to position [333, 0]
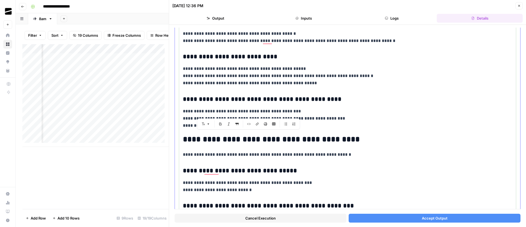
click at [270, 157] on p "**********" at bounding box center [345, 154] width 325 height 7
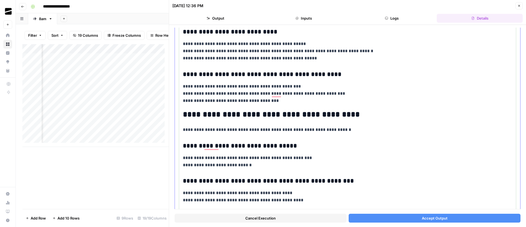
scroll to position [369, 0]
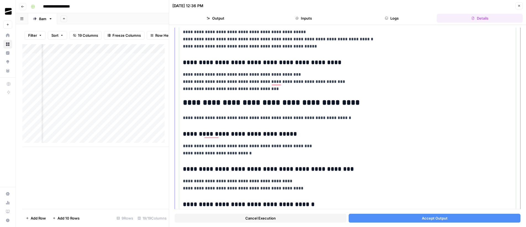
click at [240, 106] on h2 "**********" at bounding box center [345, 102] width 325 height 9
click at [241, 104] on h2 "**********" at bounding box center [345, 102] width 325 height 9
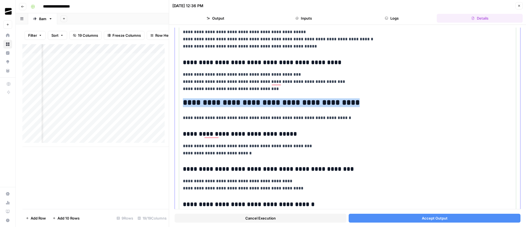
click at [241, 104] on h2 "**********" at bounding box center [345, 102] width 325 height 9
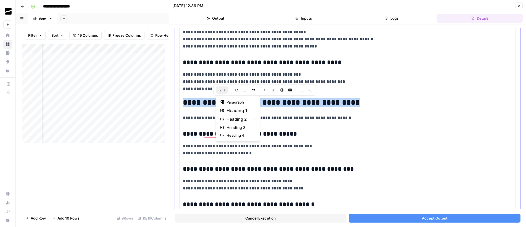
click at [225, 90] on icon "button" at bounding box center [224, 89] width 3 height 3
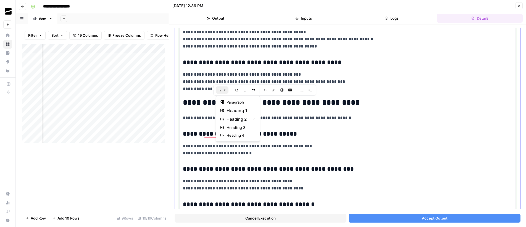
click at [296, 122] on p "**********" at bounding box center [345, 117] width 325 height 7
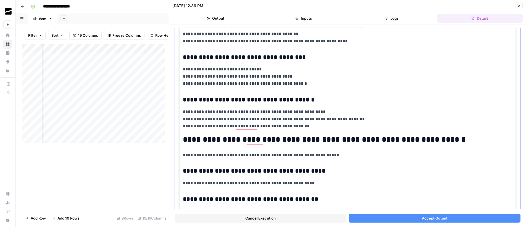
scroll to position [624, 0]
click at [312, 138] on h2 "**********" at bounding box center [345, 139] width 325 height 9
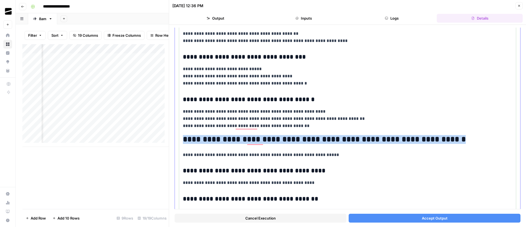
click at [312, 138] on h2 "**********" at bounding box center [345, 139] width 325 height 9
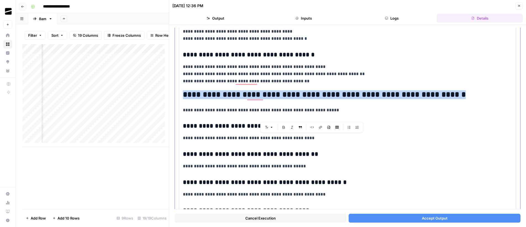
scroll to position [738, 0]
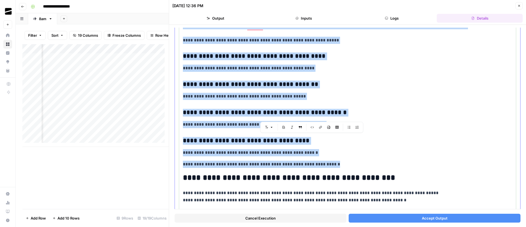
click at [338, 166] on p "**********" at bounding box center [345, 164] width 325 height 7
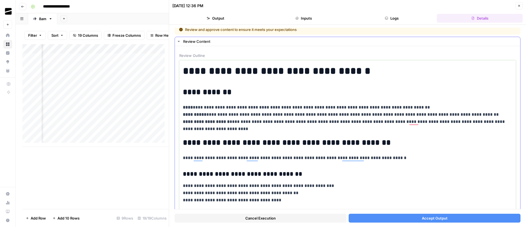
scroll to position [0, 0]
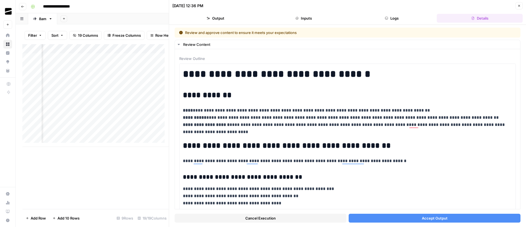
click at [442, 216] on span "Accept Output" at bounding box center [435, 219] width 26 height 6
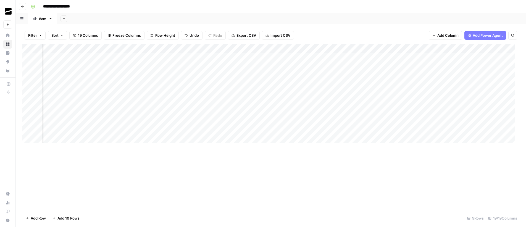
scroll to position [0, 326]
click at [334, 67] on div "Add Column" at bounding box center [270, 95] width 497 height 103
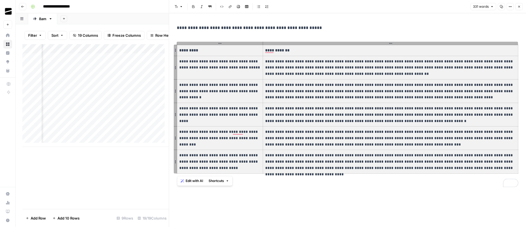
drag, startPoint x: 422, startPoint y: 141, endPoint x: 199, endPoint y: 51, distance: 240.4
click at [199, 51] on tbody "**********" at bounding box center [347, 109] width 341 height 129
click at [335, 64] on p "**********" at bounding box center [390, 67] width 251 height 19
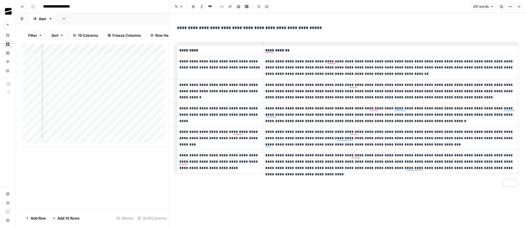
click at [500, 7] on icon "button" at bounding box center [501, 6] width 3 height 3
click at [520, 7] on icon "button" at bounding box center [519, 6] width 3 height 3
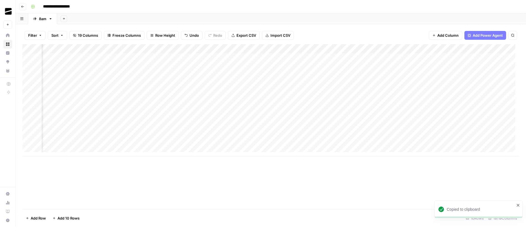
scroll to position [0, 206]
click at [233, 67] on div "Add Column" at bounding box center [270, 100] width 497 height 112
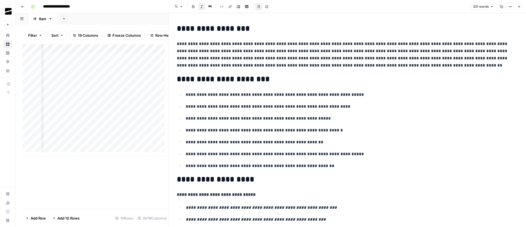
click at [253, 62] on p "**********" at bounding box center [345, 54] width 337 height 29
copy p "**********"
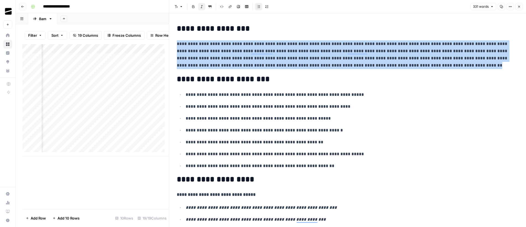
scroll to position [0, 206]
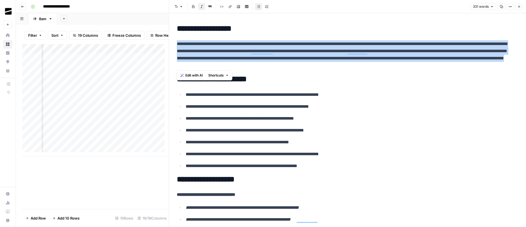
click at [518, 6] on icon "button" at bounding box center [519, 6] width 3 height 3
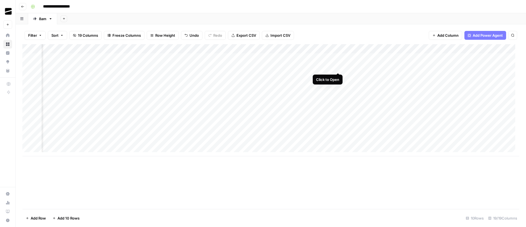
click at [337, 67] on div "Add Column" at bounding box center [270, 100] width 497 height 112
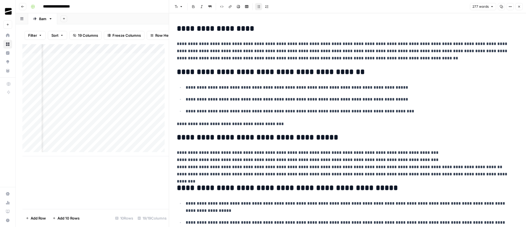
click at [220, 47] on p "**********" at bounding box center [345, 51] width 337 height 22
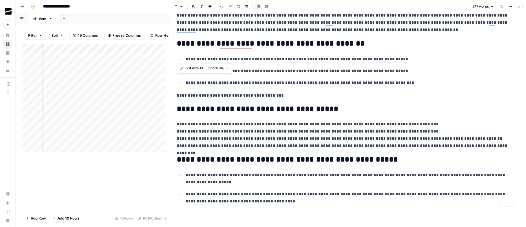
scroll to position [28, 0]
click at [282, 201] on p "**********" at bounding box center [350, 198] width 329 height 14
copy div "**********"
click at [520, 6] on icon "button" at bounding box center [519, 6] width 3 height 3
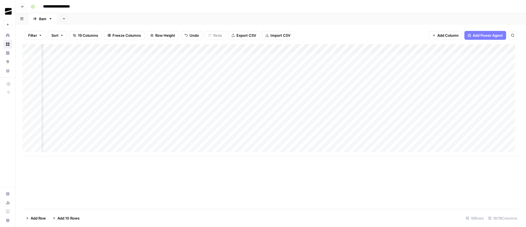
scroll to position [0, 445]
click at [335, 68] on div "Add Column" at bounding box center [270, 100] width 497 height 112
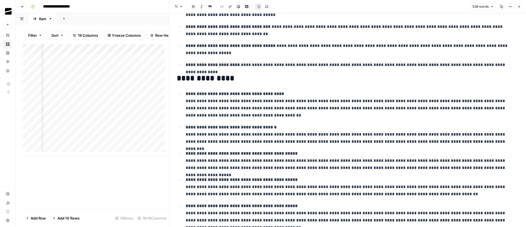
scroll to position [218, 0]
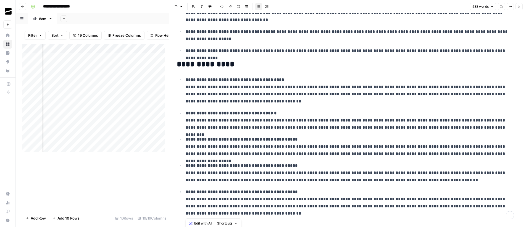
drag, startPoint x: 251, startPoint y: 214, endPoint x: 182, endPoint y: 82, distance: 148.9
click at [182, 82] on ul "**********" at bounding box center [348, 146] width 342 height 141
click at [520, 6] on icon "button" at bounding box center [519, 6] width 3 height 3
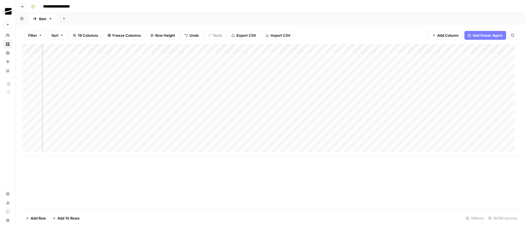
scroll to position [0, 623]
click at [375, 67] on div "Add Column" at bounding box center [270, 100] width 497 height 112
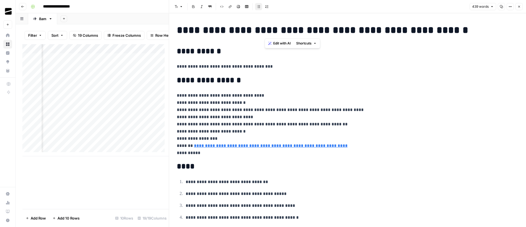
drag, startPoint x: 265, startPoint y: 28, endPoint x: 427, endPoint y: 30, distance: 162.2
click at [424, 32] on h1 "**********" at bounding box center [345, 30] width 337 height 12
drag, startPoint x: 200, startPoint y: 154, endPoint x: 176, endPoint y: 92, distance: 66.2
copy p "**********"
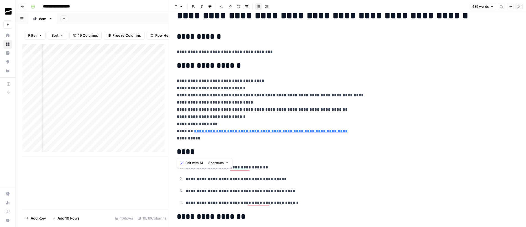
scroll to position [61, 0]
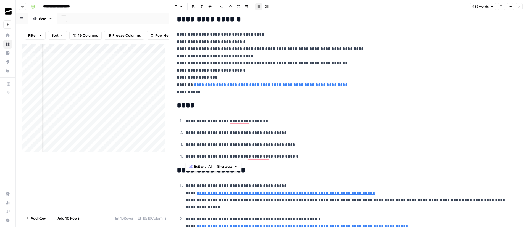
drag, startPoint x: 296, startPoint y: 159, endPoint x: 185, endPoint y: 122, distance: 117.4
click at [185, 122] on ol "**********" at bounding box center [348, 138] width 342 height 43
copy ol "**********"
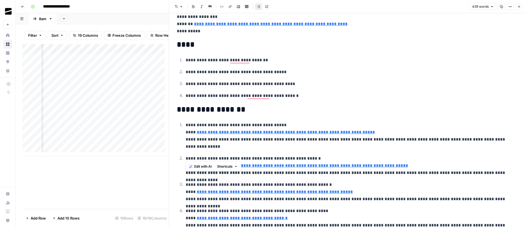
scroll to position [133, 0]
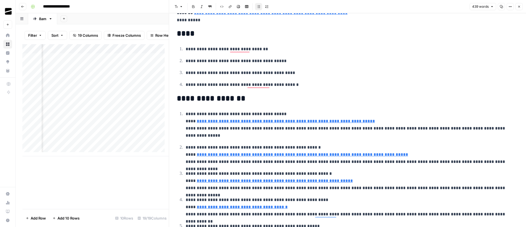
click at [304, 134] on p "**********" at bounding box center [350, 125] width 329 height 29
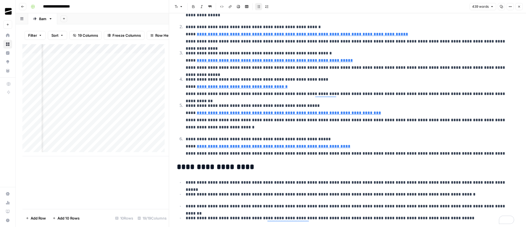
scroll to position [138, 0]
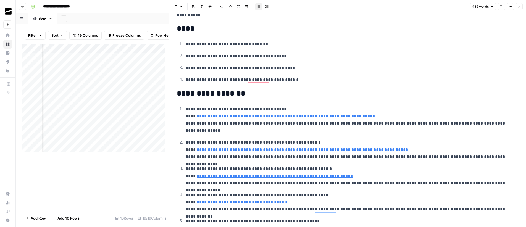
click at [521, 8] on button "Close" at bounding box center [519, 6] width 7 height 7
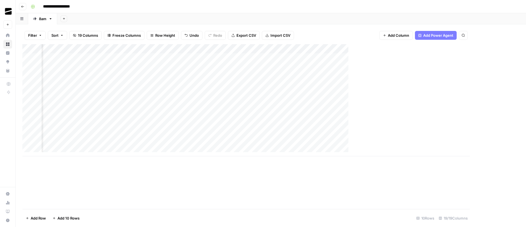
scroll to position [0, 616]
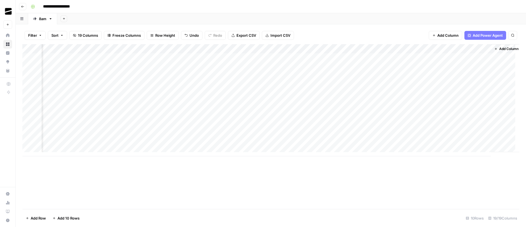
click at [326, 49] on div "Add Column" at bounding box center [270, 100] width 497 height 112
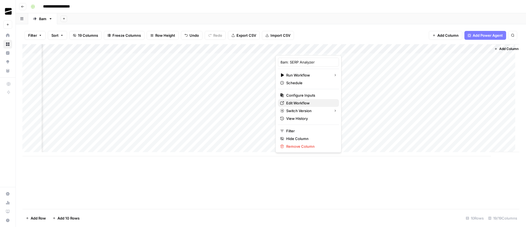
click at [305, 102] on span "Edit Workflow" at bounding box center [310, 103] width 48 height 6
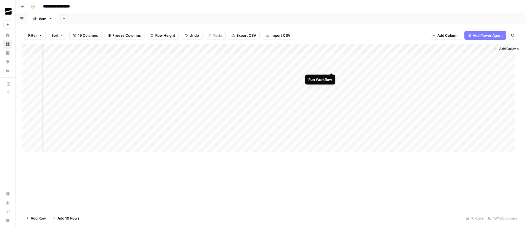
click at [332, 68] on div "Add Column" at bounding box center [270, 100] width 497 height 112
click at [331, 58] on div "Add Column" at bounding box center [270, 100] width 497 height 112
click at [381, 57] on div "Add Column" at bounding box center [270, 100] width 497 height 112
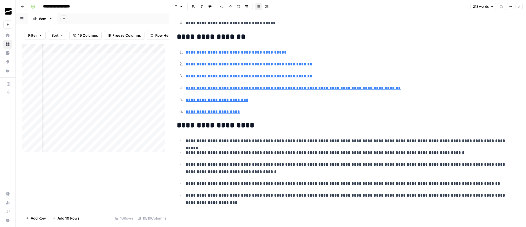
scroll to position [167, 0]
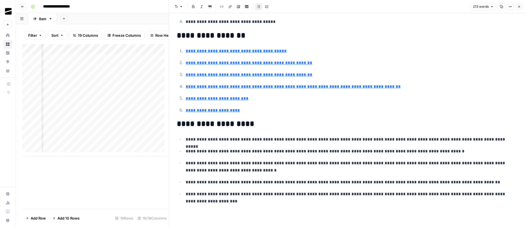
click at [519, 6] on icon "button" at bounding box center [519, 7] width 2 height 2
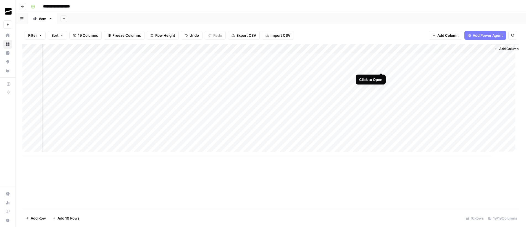
click at [381, 66] on div "Add Column" at bounding box center [270, 100] width 497 height 112
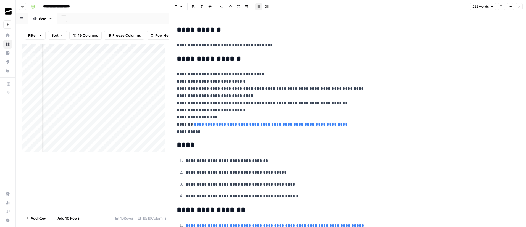
scroll to position [167, 0]
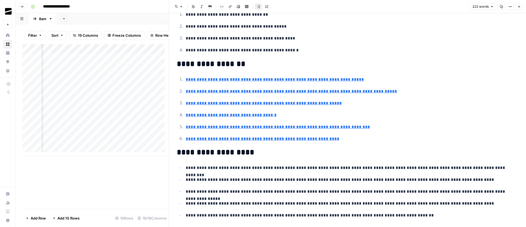
click at [520, 7] on icon "button" at bounding box center [519, 6] width 3 height 3
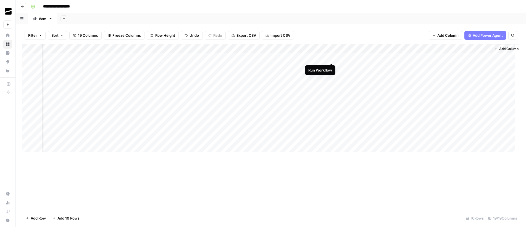
click at [332, 57] on div "Add Column" at bounding box center [270, 100] width 497 height 112
click at [333, 67] on div "Add Column" at bounding box center [270, 100] width 497 height 112
click at [381, 58] on div "Add Column" at bounding box center [270, 100] width 497 height 112
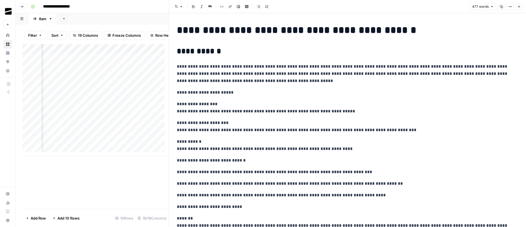
click at [225, 67] on p "**********" at bounding box center [345, 74] width 337 height 22
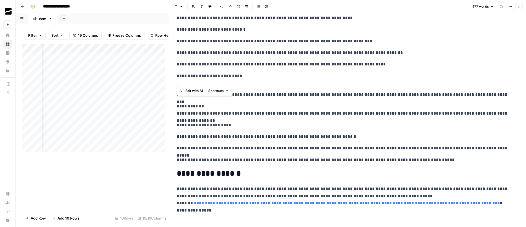
scroll to position [133, 0]
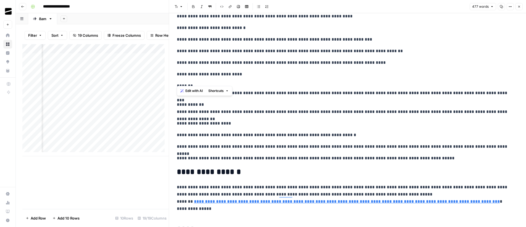
click at [429, 160] on p "**********" at bounding box center [345, 158] width 337 height 7
click at [521, 8] on button "Close" at bounding box center [519, 6] width 7 height 7
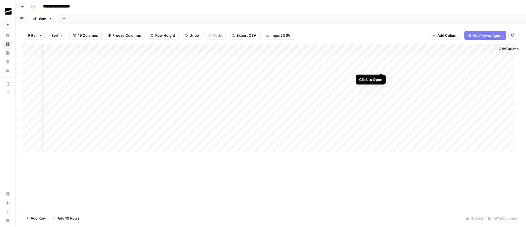
click at [381, 68] on div "Add Column" at bounding box center [270, 100] width 497 height 112
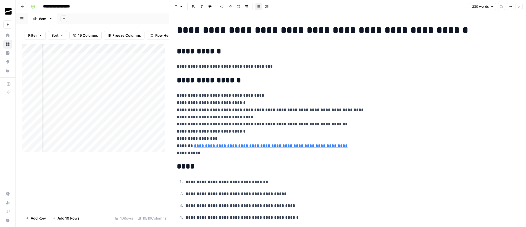
click at [520, 5] on icon "button" at bounding box center [519, 6] width 3 height 3
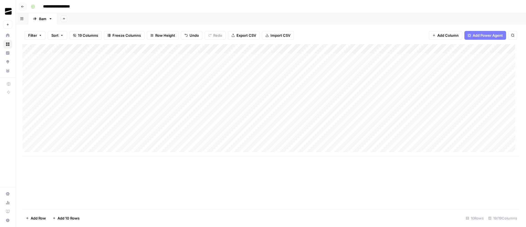
click at [150, 69] on div "Add Column" at bounding box center [270, 100] width 497 height 112
click at [265, 67] on div "Add Column" at bounding box center [270, 100] width 497 height 112
click at [452, 68] on div "Add Column" at bounding box center [270, 100] width 497 height 112
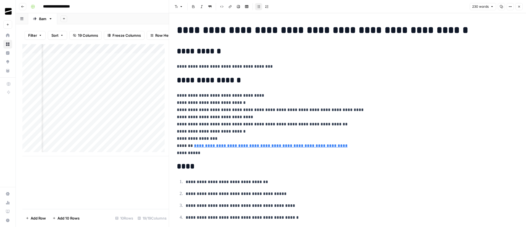
click at [521, 7] on span "Close" at bounding box center [521, 7] width 0 height 0
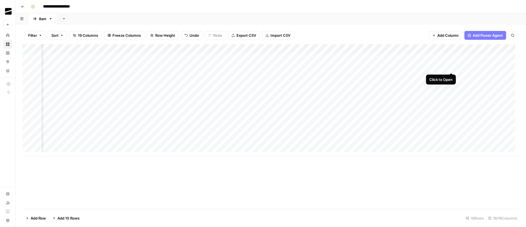
click at [453, 69] on div "Add Column" at bounding box center [270, 100] width 497 height 112
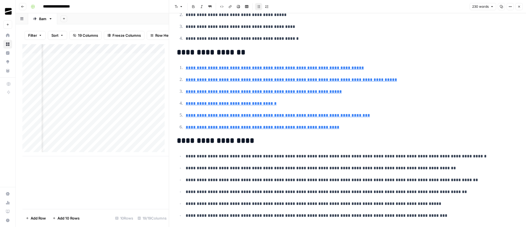
scroll to position [190, 0]
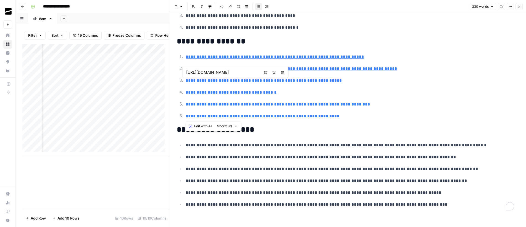
type input "https://www.versapay.com/resources/12-strategies-successfully-prevent-handle-no…"
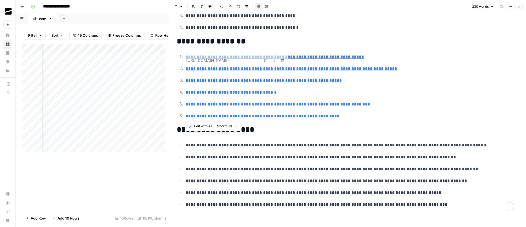
drag, startPoint x: 250, startPoint y: 90, endPoint x: 186, endPoint y: 66, distance: 68.5
click at [186, 66] on ol "**********" at bounding box center [348, 86] width 342 height 67
copy ol "**********"
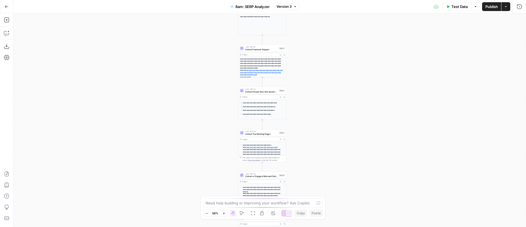
drag, startPoint x: 343, startPoint y: 132, endPoint x: 347, endPoint y: 116, distance: 16.6
click at [347, 116] on div "**********" at bounding box center [269, 120] width 513 height 214
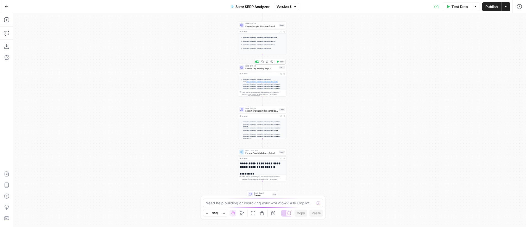
click at [266, 68] on span "Extract Top Ranking Pages" at bounding box center [261, 68] width 32 height 3
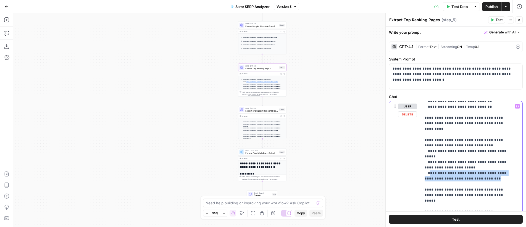
scroll to position [127, 0]
drag, startPoint x: 455, startPoint y: 166, endPoint x: 426, endPoint y: 164, distance: 29.1
click at [426, 164] on p "**********" at bounding box center [468, 154] width 86 height 354
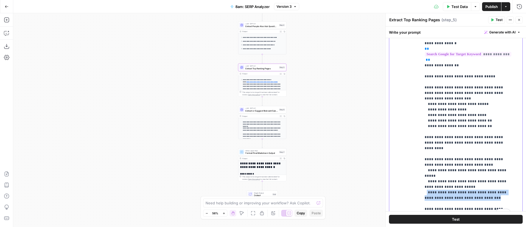
scroll to position [97, 0]
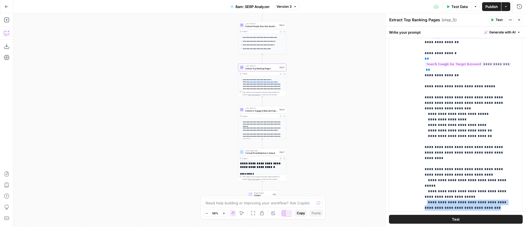
click at [6, 33] on icon "button" at bounding box center [6, 33] width 0 height 0
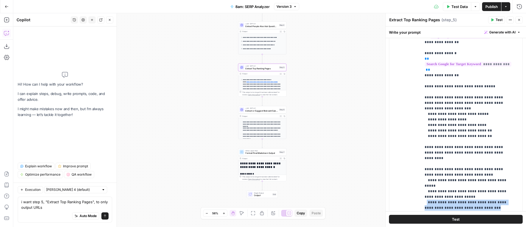
type textarea "i want step 5, "Extract Top Ranking Pages", to only output URLs"
click at [75, 189] on input "text" at bounding box center [72, 190] width 53 height 6
drag, startPoint x: 70, startPoint y: 211, endPoint x: 84, endPoint y: 210, distance: 14.1
click at [70, 211] on span "Claude Opus 4.1" at bounding box center [68, 210] width 38 height 6
type input "Claude Opus 4.1"
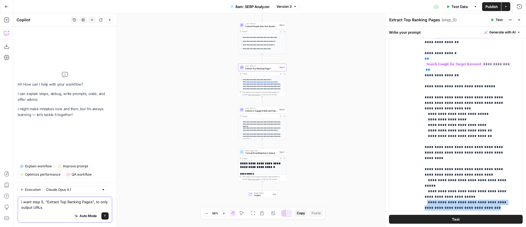
click at [106, 217] on icon "submit" at bounding box center [104, 215] width 3 height 3
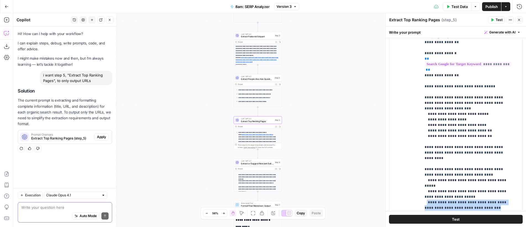
click at [99, 135] on span "Apply" at bounding box center [101, 137] width 9 height 5
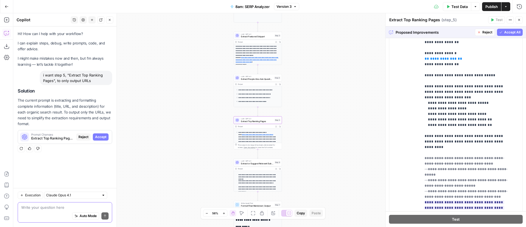
drag, startPoint x: 99, startPoint y: 132, endPoint x: 215, endPoint y: 99, distance: 120.6
click at [99, 135] on span "Accept" at bounding box center [100, 137] width 11 height 5
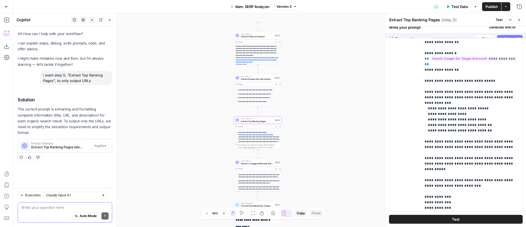
scroll to position [0, 0]
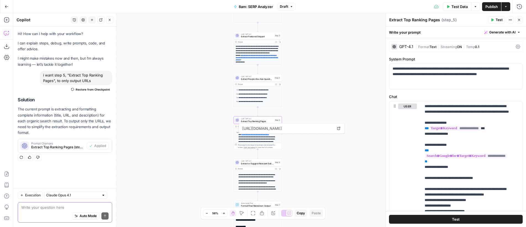
click at [316, 99] on div "**********" at bounding box center [269, 120] width 513 height 214
click at [277, 113] on span "Test" at bounding box center [278, 114] width 4 height 3
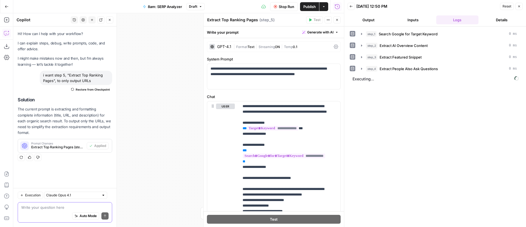
click at [337, 21] on icon "button" at bounding box center [336, 19] width 3 height 3
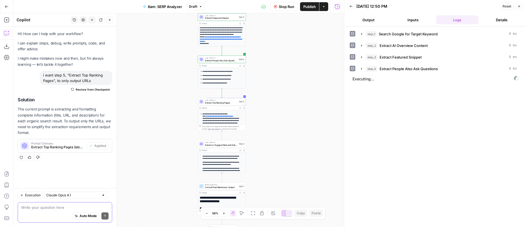
drag, startPoint x: 295, startPoint y: 81, endPoint x: 277, endPoint y: 68, distance: 22.2
click at [277, 68] on div "**********" at bounding box center [178, 120] width 331 height 214
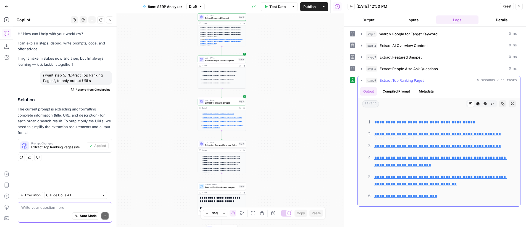
click at [463, 146] on link "**********" at bounding box center [437, 146] width 127 height 4
click at [447, 124] on link "**********" at bounding box center [424, 122] width 101 height 4
click at [312, 9] on span "Publish" at bounding box center [309, 7] width 12 height 6
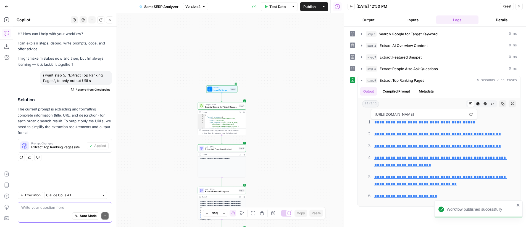
click at [219, 106] on span "Search Google for Target Keyword" at bounding box center [221, 107] width 33 height 3
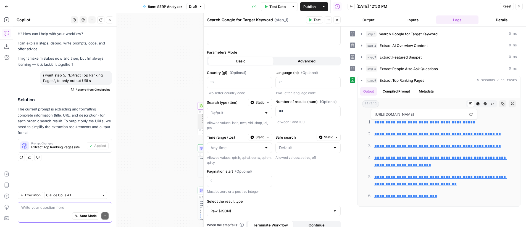
scroll to position [31, 0]
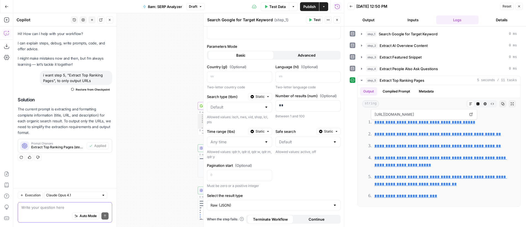
click at [301, 55] on span "Advanced" at bounding box center [307, 56] width 18 height 6
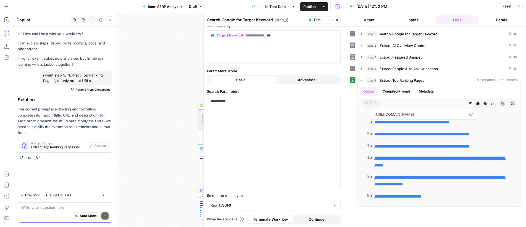
scroll to position [0, 0]
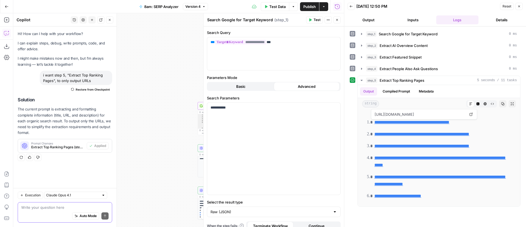
click at [252, 86] on button "Basic" at bounding box center [241, 86] width 66 height 9
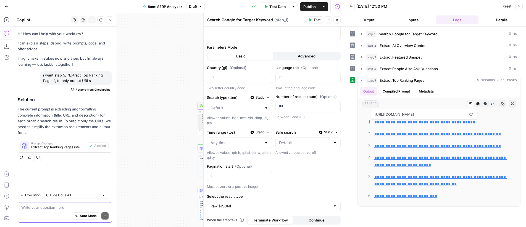
scroll to position [31, 0]
click at [337, 21] on icon "button" at bounding box center [336, 19] width 3 height 3
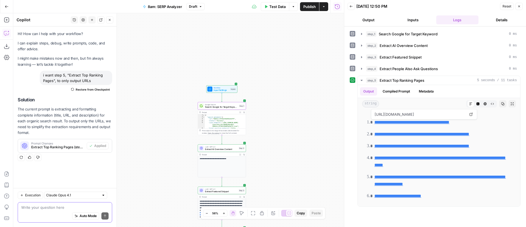
click at [240, 113] on button "Expand Output" at bounding box center [240, 113] width 4 height 4
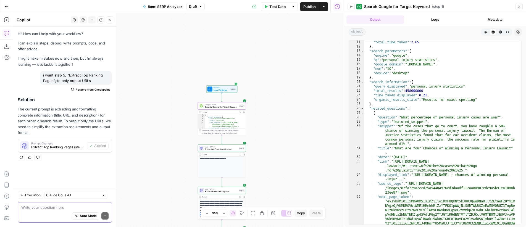
scroll to position [179, 0]
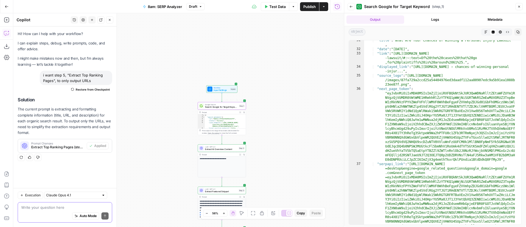
click at [221, 106] on span "Search Google for Target Keyword" at bounding box center [221, 107] width 33 height 3
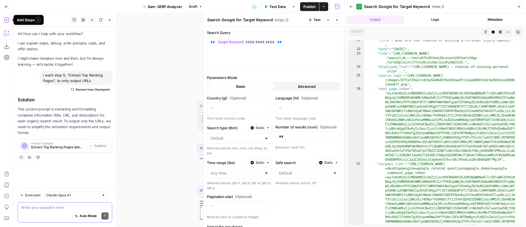
click at [5, 20] on icon "button" at bounding box center [7, 20] width 6 height 6
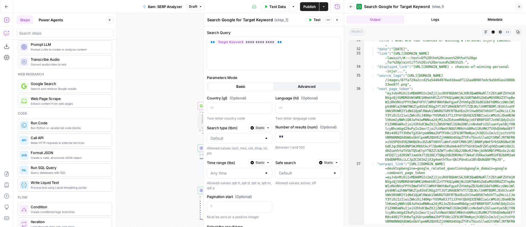
scroll to position [0, 0]
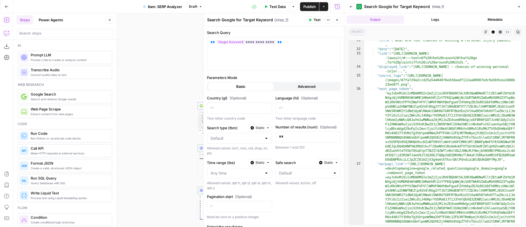
click at [36, 37] on div at bounding box center [65, 33] width 97 height 9
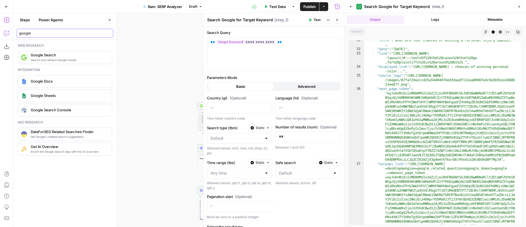
type input "google"
click at [337, 18] on icon "button" at bounding box center [336, 19] width 3 height 3
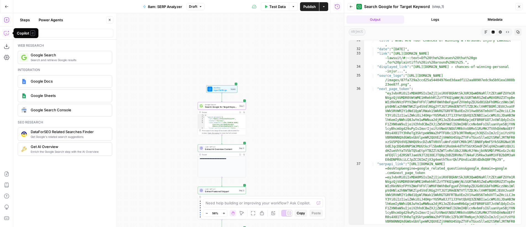
click at [8, 31] on icon "button" at bounding box center [8, 32] width 2 height 2
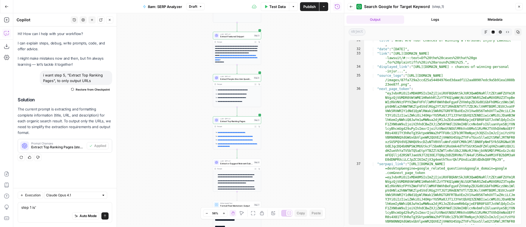
type textarea "step 1 is"
click at [7, 20] on icon "button" at bounding box center [7, 20] width 6 height 6
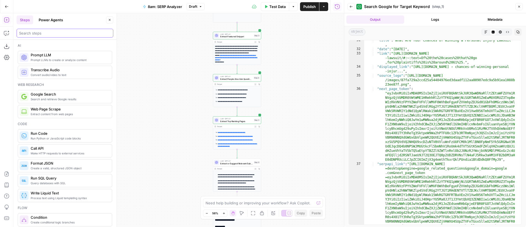
click at [51, 32] on input "search" at bounding box center [65, 33] width 92 height 6
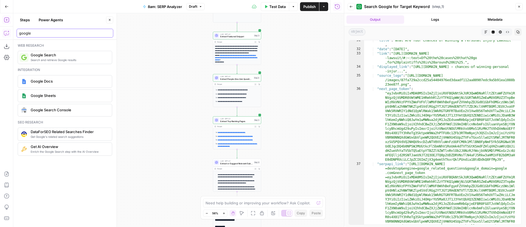
type input "google"
click at [9, 33] on icon "button" at bounding box center [7, 33] width 6 height 6
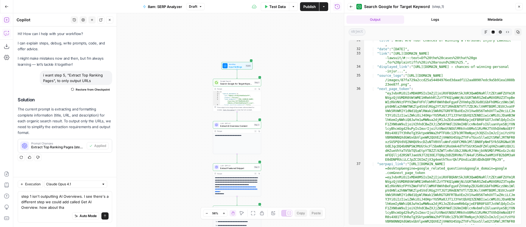
type textarea "step 1 isn't outputting AI Overviews. I see there's a different step we could a…"
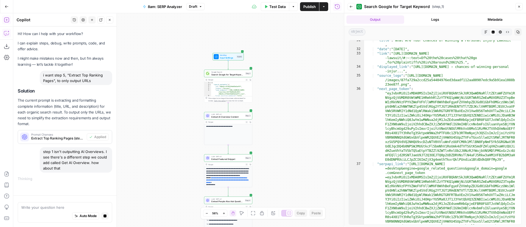
drag, startPoint x: 292, startPoint y: 91, endPoint x: 293, endPoint y: 82, distance: 8.9
click at [293, 82] on div "**********" at bounding box center [178, 120] width 331 height 214
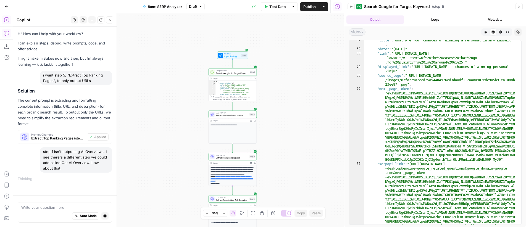
click at [351, 9] on button "Back" at bounding box center [351, 6] width 7 height 7
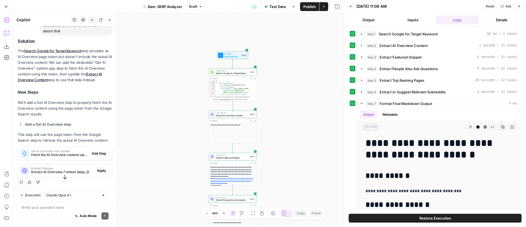
scroll to position [155, 0]
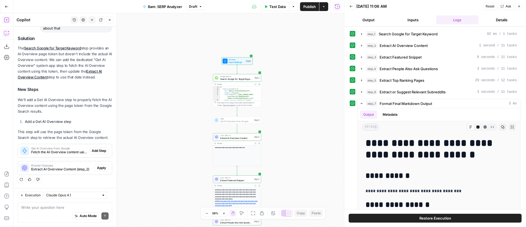
click at [96, 151] on span "Add Step" at bounding box center [99, 150] width 14 height 5
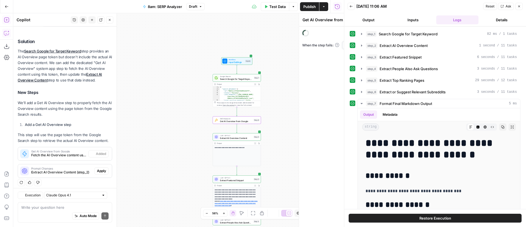
scroll to position [164, 0]
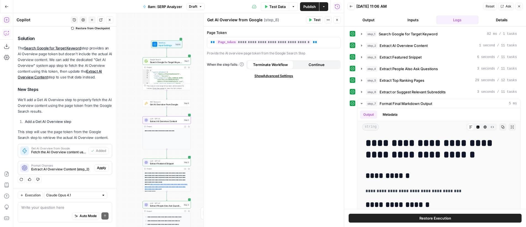
click at [97, 170] on span "Apply" at bounding box center [101, 168] width 9 height 5
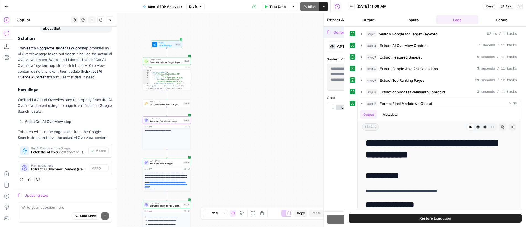
scroll to position [146, 0]
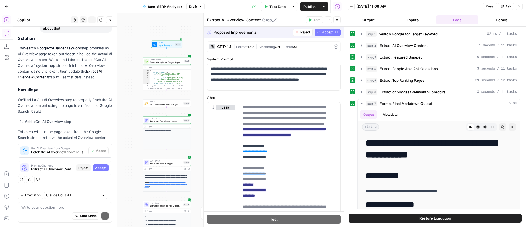
click at [323, 32] on span "Accept All" at bounding box center [330, 32] width 16 height 5
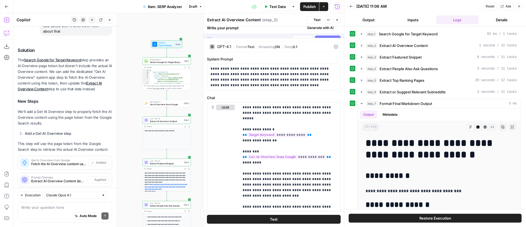
scroll to position [164, 0]
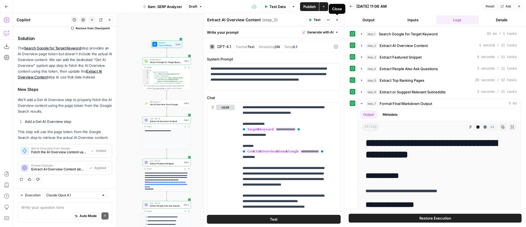
click at [336, 19] on icon "button" at bounding box center [336, 19] width 3 height 3
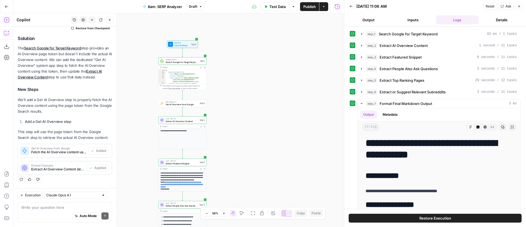
drag, startPoint x: 232, startPoint y: 78, endPoint x: 298, endPoint y: 59, distance: 68.7
click at [247, 78] on div "**********" at bounding box center [178, 120] width 331 height 214
click at [491, 6] on span "Reset" at bounding box center [490, 6] width 9 height 5
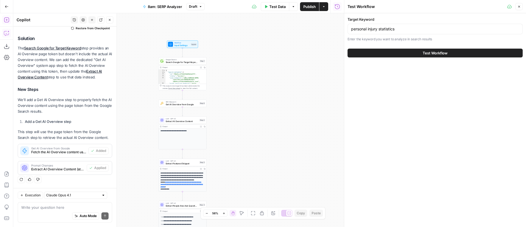
click at [442, 50] on span "Test Workflow" at bounding box center [435, 53] width 25 height 6
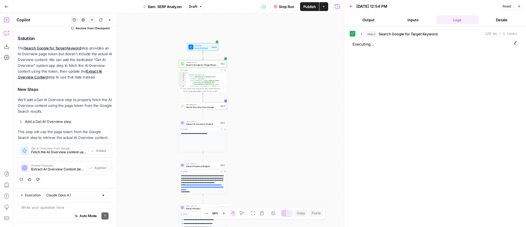
drag, startPoint x: 268, startPoint y: 67, endPoint x: 277, endPoint y: 67, distance: 9.2
click at [277, 67] on div "**********" at bounding box center [178, 120] width 331 height 214
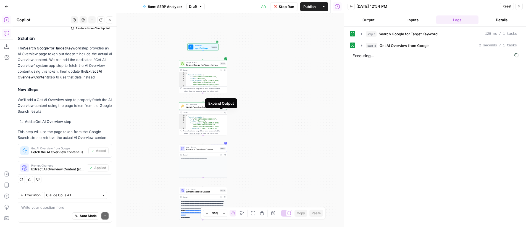
click at [222, 114] on button "Expand Output" at bounding box center [221, 113] width 4 height 4
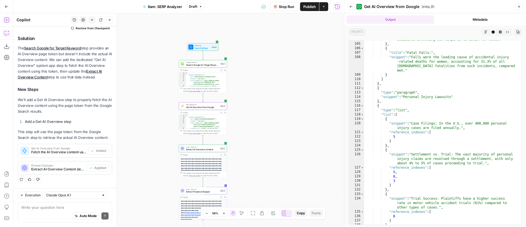
scroll to position [848, 0]
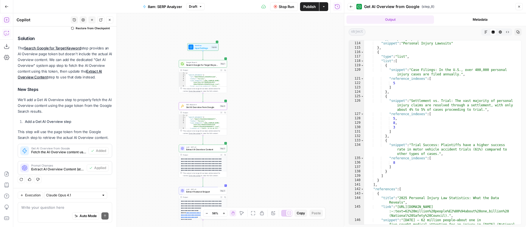
click at [351, 7] on icon "button" at bounding box center [351, 6] width 3 height 3
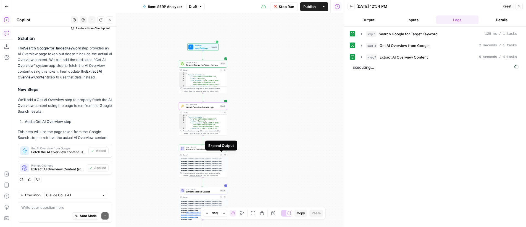
click at [221, 155] on icon "button" at bounding box center [222, 155] width 2 height 2
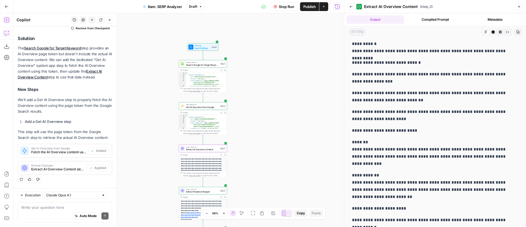
scroll to position [137, 0]
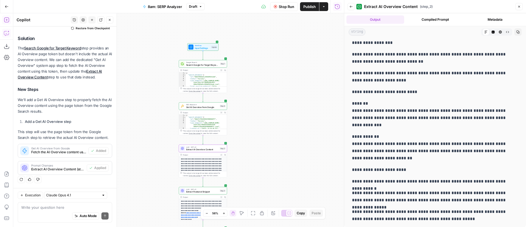
click at [351, 7] on icon "button" at bounding box center [351, 7] width 3 height 2
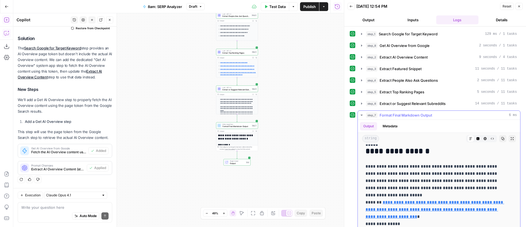
scroll to position [0, 0]
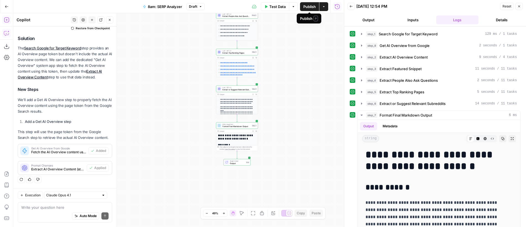
click at [311, 9] on button "Publish" at bounding box center [309, 6] width 19 height 9
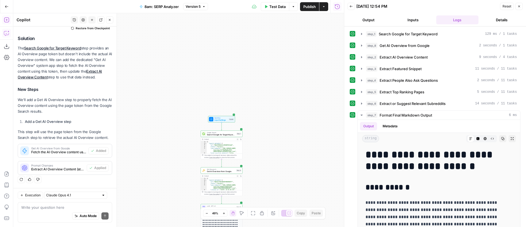
drag, startPoint x: 311, startPoint y: 98, endPoint x: 288, endPoint y: 59, distance: 45.2
click at [288, 59] on div "Workflow Input Settings Inputs Google Search Search Google for Target Keyword S…" at bounding box center [178, 120] width 331 height 214
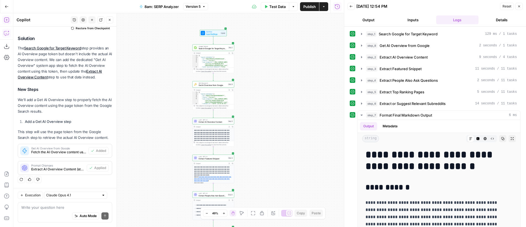
drag, startPoint x: 302, startPoint y: 125, endPoint x: 303, endPoint y: 112, distance: 12.5
click at [304, 115] on div "Workflow Input Settings Inputs Google Search Search Google for Target Keyword S…" at bounding box center [178, 120] width 331 height 214
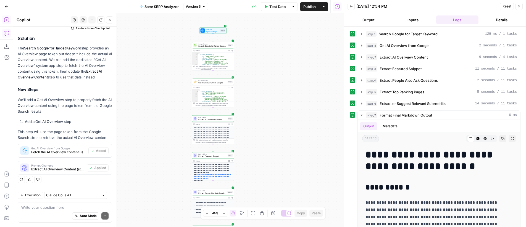
click at [206, 7] on button "Version 5" at bounding box center [195, 6] width 25 height 7
click at [298, 43] on div "Workflow Input Settings Inputs Google Search Search Google for Target Keyword S…" at bounding box center [178, 120] width 331 height 214
click at [214, 83] on span "Get AI Overview from Google" at bounding box center [212, 83] width 28 height 3
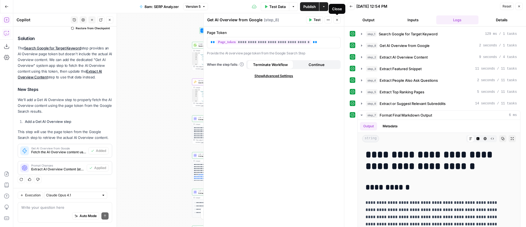
click at [339, 23] on button "Close" at bounding box center [337, 19] width 7 height 7
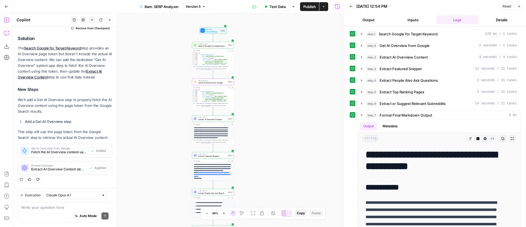
click at [505, 6] on span "Reset" at bounding box center [507, 6] width 9 height 5
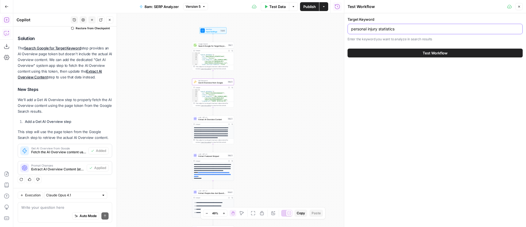
click at [400, 31] on input "personal injury statistics" at bounding box center [435, 29] width 168 height 6
paste input "tips for handling non-paying client"
type input "tips for handling non-paying clients"
drag, startPoint x: 437, startPoint y: 52, endPoint x: 435, endPoint y: 51, distance: 3.0
click at [438, 52] on span "Test Workflow" at bounding box center [435, 53] width 25 height 6
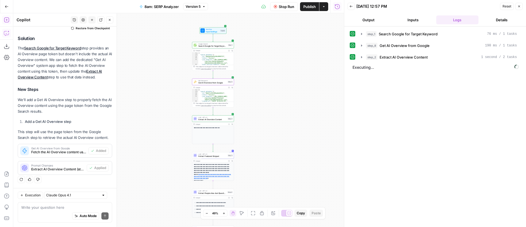
click at [230, 87] on icon "button" at bounding box center [228, 87] width 1 height 1
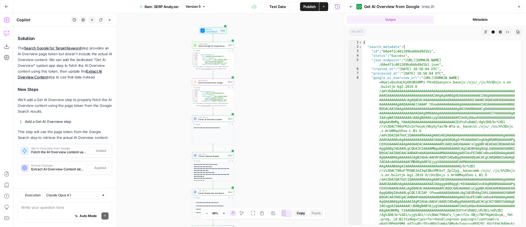
scroll to position [164, 0]
click at [352, 8] on icon "button" at bounding box center [351, 6] width 3 height 3
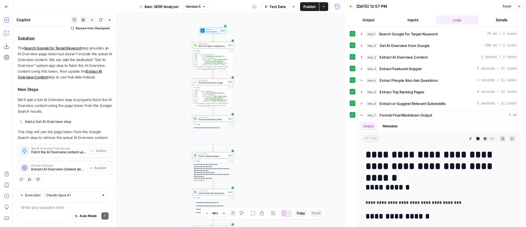
click at [504, 7] on span "Reset" at bounding box center [507, 6] width 9 height 5
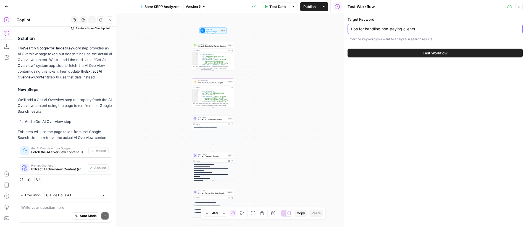
drag, startPoint x: 429, startPoint y: 29, endPoint x: 347, endPoint y: 29, distance: 81.2
click at [348, 29] on div "tips for handling non-paying clients" at bounding box center [435, 29] width 175 height 11
type input "what is content marketing"
click at [440, 54] on span "Test Workflow" at bounding box center [435, 53] width 25 height 6
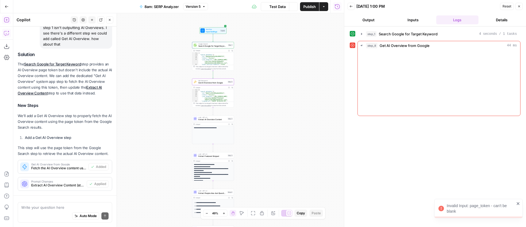
scroll to position [164, 0]
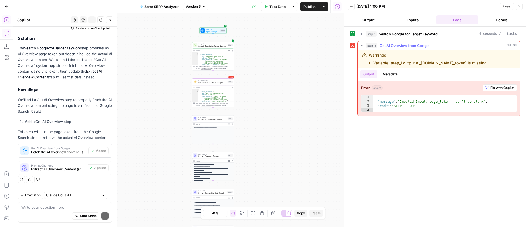
click at [503, 86] on span "Fix with Copilot" at bounding box center [502, 87] width 24 height 5
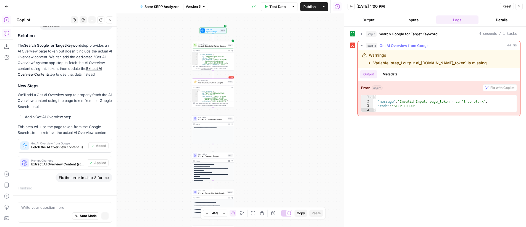
scroll to position [149, 0]
click at [212, 83] on span "Get AI Overview from Google" at bounding box center [212, 83] width 28 height 3
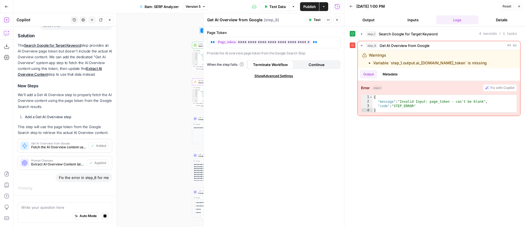
click at [339, 20] on span "Close" at bounding box center [339, 20] width 0 height 0
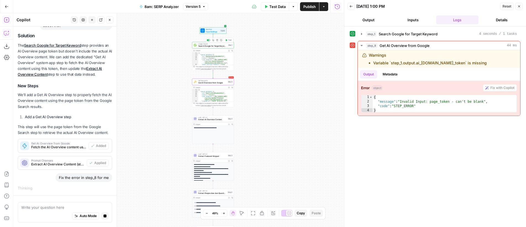
click at [205, 44] on span "Google Search" at bounding box center [212, 44] width 28 height 2
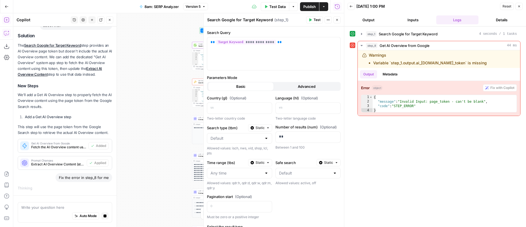
click at [337, 20] on icon "button" at bounding box center [337, 20] width 2 height 2
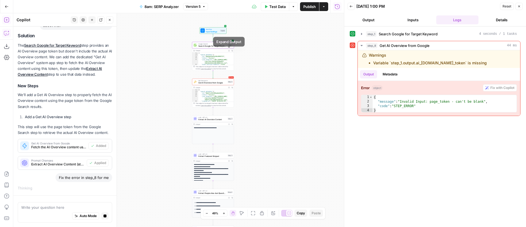
click at [231, 51] on button "Copy" at bounding box center [232, 50] width 3 height 3
click at [229, 51] on icon "button" at bounding box center [228, 50] width 1 height 1
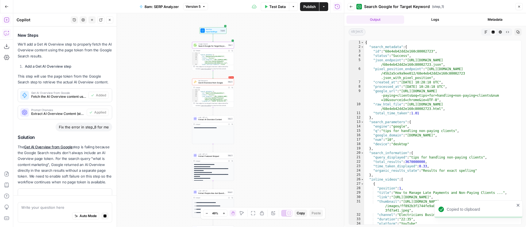
scroll to position [230, 0]
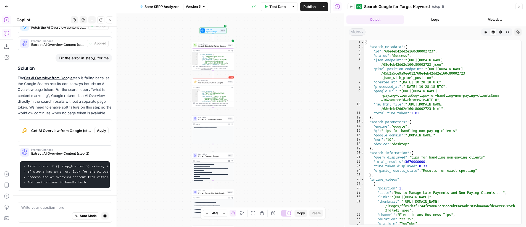
click at [352, 7] on icon "button" at bounding box center [351, 7] width 3 height 2
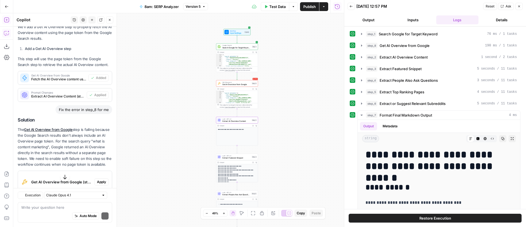
scroll to position [251, 0]
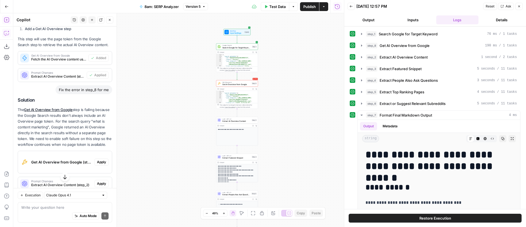
click at [491, 7] on span "Reset" at bounding box center [490, 6] width 9 height 5
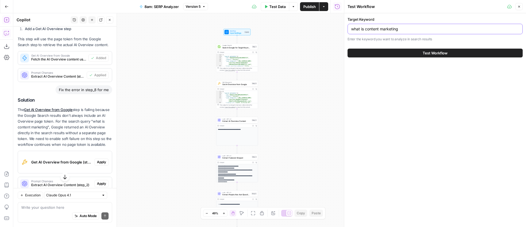
drag, startPoint x: 366, startPoint y: 30, endPoint x: 345, endPoint y: 30, distance: 21.0
click at [345, 30] on div "Test Workflow Close Target Keyword what is content marketing Enter the keyword …" at bounding box center [435, 113] width 182 height 227
type input "content marketing"
click at [442, 54] on span "Test Workflow" at bounding box center [435, 53] width 25 height 6
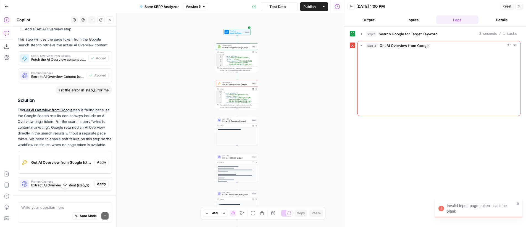
scroll to position [251, 0]
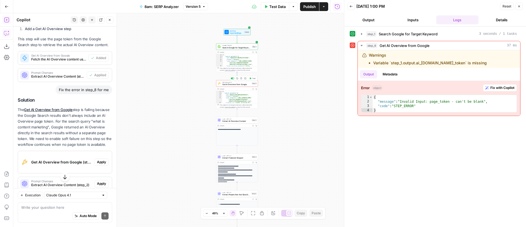
click at [228, 83] on span "Get AI Overview from Google" at bounding box center [236, 84] width 28 height 3
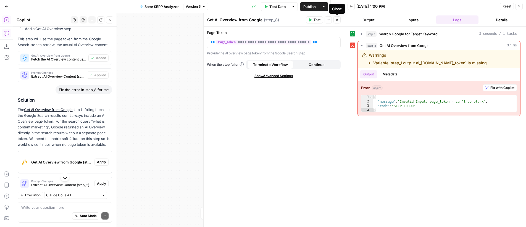
click at [338, 20] on icon "button" at bounding box center [336, 19] width 3 height 3
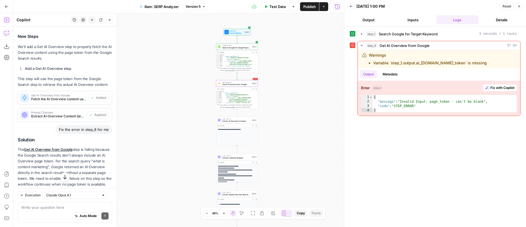
scroll to position [205, 0]
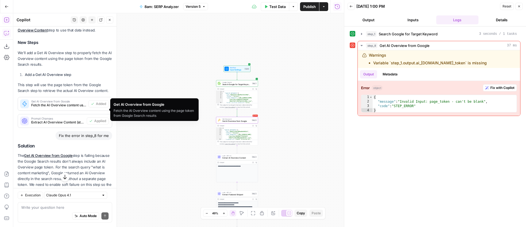
click at [55, 103] on span "Get AI Overview from Google" at bounding box center [58, 101] width 55 height 3
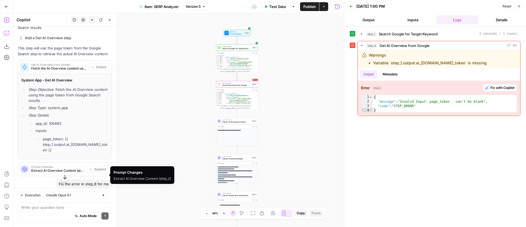
scroll to position [229, 0]
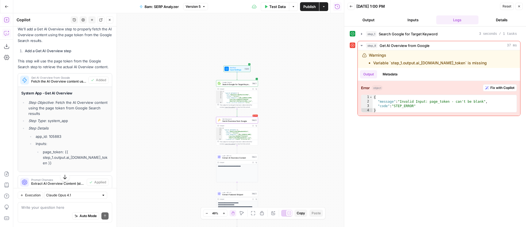
click at [63, 84] on span "Fetch the AI Overview content using the page token from Google Search results" at bounding box center [58, 81] width 55 height 5
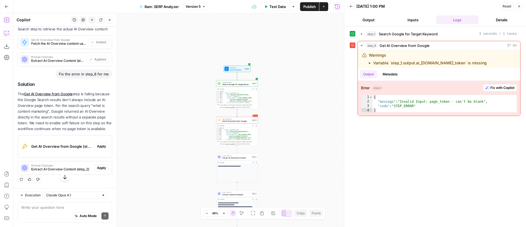
scroll to position [278, 0]
click at [97, 147] on span "Apply" at bounding box center [101, 146] width 9 height 5
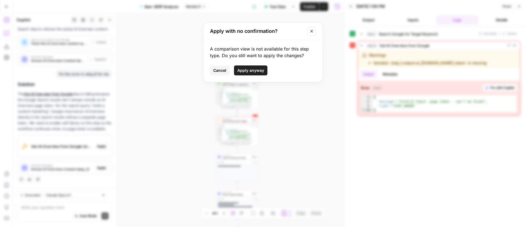
click at [256, 72] on span "Apply anyway" at bounding box center [250, 71] width 27 height 6
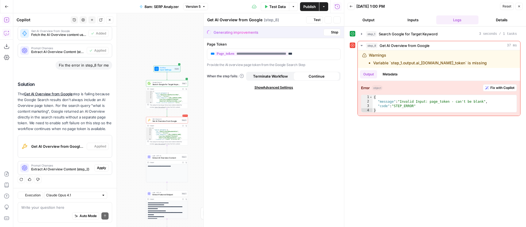
scroll to position [287, 0]
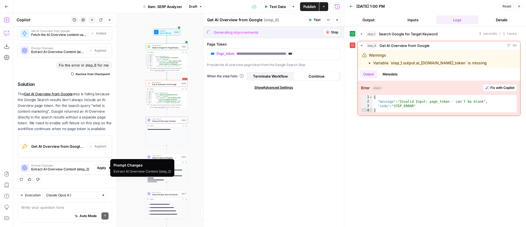
click at [97, 167] on span "Apply" at bounding box center [101, 168] width 9 height 5
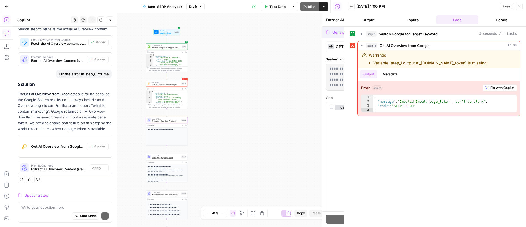
scroll to position [261, 0]
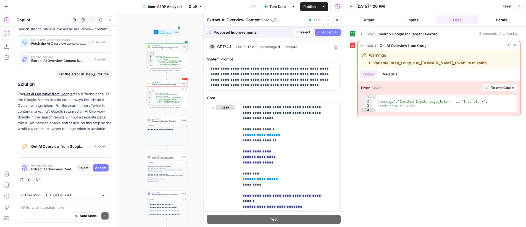
click at [322, 30] on span "Accept All" at bounding box center [330, 32] width 16 height 5
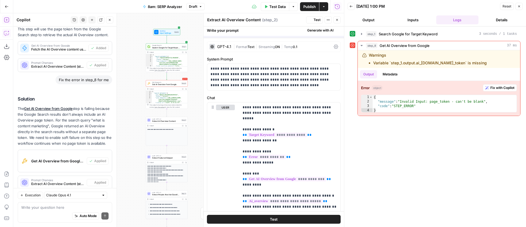
scroll to position [287, 0]
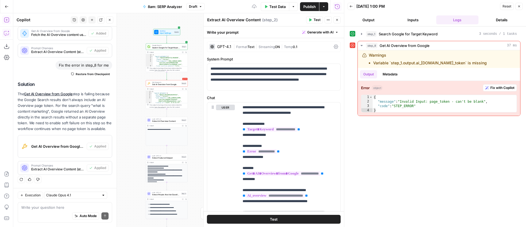
click at [337, 20] on icon "button" at bounding box center [336, 19] width 3 height 3
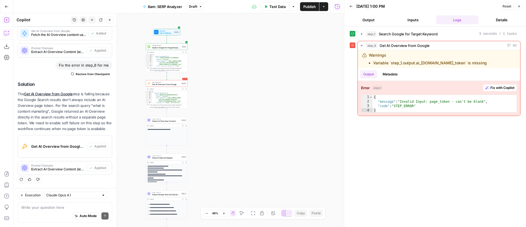
click at [507, 8] on span "Reset" at bounding box center [507, 6] width 9 height 5
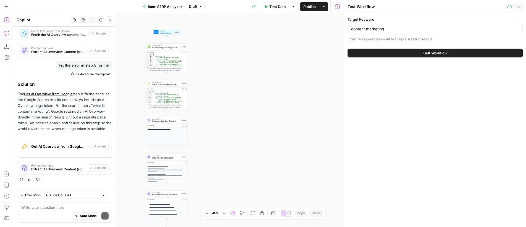
click at [440, 52] on span "Test Workflow" at bounding box center [435, 53] width 25 height 6
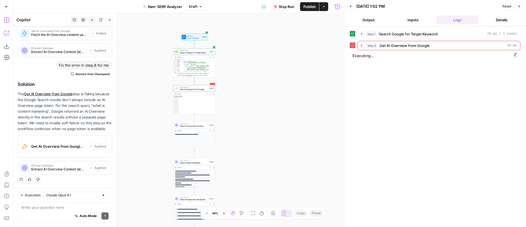
click at [278, 88] on div "**********" at bounding box center [178, 120] width 331 height 214
click at [385, 45] on span "Get AI Overview from Google" at bounding box center [405, 46] width 50 height 6
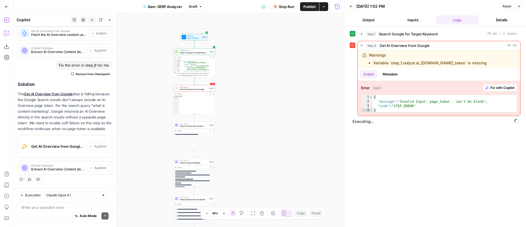
click at [203, 90] on span "Get AI Overview from Google" at bounding box center [194, 89] width 28 height 3
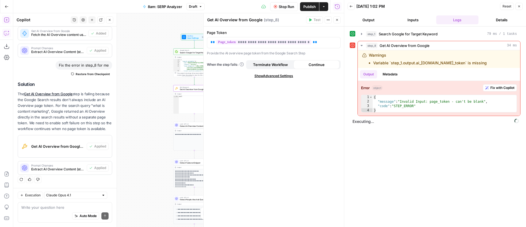
click at [280, 64] on span "Terminate Workflow" at bounding box center [270, 65] width 35 height 6
click at [311, 65] on span "Continue" at bounding box center [317, 65] width 16 height 6
click at [277, 74] on span "Show Advanced Settings" at bounding box center [274, 76] width 39 height 5
click at [264, 95] on input "Select Version" at bounding box center [271, 96] width 120 height 6
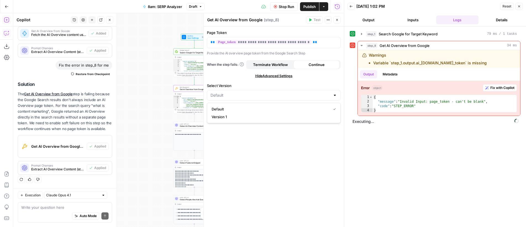
type input "Default"
click at [318, 66] on span "Continue" at bounding box center [317, 65] width 16 height 6
click at [322, 65] on span "Continue" at bounding box center [317, 65] width 16 height 6
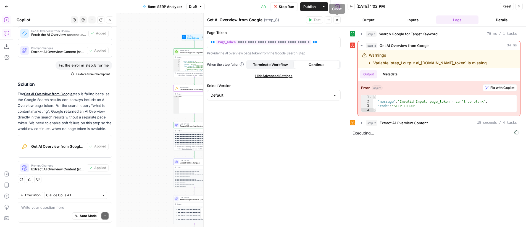
click at [339, 20] on button "Close" at bounding box center [337, 19] width 7 height 7
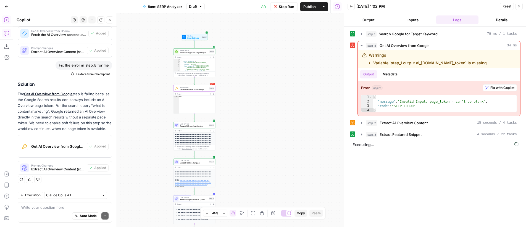
click at [505, 7] on span "Reset" at bounding box center [507, 6] width 9 height 5
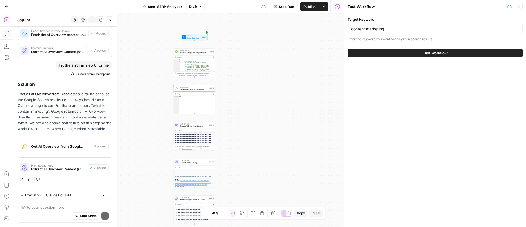
click at [445, 51] on span "Test Workflow" at bounding box center [435, 53] width 25 height 6
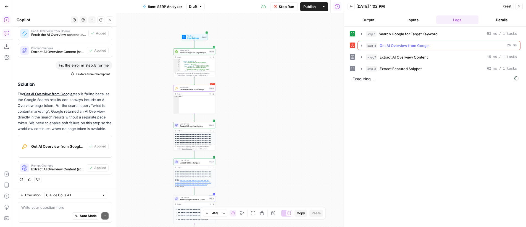
click at [362, 46] on icon "button" at bounding box center [362, 45] width 4 height 4
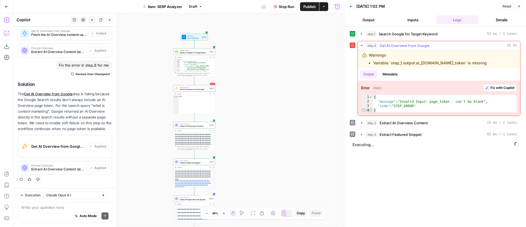
click at [364, 45] on button "step_8 Get AI Overview from Google 26 ms" at bounding box center [439, 45] width 162 height 9
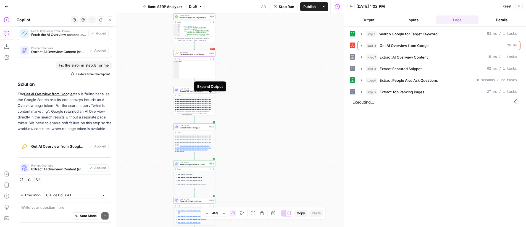
click at [211, 96] on button "Expand Output" at bounding box center [210, 95] width 3 height 3
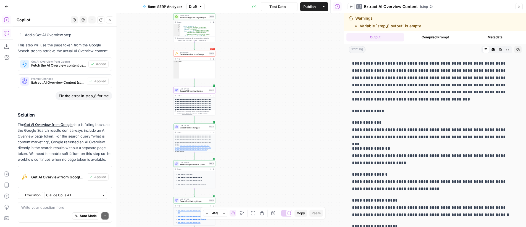
scroll to position [287, 0]
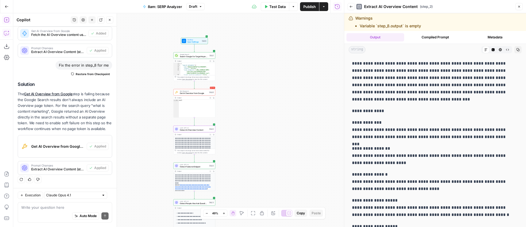
click at [212, 61] on button "Copy" at bounding box center [213, 60] width 3 height 3
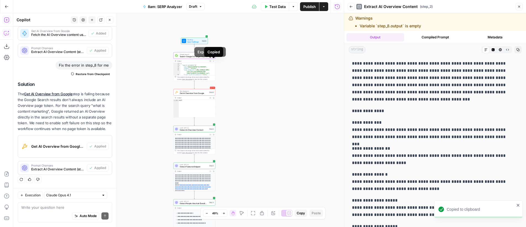
click at [211, 61] on icon "button" at bounding box center [210, 61] width 1 height 1
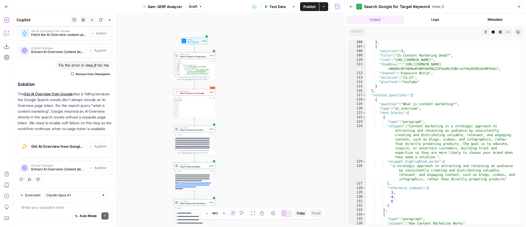
scroll to position [0, 0]
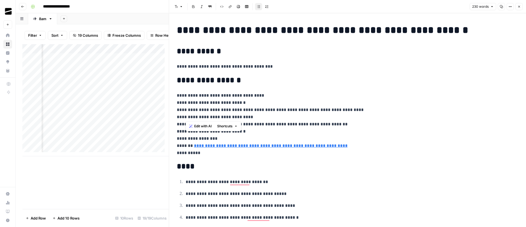
scroll to position [190, 0]
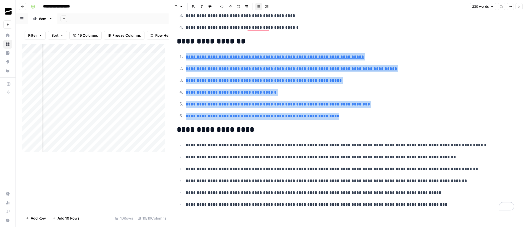
click at [518, 6] on icon "button" at bounding box center [519, 6] width 3 height 3
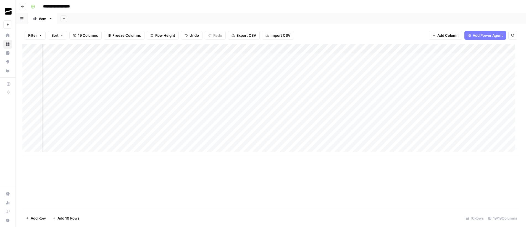
click at [451, 67] on div "Add Column" at bounding box center [270, 100] width 497 height 112
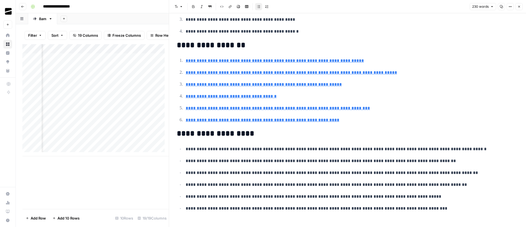
scroll to position [193, 0]
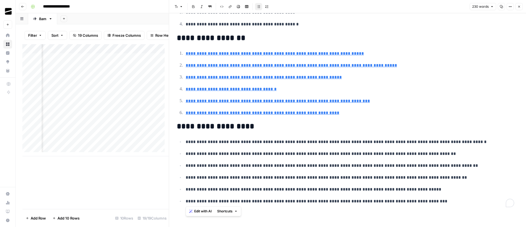
drag, startPoint x: 400, startPoint y: 194, endPoint x: 379, endPoint y: 99, distance: 97.6
click at [162, 143] on body "**********" at bounding box center [263, 113] width 526 height 227
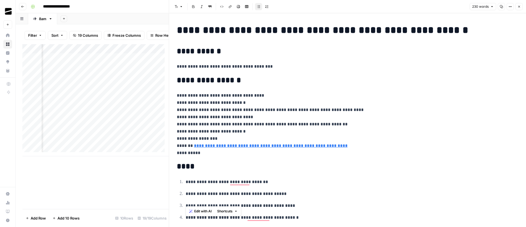
click at [519, 6] on icon "button" at bounding box center [519, 6] width 3 height 3
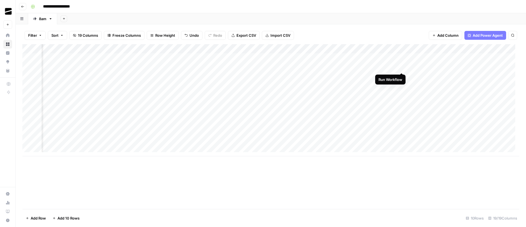
click at [402, 68] on div "Add Column" at bounding box center [270, 100] width 497 height 112
click at [452, 67] on div "Add Column" at bounding box center [270, 100] width 497 height 112
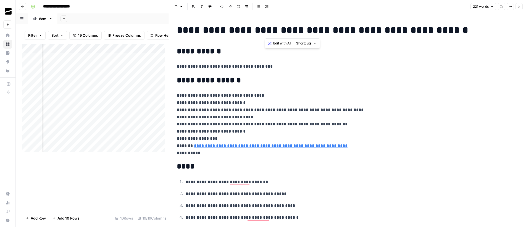
drag, startPoint x: 266, startPoint y: 28, endPoint x: 402, endPoint y: 22, distance: 136.4
click at [425, 34] on h1 "**********" at bounding box center [343, 30] width 333 height 12
click at [521, 7] on button "Close" at bounding box center [519, 6] width 7 height 7
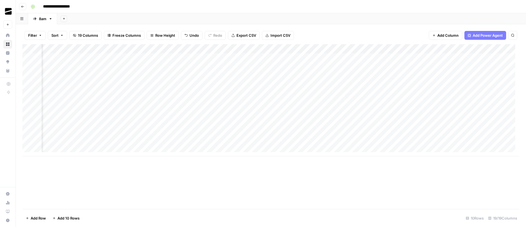
click at [341, 67] on div "Add Column" at bounding box center [270, 100] width 497 height 112
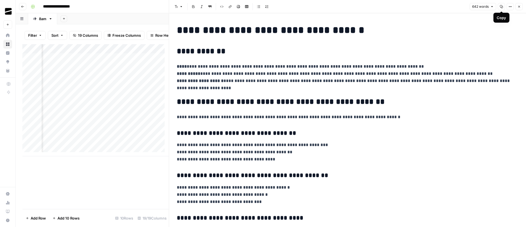
click at [503, 7] on button "Copy" at bounding box center [501, 6] width 7 height 7
click at [521, 6] on button "Close" at bounding box center [519, 6] width 7 height 7
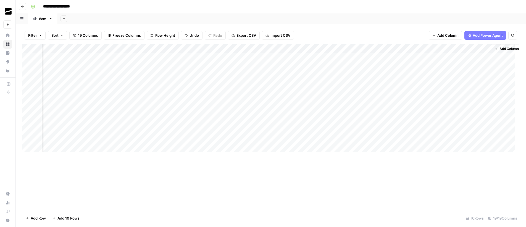
scroll to position [0, 623]
click at [480, 67] on div "Add Column" at bounding box center [270, 100] width 497 height 112
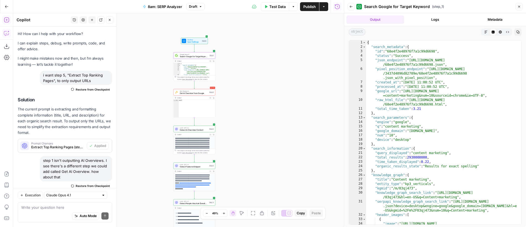
scroll to position [287, 0]
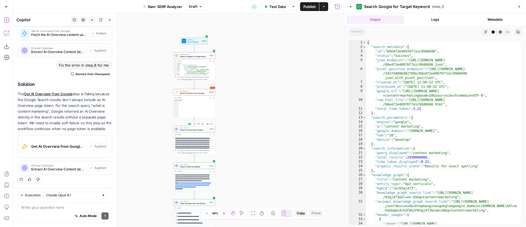
click at [196, 130] on span "Extract AI Overview Content" at bounding box center [194, 130] width 28 height 3
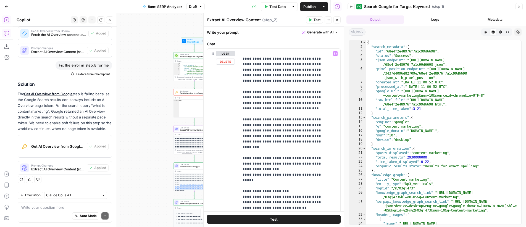
scroll to position [54, 0]
click at [338, 21] on icon "button" at bounding box center [336, 19] width 3 height 3
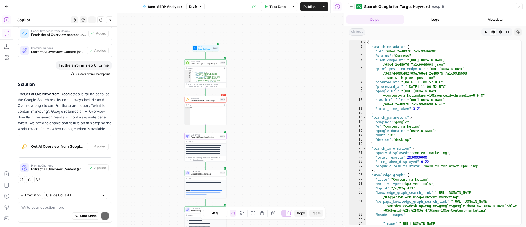
drag, startPoint x: 279, startPoint y: 70, endPoint x: 290, endPoint y: 78, distance: 13.2
click at [290, 78] on div "**********" at bounding box center [178, 120] width 331 height 214
click at [308, 9] on span "Publish" at bounding box center [309, 7] width 12 height 6
click at [350, 7] on icon "button" at bounding box center [351, 6] width 3 height 3
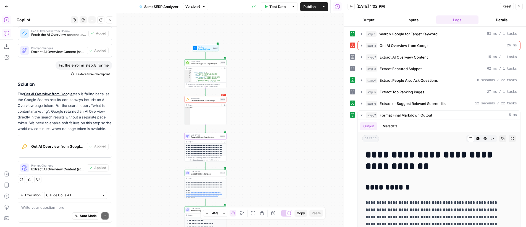
click at [507, 7] on span "Reset" at bounding box center [507, 6] width 9 height 5
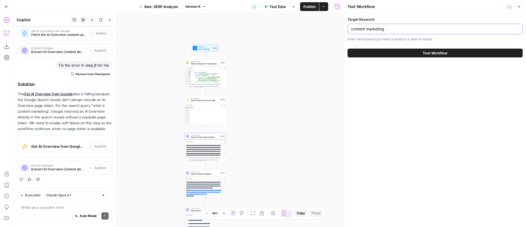
click at [415, 28] on input "content marketing" at bounding box center [435, 29] width 168 height 6
paste input "tips for handling non-paying clients"
type input "tips for handling non-paying clients"
click at [433, 52] on span "Test Workflow" at bounding box center [435, 53] width 25 height 6
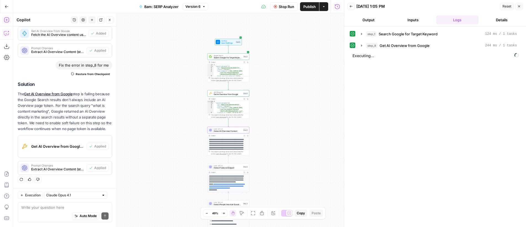
drag, startPoint x: 278, startPoint y: 67, endPoint x: 301, endPoint y: 61, distance: 23.7
click at [301, 61] on div "Workflow Input Settings Inputs Google Search Search Google for Target Keyword S…" at bounding box center [178, 120] width 331 height 214
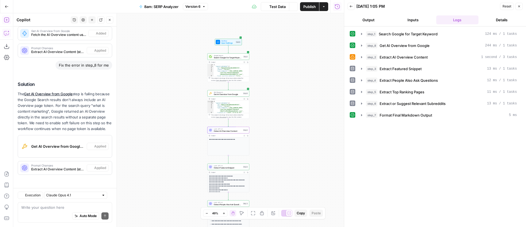
scroll to position [287, 0]
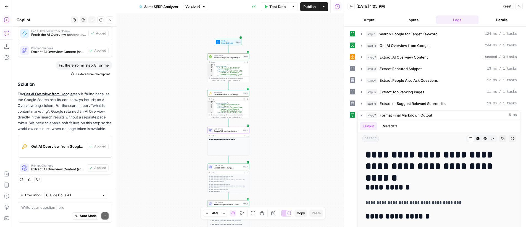
click at [244, 99] on icon "button" at bounding box center [244, 98] width 1 height 1
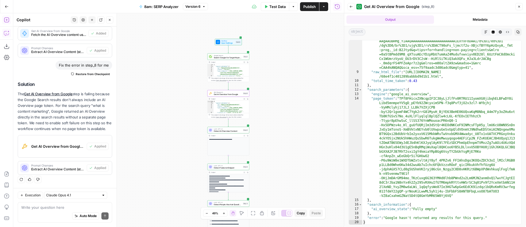
scroll to position [0, 0]
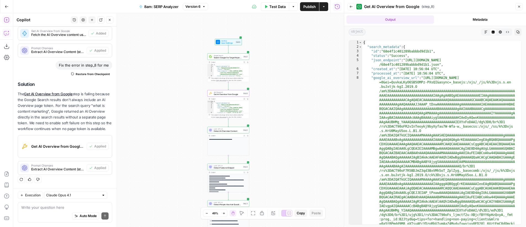
click at [522, 6] on button "Close" at bounding box center [519, 6] width 7 height 7
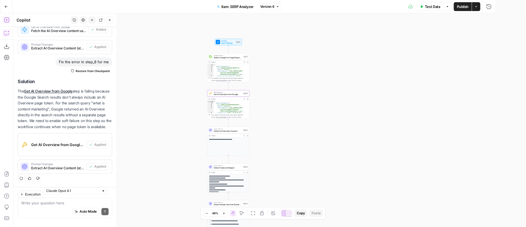
scroll to position [287, 0]
